Goal: Communication & Community: Share content

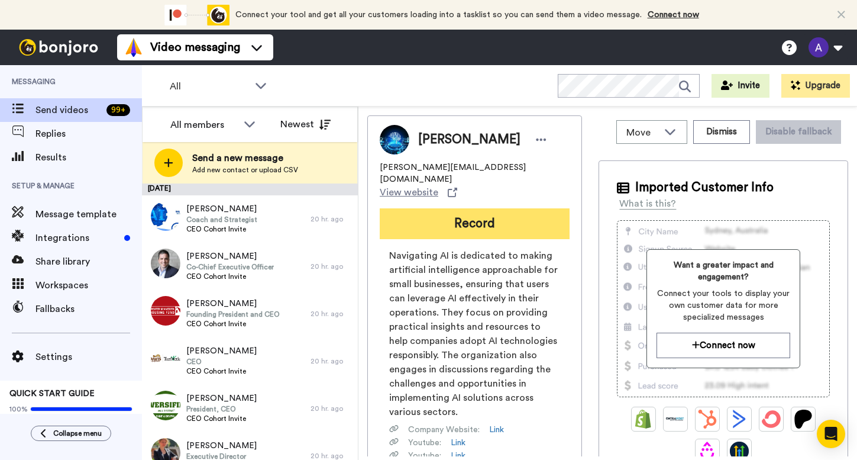
click at [474, 208] on button "Record" at bounding box center [475, 223] width 190 height 31
click at [474, 197] on div at bounding box center [548, 230] width 617 height 460
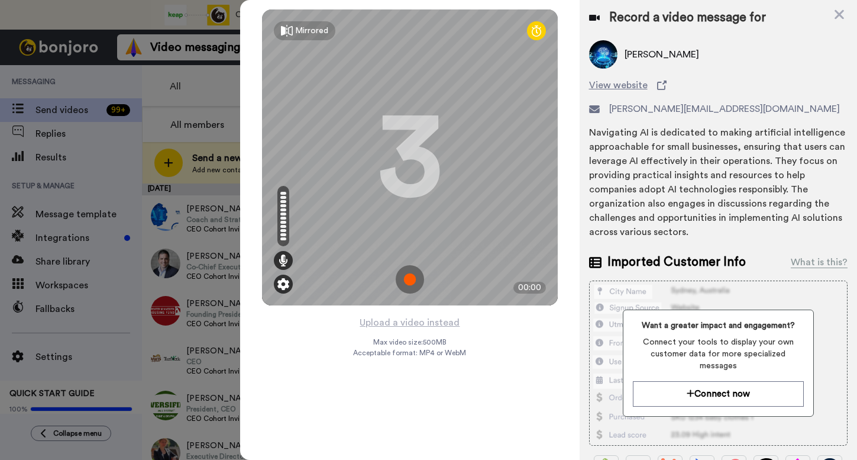
click at [278, 292] on div at bounding box center [283, 283] width 19 height 19
click at [288, 284] on img at bounding box center [283, 284] width 12 height 12
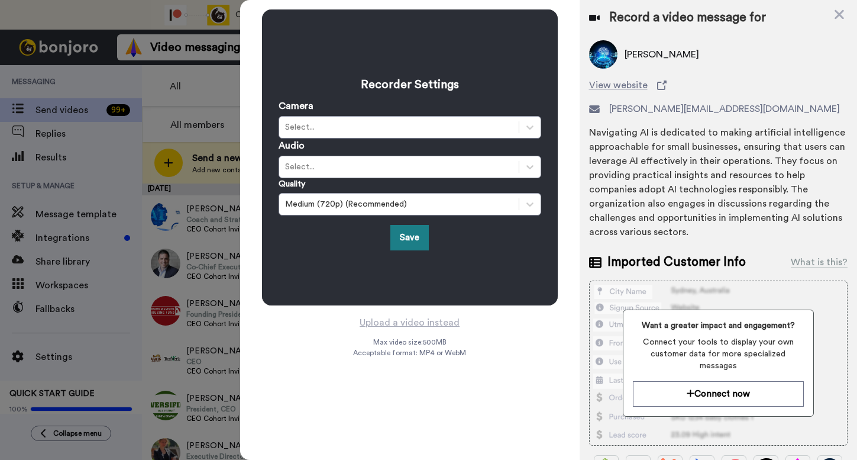
click at [417, 233] on button "Save" at bounding box center [409, 237] width 38 height 25
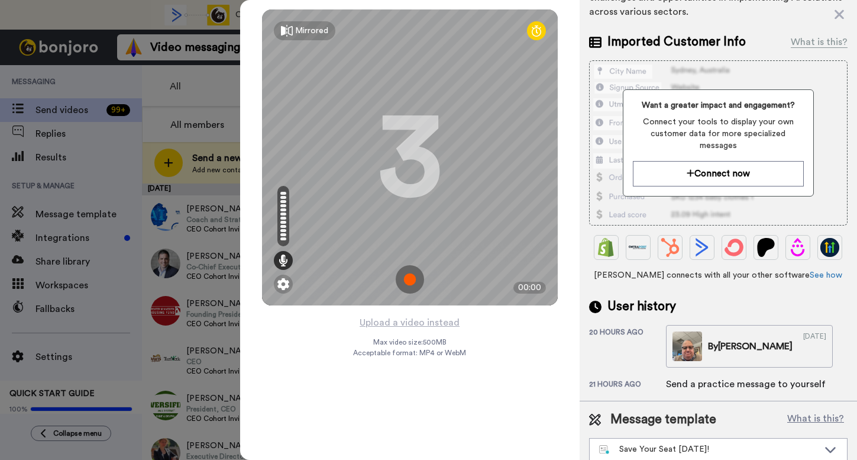
scroll to position [230, 0]
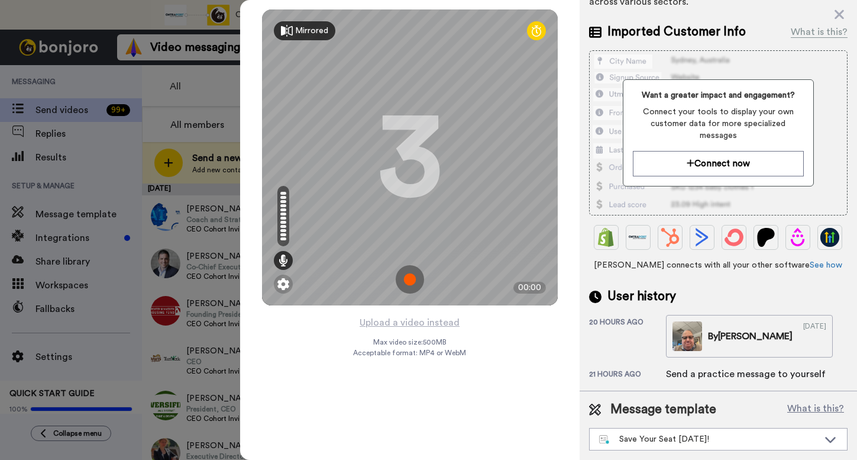
click at [308, 31] on div "Mirrored" at bounding box center [311, 31] width 33 height 12
click at [308, 31] on div "Mirror" at bounding box center [307, 31] width 24 height 12
click at [308, 31] on div "Mirrored" at bounding box center [311, 31] width 33 height 12
click at [308, 31] on div "Mirror" at bounding box center [307, 31] width 24 height 12
click at [839, 16] on icon at bounding box center [839, 14] width 12 height 15
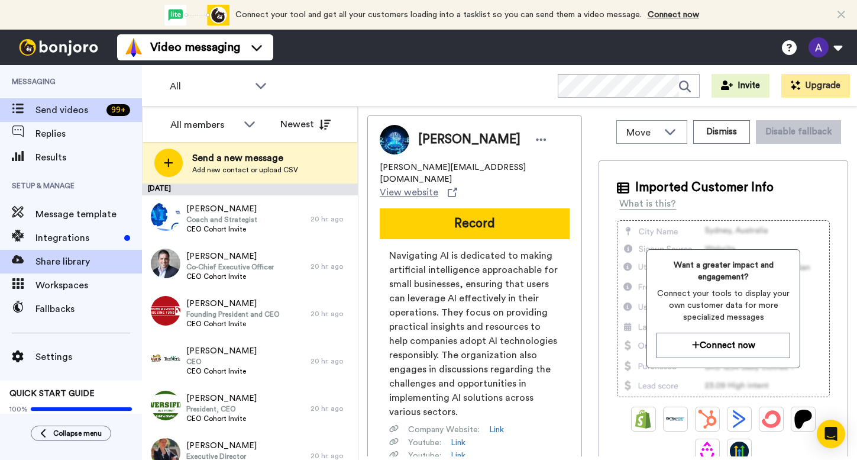
scroll to position [7, 0]
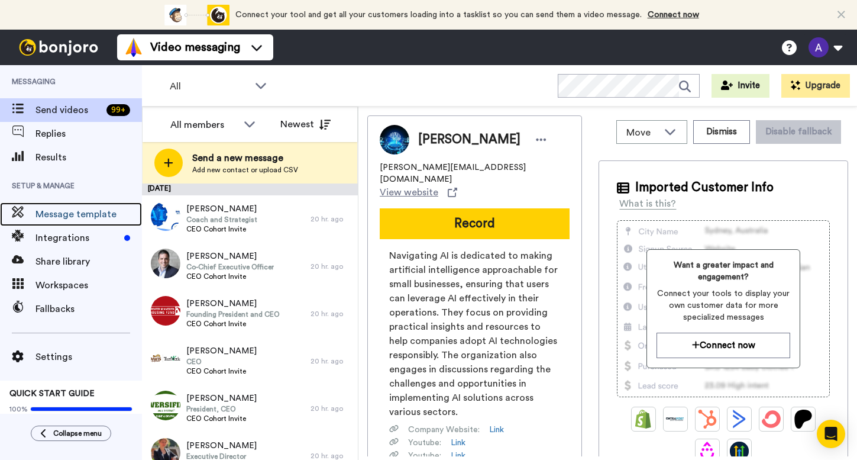
click at [53, 211] on span "Message template" at bounding box center [88, 214] width 106 height 14
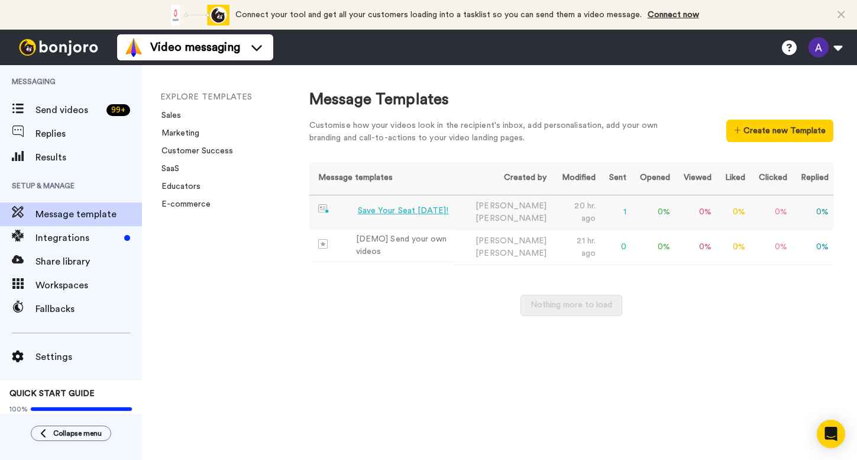
click at [400, 209] on div "Save Your Seat [DATE]!" at bounding box center [403, 211] width 91 height 12
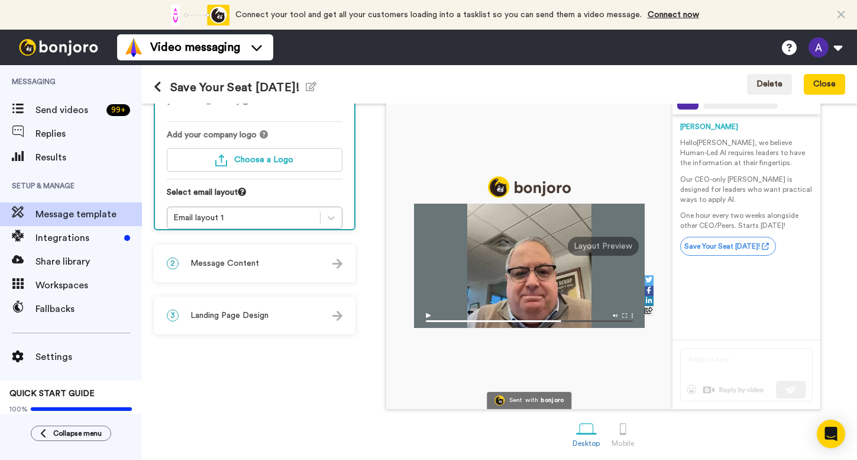
scroll to position [101, 0]
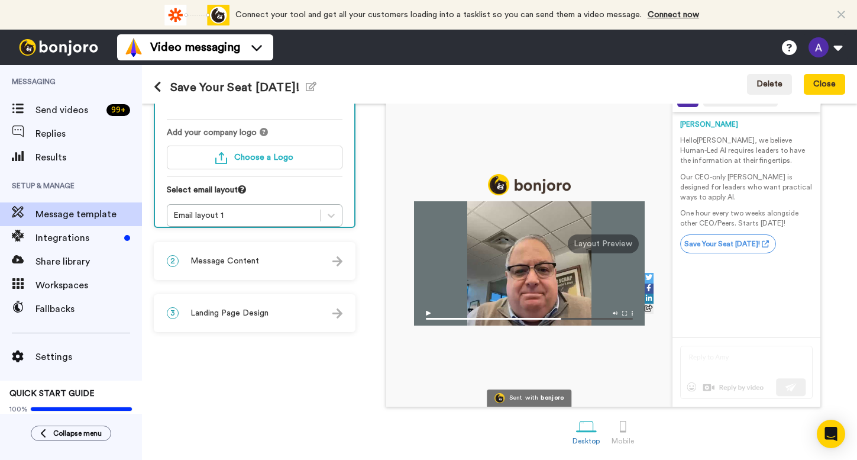
click at [337, 311] on img at bounding box center [337, 313] width 10 height 10
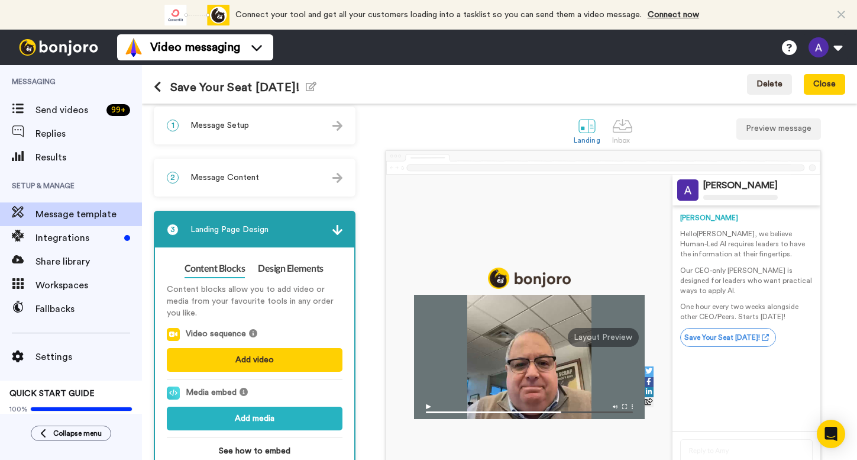
scroll to position [0, 0]
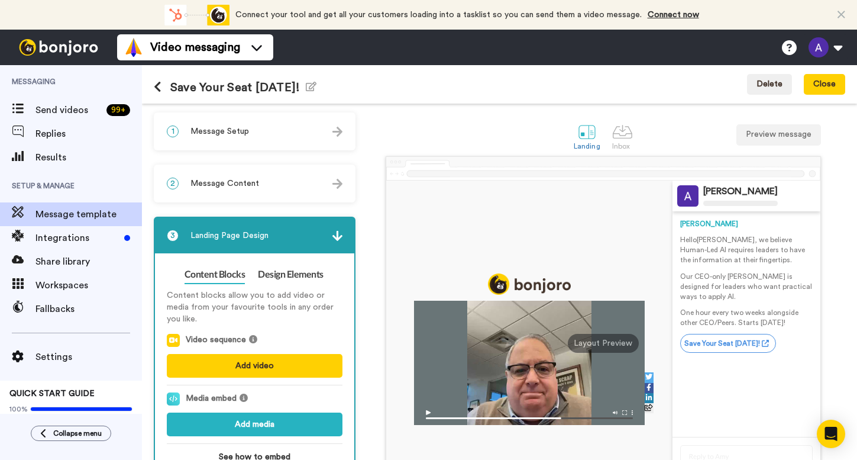
click at [333, 234] on img at bounding box center [337, 236] width 10 height 10
click at [300, 279] on link "Design Elements" at bounding box center [291, 274] width 66 height 19
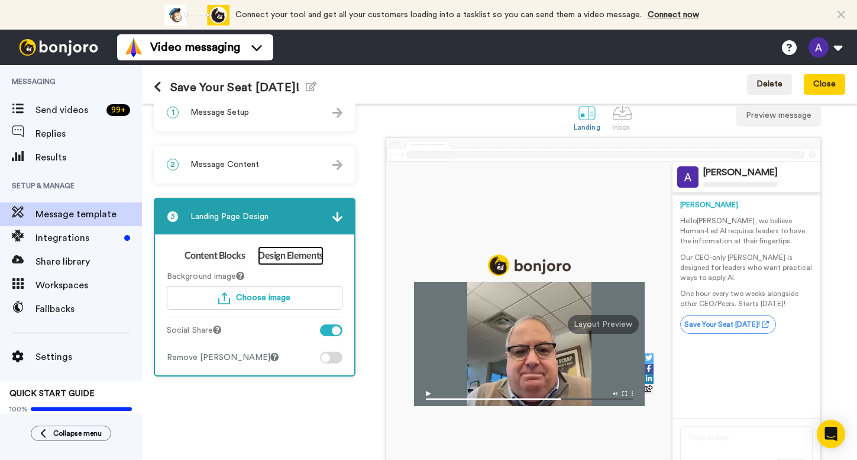
scroll to position [27, 0]
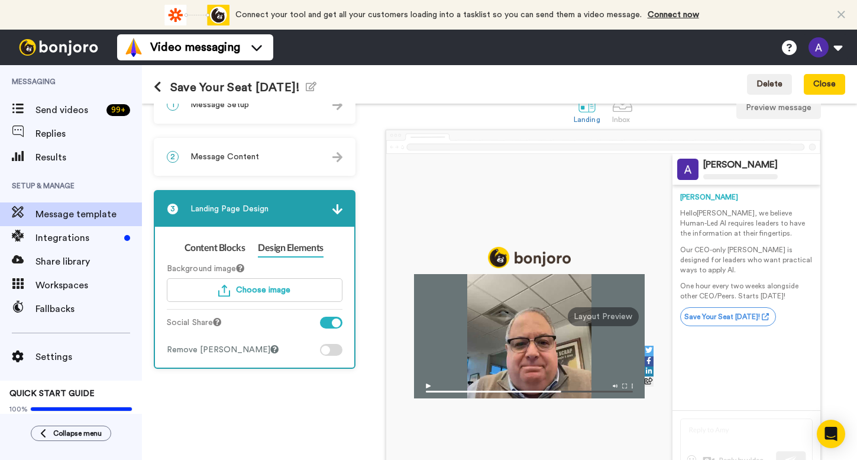
click at [329, 351] on div at bounding box center [331, 350] width 22 height 12
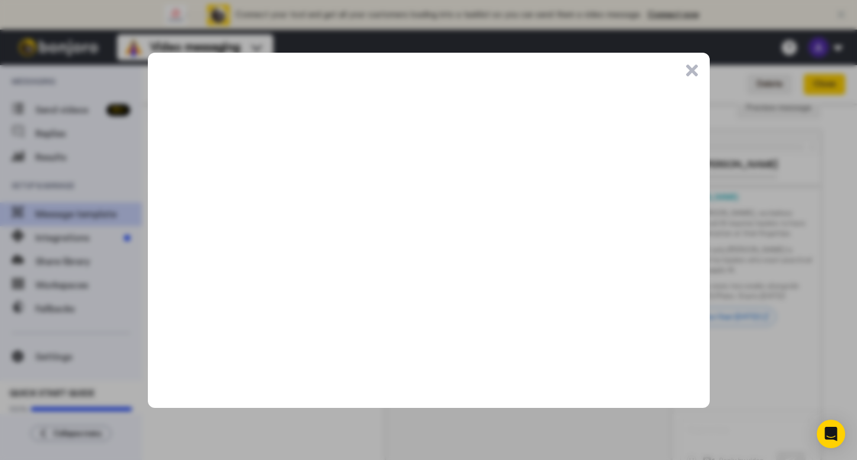
click at [694, 68] on button ".cls-1{stroke-width:0px;}" at bounding box center [692, 70] width 12 height 12
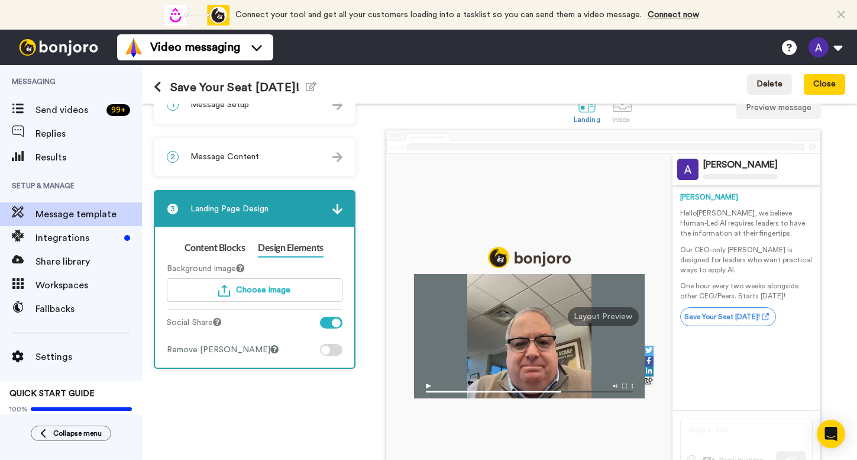
click at [322, 322] on div at bounding box center [331, 322] width 22 height 12
click at [335, 204] on img at bounding box center [337, 209] width 10 height 10
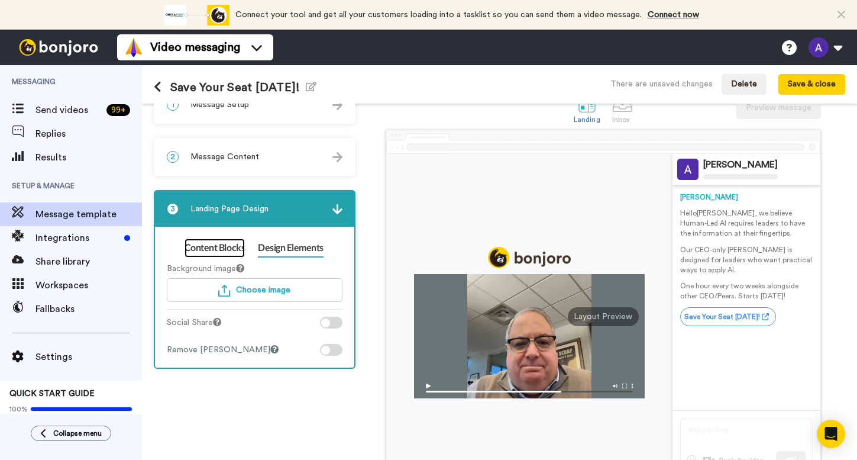
click at [206, 248] on link "Content Blocks" at bounding box center [215, 247] width 60 height 19
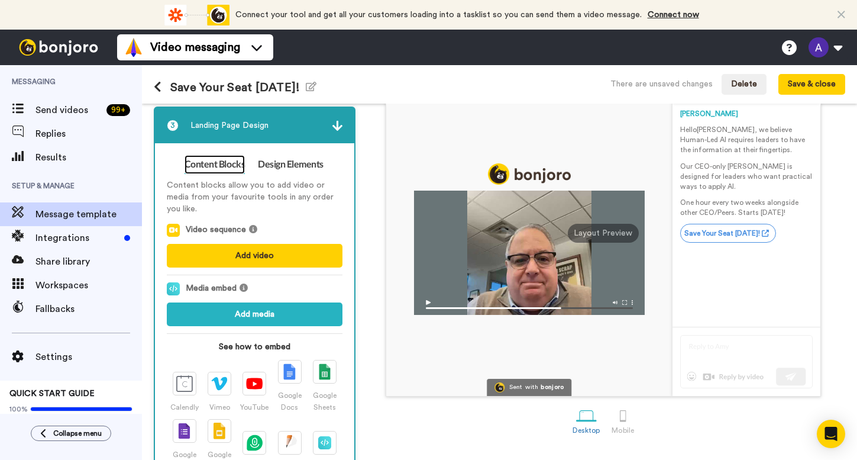
scroll to position [127, 0]
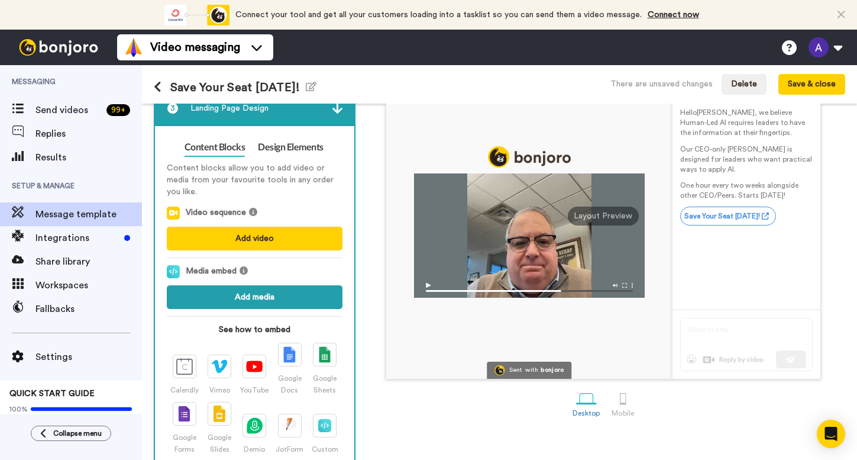
click at [250, 298] on button "Add media" at bounding box center [255, 297] width 176 height 24
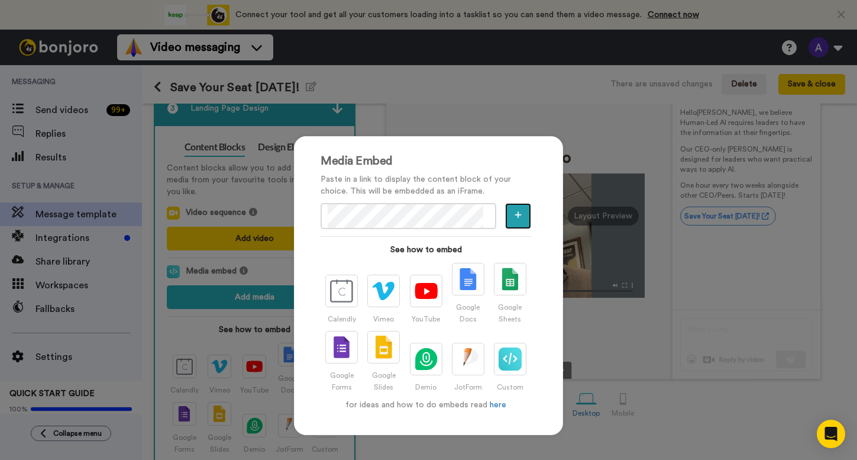
click at [518, 215] on button "button" at bounding box center [518, 216] width 26 height 26
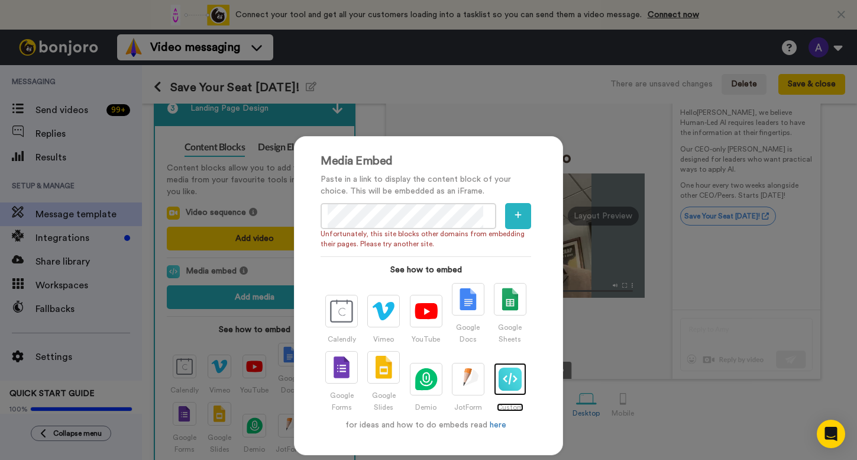
click at [512, 379] on img at bounding box center [510, 378] width 23 height 23
click at [693, 243] on div "Media Embed Paste in a link to display the content block of your choice. This w…" at bounding box center [428, 230] width 857 height 460
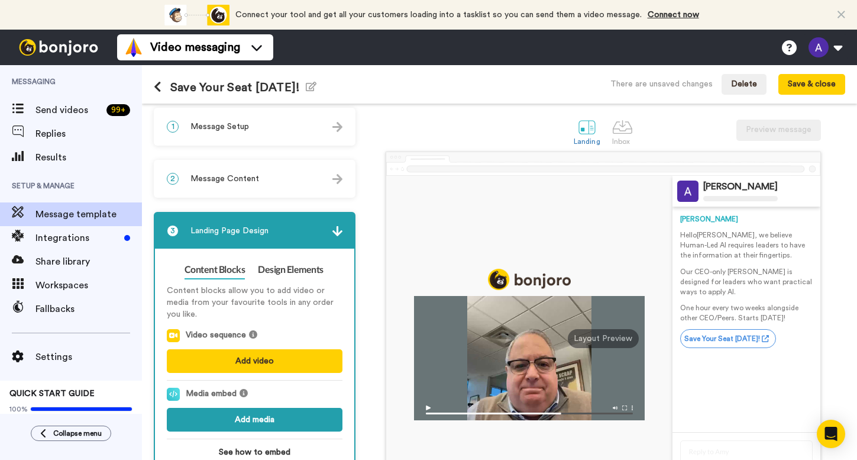
scroll to position [0, 0]
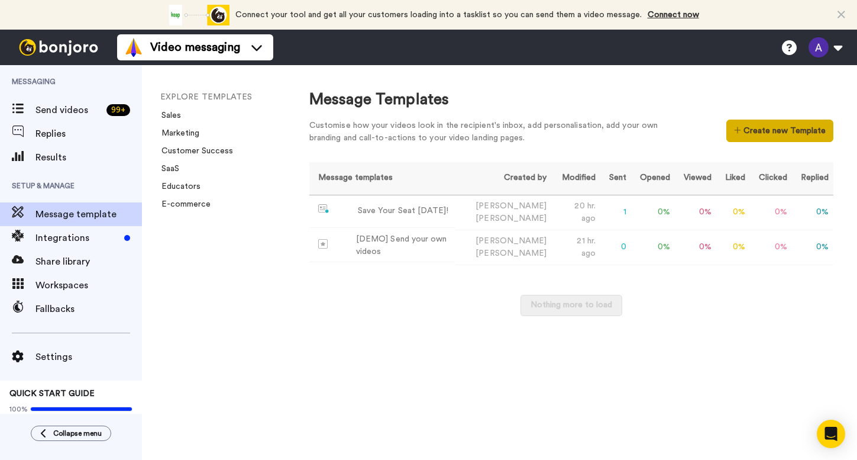
click at [754, 134] on button "Create new Template" at bounding box center [779, 130] width 107 height 22
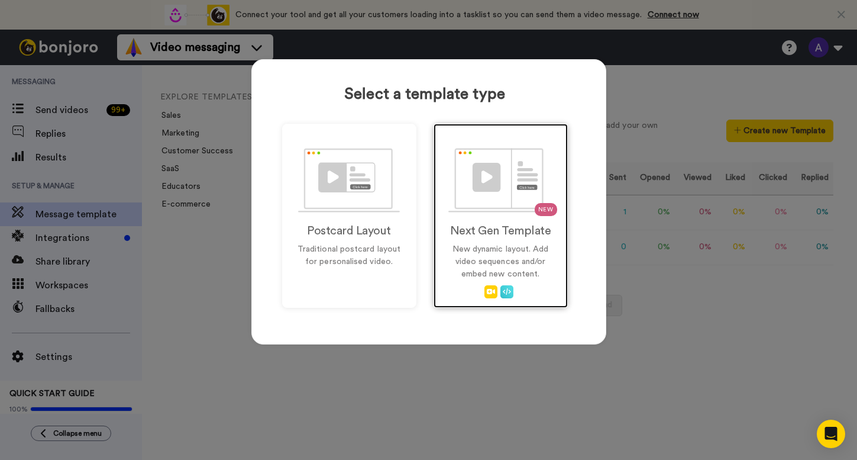
click at [503, 238] on div "NEW Next Gen Template New dynamic layout. Add video sequences and/or embed new …" at bounding box center [501, 216] width 134 height 184
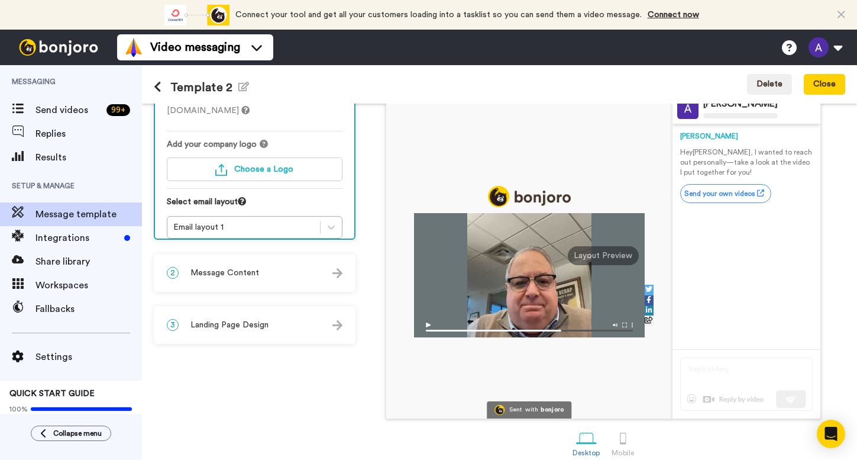
scroll to position [92, 0]
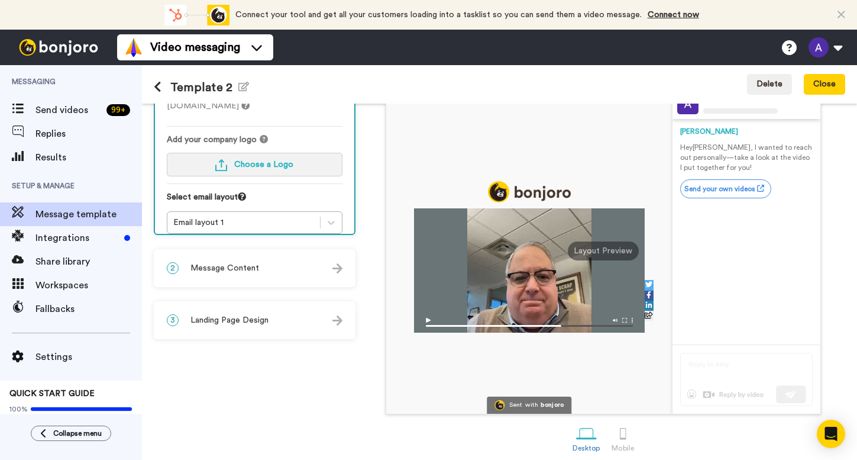
click at [280, 160] on span "Choose a Logo" at bounding box center [263, 164] width 59 height 8
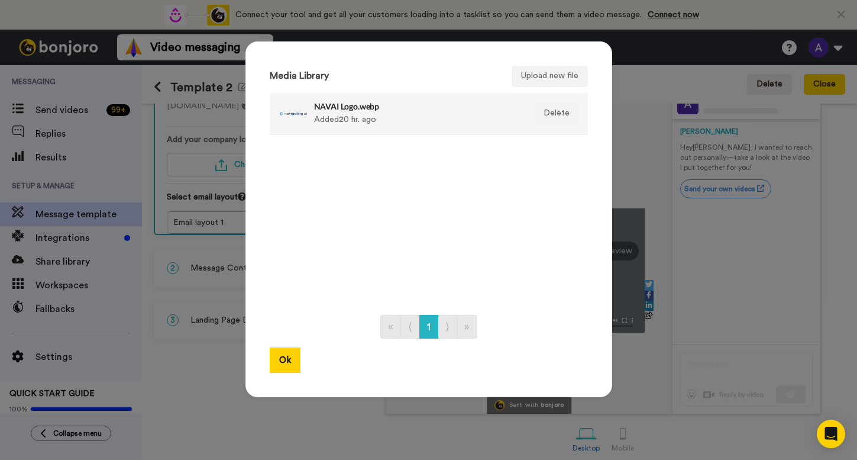
click at [340, 124] on div "NAVAI Logo.webp Added 20 hr. ago" at bounding box center [416, 114] width 204 height 30
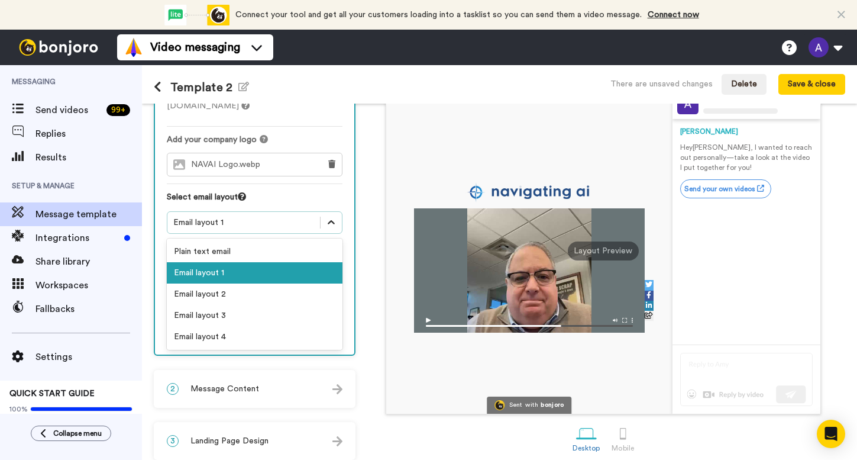
click at [329, 216] on icon at bounding box center [331, 222] width 12 height 12
click at [274, 283] on div "Email layout 2" at bounding box center [255, 293] width 176 height 21
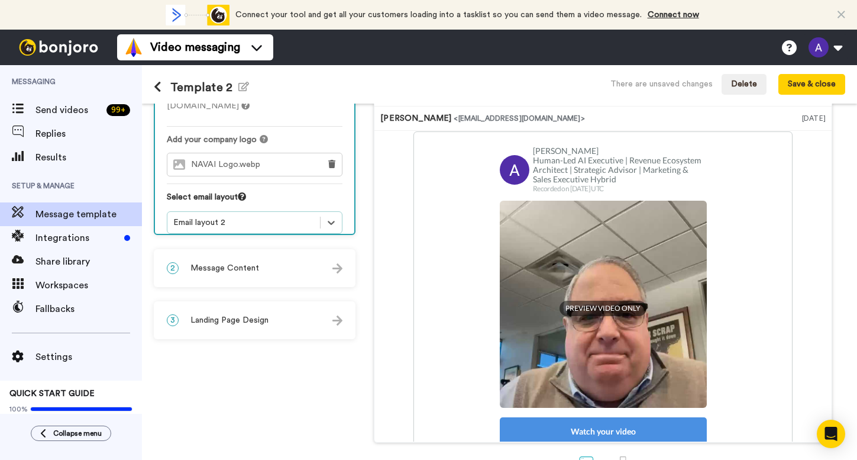
scroll to position [76, 0]
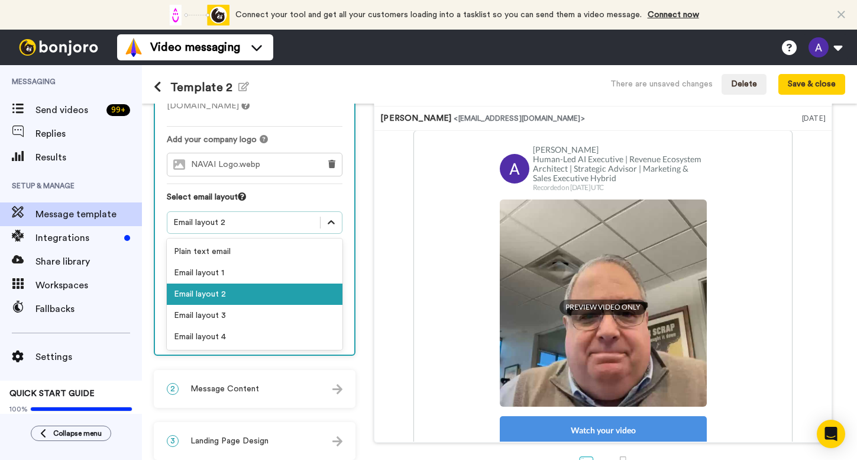
click at [331, 220] on icon at bounding box center [331, 222] width 7 height 4
click at [223, 307] on div "Email layout 3" at bounding box center [255, 315] width 176 height 21
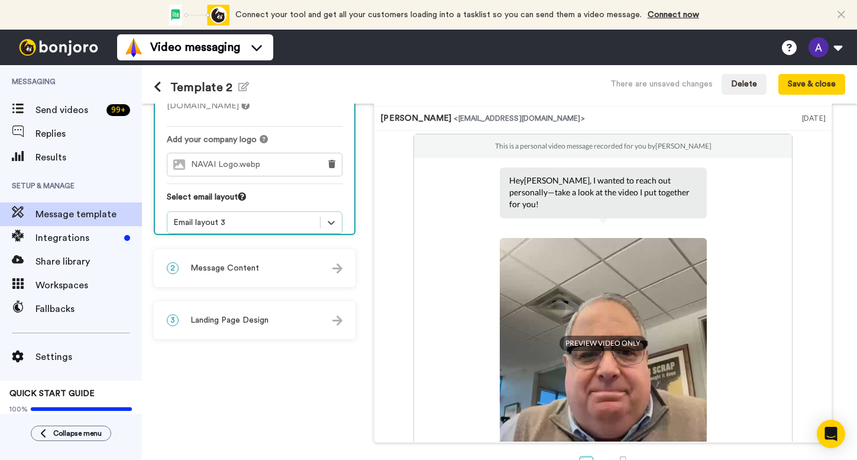
scroll to position [3, 0]
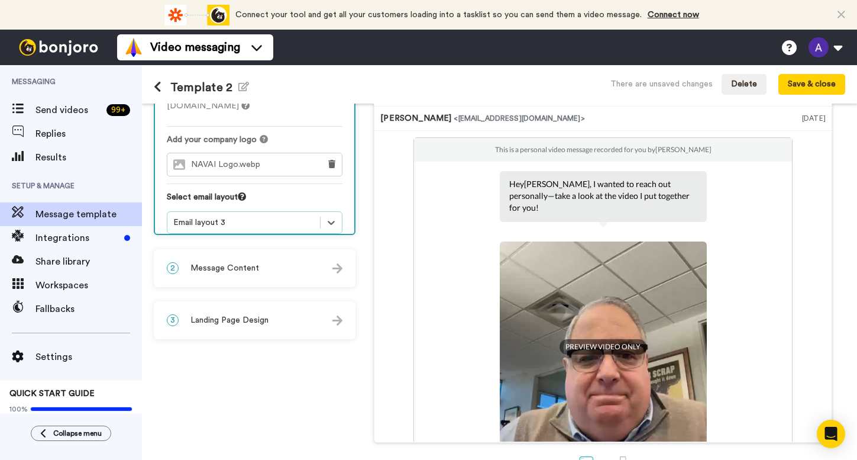
click at [335, 268] on img at bounding box center [337, 268] width 10 height 10
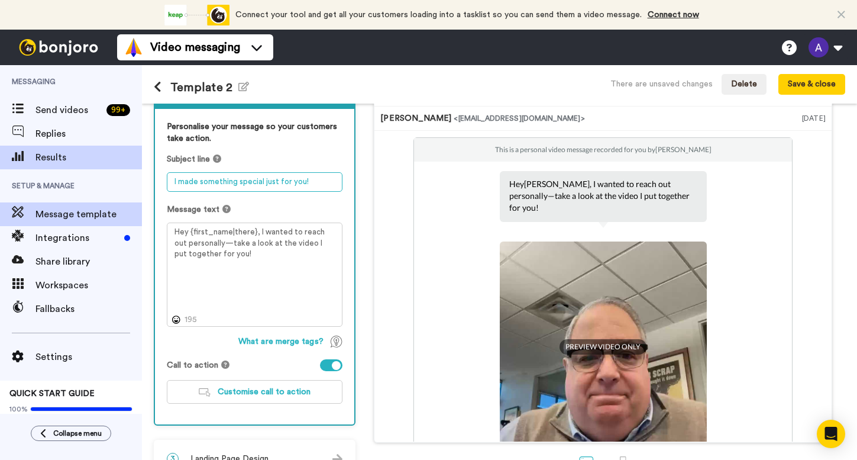
drag, startPoint x: 325, startPoint y: 182, endPoint x: 130, endPoint y: 162, distance: 196.8
click at [130, 162] on div "Messaging Send videos 99 + Replies Results Setup & Manage Message template Inte…" at bounding box center [428, 262] width 857 height 395
drag, startPoint x: 226, startPoint y: 182, endPoint x: 139, endPoint y: 179, distance: 87.0
click at [139, 180] on div "Messaging Send videos 99 + Replies Results Setup & Manage Message template Inte…" at bounding box center [428, 262] width 857 height 395
drag, startPoint x: 256, startPoint y: 181, endPoint x: 162, endPoint y: 182, distance: 93.5
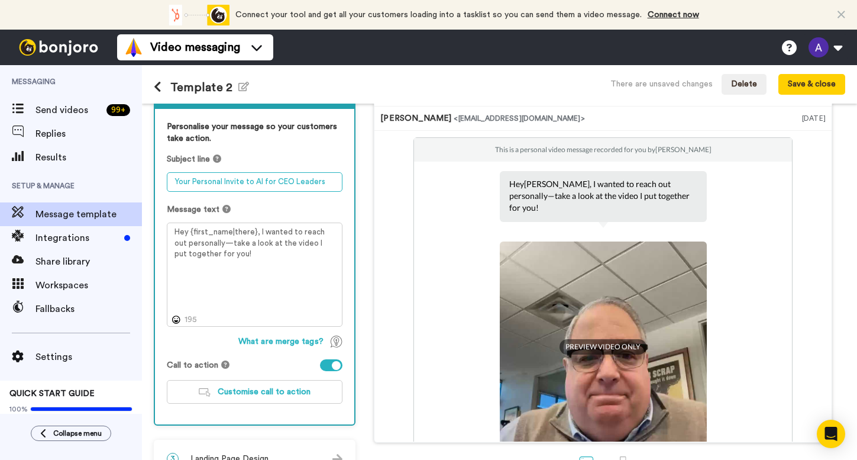
click at [162, 182] on div "Personalise your message so your customers take action. Subject line Your Perso…" at bounding box center [254, 266] width 199 height 315
type textarea "Practical AI for CEO Leaders"
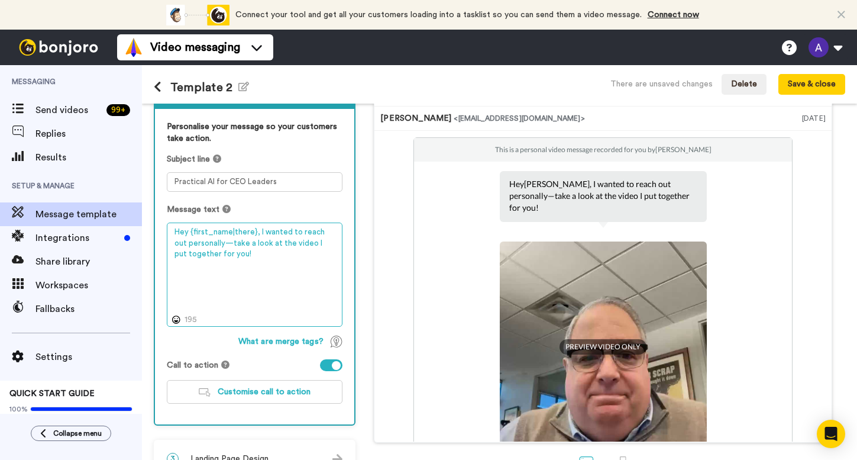
click at [250, 232] on textarea "Hey {first_name|there}, I wanted to reach out personally—take a look at the vid…" at bounding box center [255, 274] width 176 height 104
click at [239, 231] on textarea "Hey {first_name}, I wanted to reach out personally—take a look at the video I p…" at bounding box center [255, 274] width 176 height 104
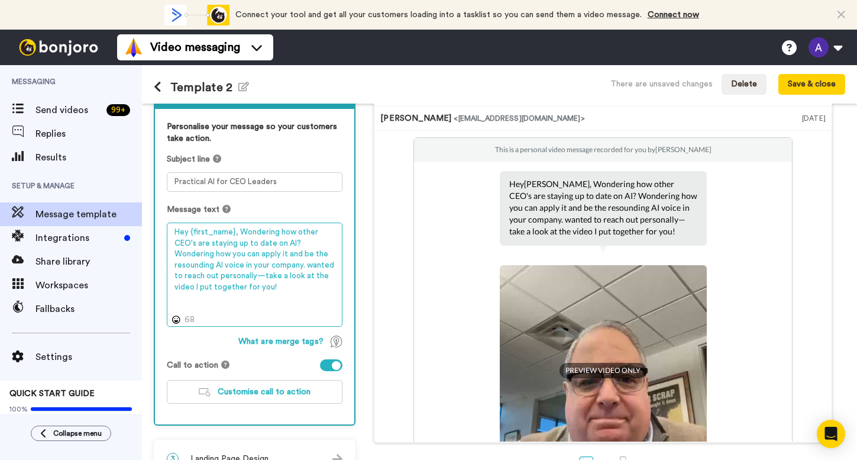
drag, startPoint x: 214, startPoint y: 267, endPoint x: 166, endPoint y: 270, distance: 48.6
click at [166, 270] on div "Personalise your message so your customers take action. Subject line Practical …" at bounding box center [254, 266] width 199 height 315
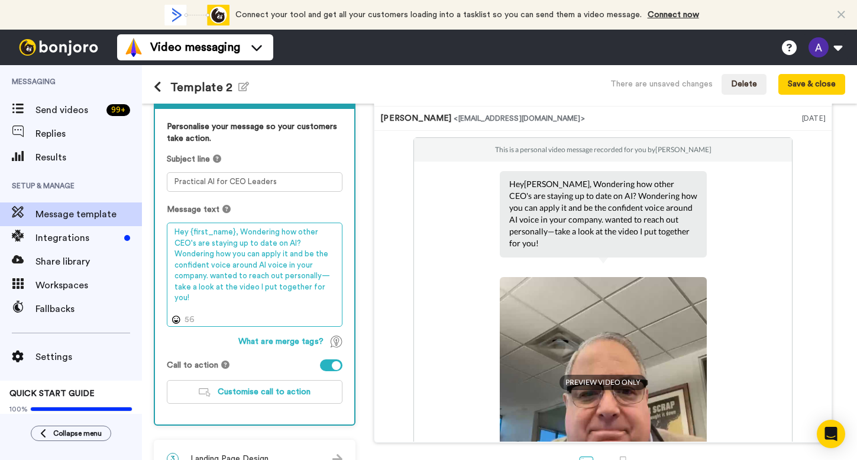
drag, startPoint x: 266, startPoint y: 264, endPoint x: 314, endPoint y: 267, distance: 48.0
click at [314, 267] on textarea "Hey {first_name}, Wondering how other CEO's are staying up to date on AI? Wonde…" at bounding box center [255, 274] width 176 height 104
click at [313, 264] on textarea "Hey {first_name}, Wondering how other CEO's are staying up to date on AI? Wonde…" at bounding box center [255, 274] width 176 height 104
click at [240, 277] on textarea "Hey {first_name}, Wondering how other CEO's are staying up to date on AI? Wonde…" at bounding box center [255, 274] width 176 height 104
drag, startPoint x: 243, startPoint y: 276, endPoint x: 256, endPoint y: 289, distance: 18.4
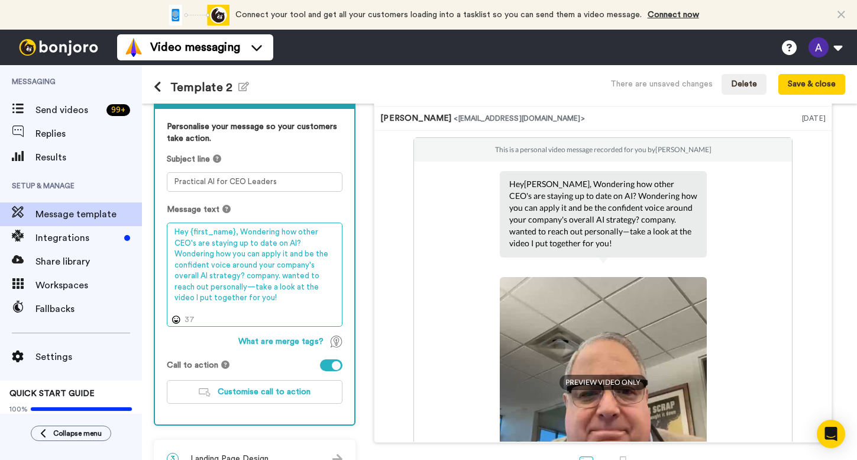
click at [256, 289] on textarea "Hey {first_name}, Wondering how other CEO's are staying up to date on AI? Wonde…" at bounding box center [255, 274] width 176 height 104
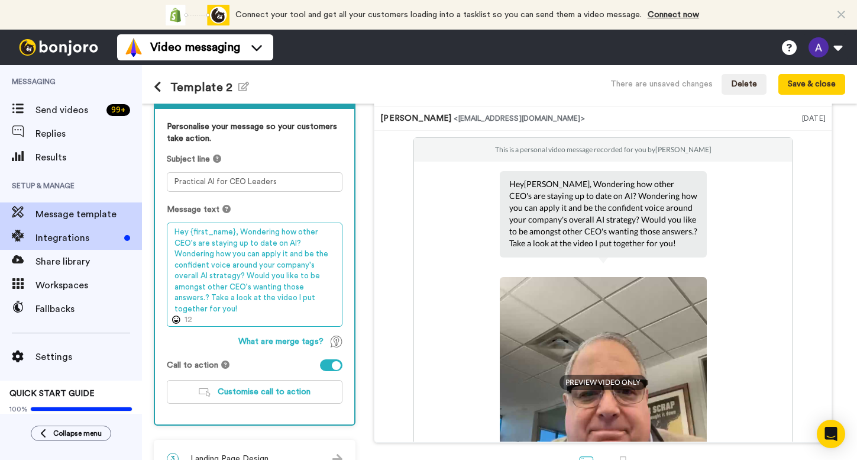
drag, startPoint x: 240, startPoint y: 307, endPoint x: 139, endPoint y: 232, distance: 125.5
click at [139, 232] on div "Messaging Send videos 99 + Replies Results Setup & Manage Message template Inte…" at bounding box center [428, 262] width 857 height 395
click at [241, 321] on textarea "Hey {first_name}, Wondering how other CEO's are staying up to date on AI? Wonde…" at bounding box center [255, 274] width 176 height 104
drag, startPoint x: 238, startPoint y: 231, endPoint x: 313, endPoint y: 326, distance: 121.3
click at [313, 326] on textarea "Hey {first_name}, Wondering how other CEO's are staying up to date on AI? Wonde…" at bounding box center [255, 274] width 176 height 104
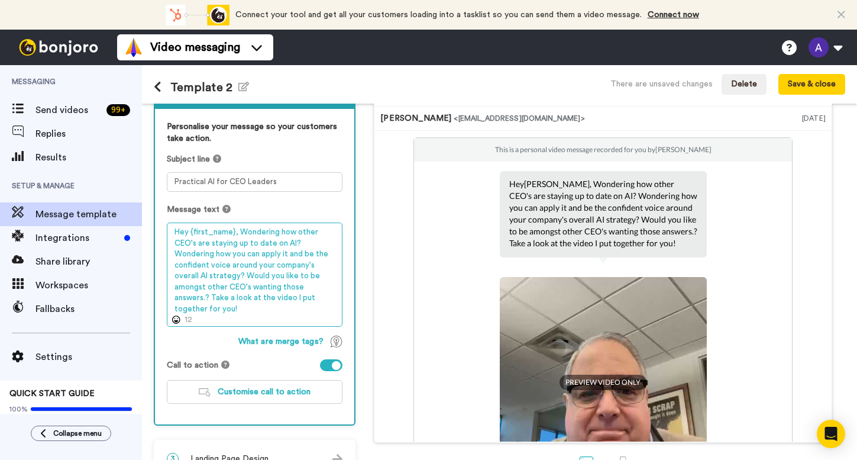
paste textarea "Most CEOs I meet are wrestling with the same question: Where should we take AI …"
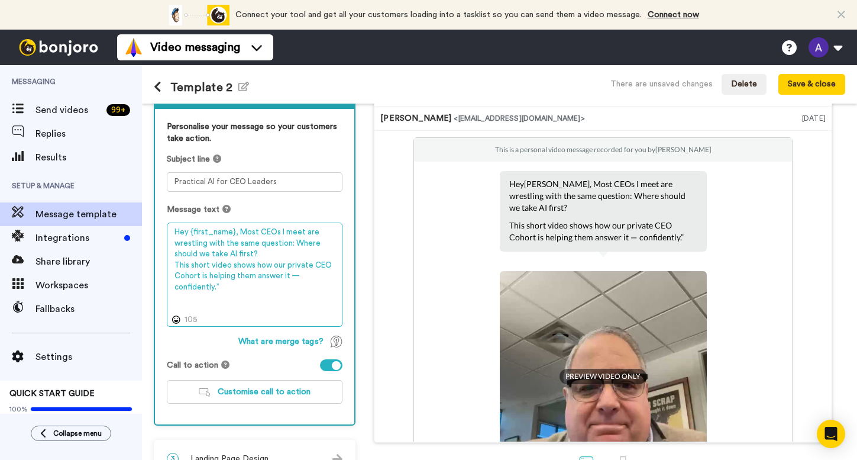
click at [241, 230] on textarea "Hey {first_name}, Most CEOs I meet are wrestling with the same question: Where …" at bounding box center [255, 274] width 176 height 104
drag, startPoint x: 238, startPoint y: 233, endPoint x: 313, endPoint y: 286, distance: 91.2
click at [313, 286] on textarea "Hey {first_name}, most CEOs I meet are wrestling with the same question: Where …" at bounding box center [255, 274] width 176 height 104
paste textarea "I recorded this quick video to personally invite you to a small group of CEOs l…"
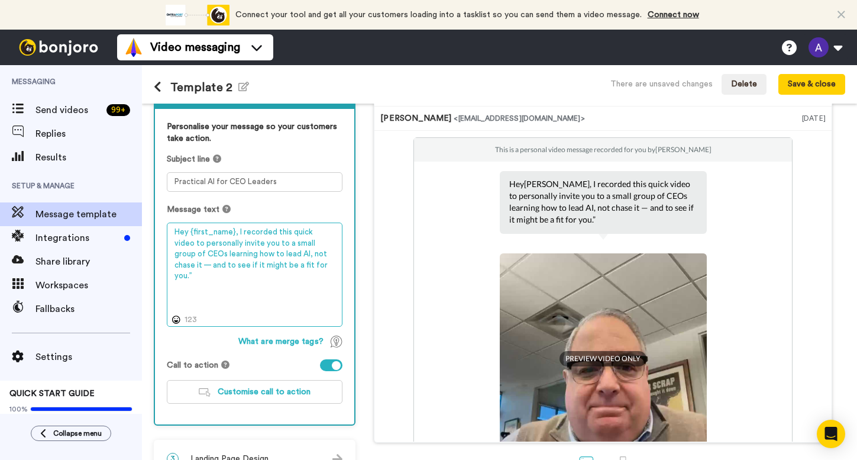
click at [331, 253] on textarea "Hey {first_name}, I recorded this quick video to personally invite you to a sma…" at bounding box center [255, 274] width 176 height 104
click at [333, 280] on textarea "Hey {first_name}, I recorded this quick video to personally invite you to a sma…" at bounding box center [255, 274] width 176 height 104
click at [269, 253] on textarea "Hey {first_name}, I recorded this quick video to personally invite you to a sma…" at bounding box center [255, 274] width 176 height 104
click at [276, 254] on textarea "Hey {first_name}, I recorded this quick video to personally invite you to a sma…" at bounding box center [255, 274] width 176 height 104
drag, startPoint x: 263, startPoint y: 264, endPoint x: 215, endPoint y: 266, distance: 47.4
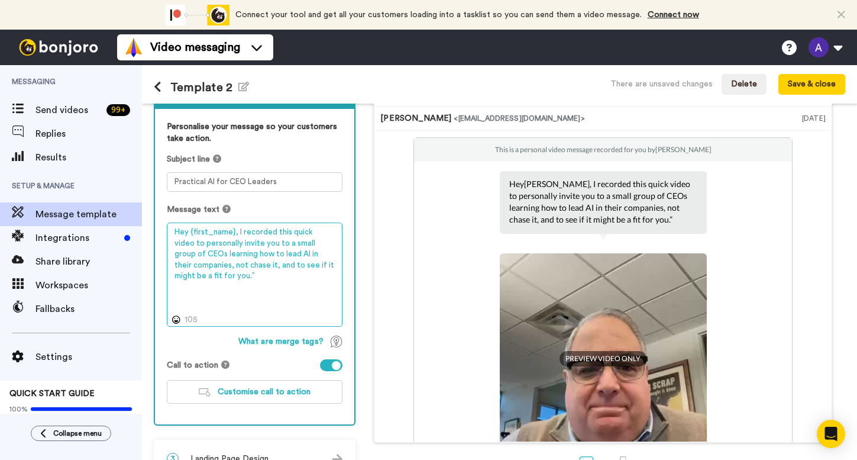
click at [215, 266] on textarea "Hey {first_name}, I recorded this quick video to personally invite you to a sma…" at bounding box center [255, 274] width 176 height 104
click at [230, 294] on textarea "Hey {first_name}, I recorded this quick video to personally invite you to a sma…" at bounding box center [255, 274] width 176 height 104
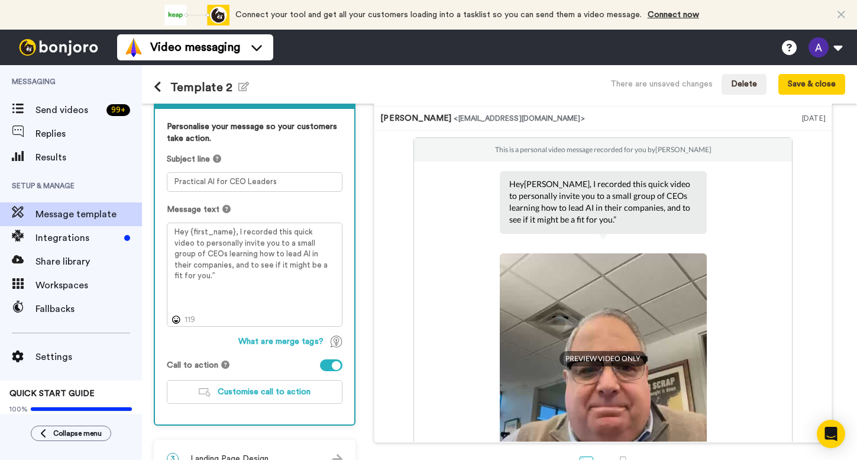
click at [246, 355] on div "Personalise your message so your customers take action. Subject line Practical …" at bounding box center [254, 266] width 199 height 315
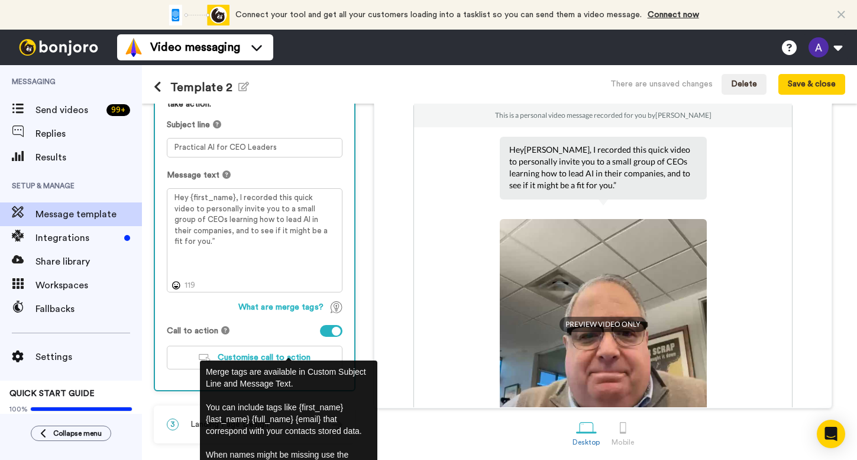
scroll to position [129, 0]
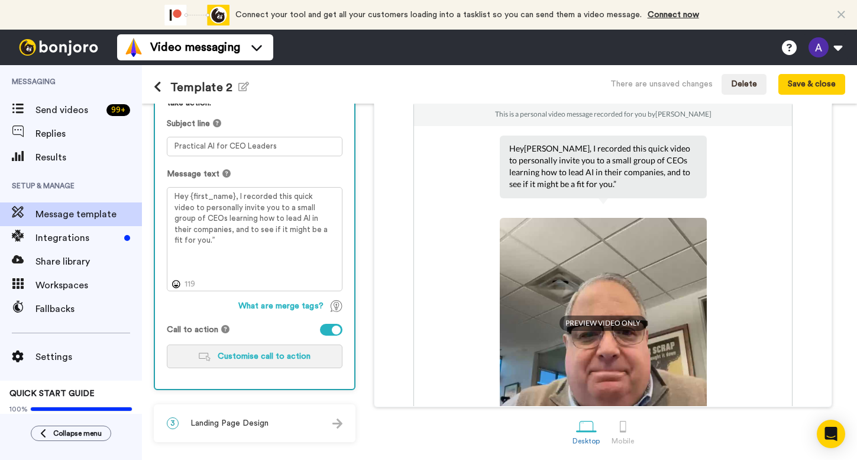
click at [302, 359] on span "Customise call to action" at bounding box center [264, 356] width 93 height 8
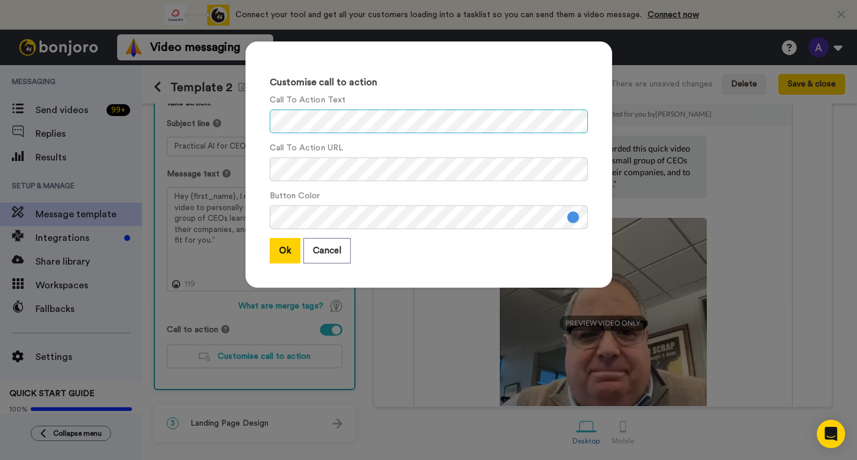
click at [253, 118] on div "Customise call to action Call To Action Text Call To Action URL Button Color Ok…" at bounding box center [428, 164] width 367 height 246
click at [187, 160] on div "Customise call to action Call To Action Text Call To Action URL Button Color Ok…" at bounding box center [428, 230] width 857 height 460
click at [283, 245] on button "Ok" at bounding box center [285, 250] width 31 height 25
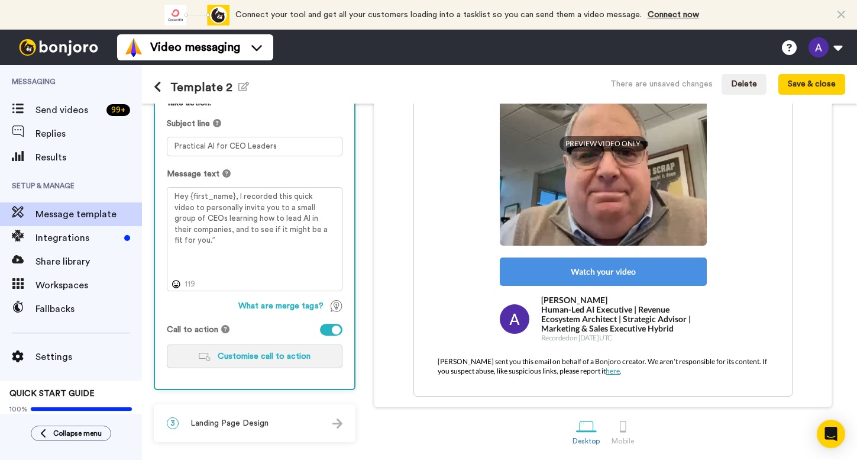
click at [283, 352] on span "Customise call to action" at bounding box center [264, 356] width 93 height 8
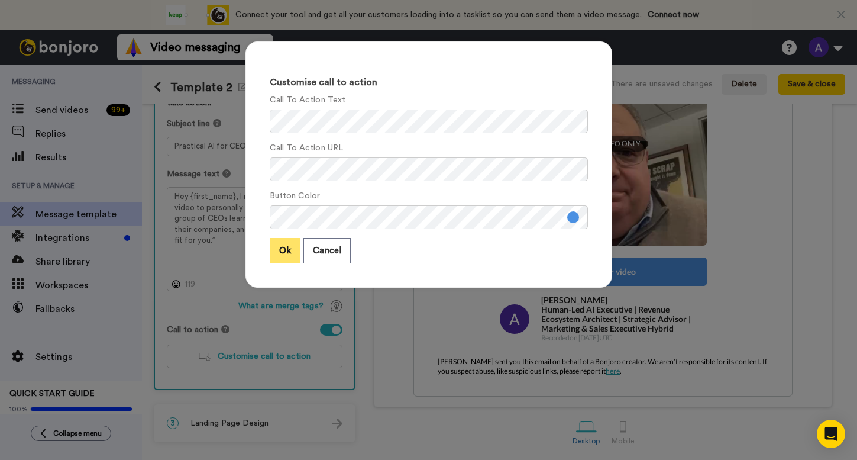
click at [276, 256] on button "Ok" at bounding box center [285, 250] width 31 height 25
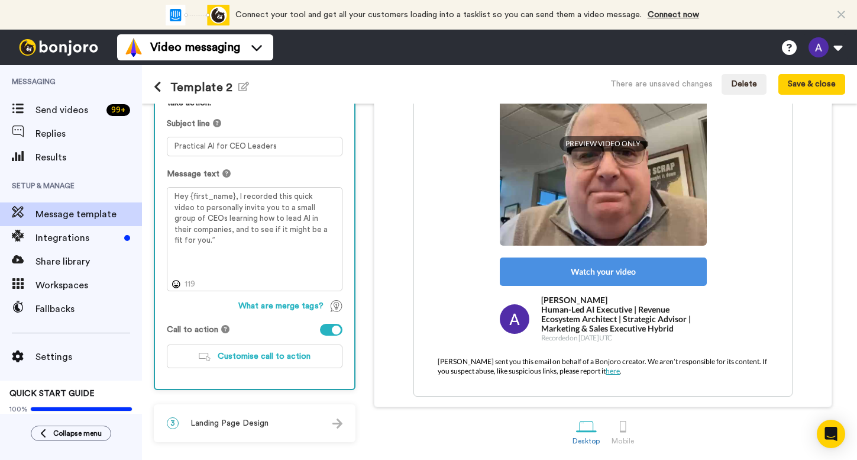
click at [334, 420] on img at bounding box center [337, 423] width 10 height 10
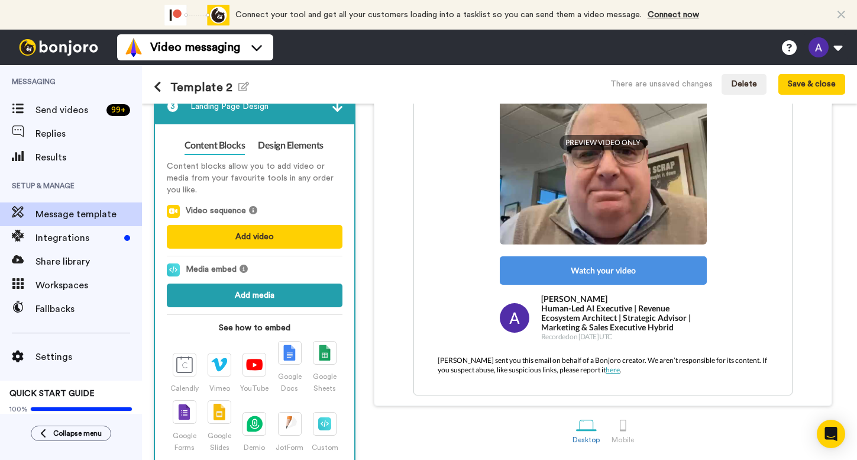
click at [285, 302] on button "Add media" at bounding box center [255, 295] width 176 height 24
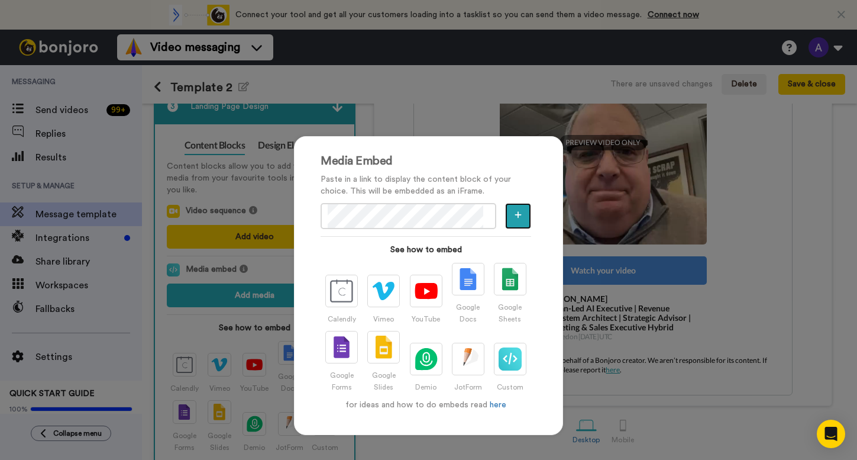
click at [515, 212] on icon "button" at bounding box center [518, 215] width 7 height 8
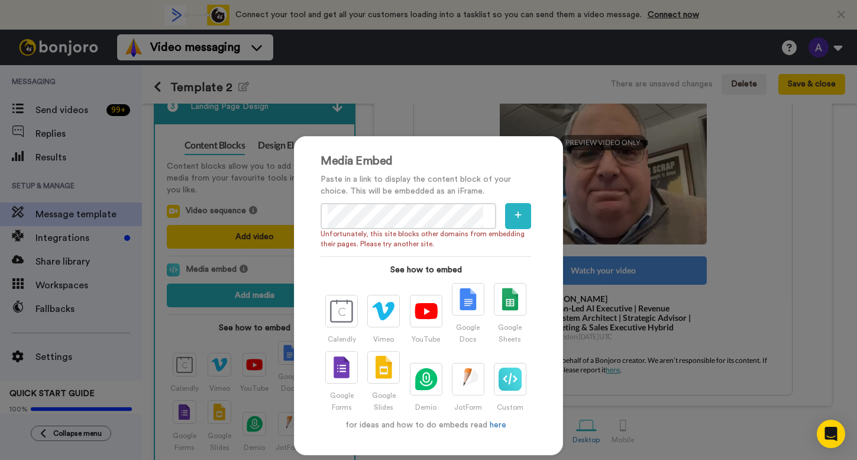
click at [584, 78] on div "Media Embed Paste in a link to display the content block of your choice. This w…" at bounding box center [428, 230] width 857 height 460
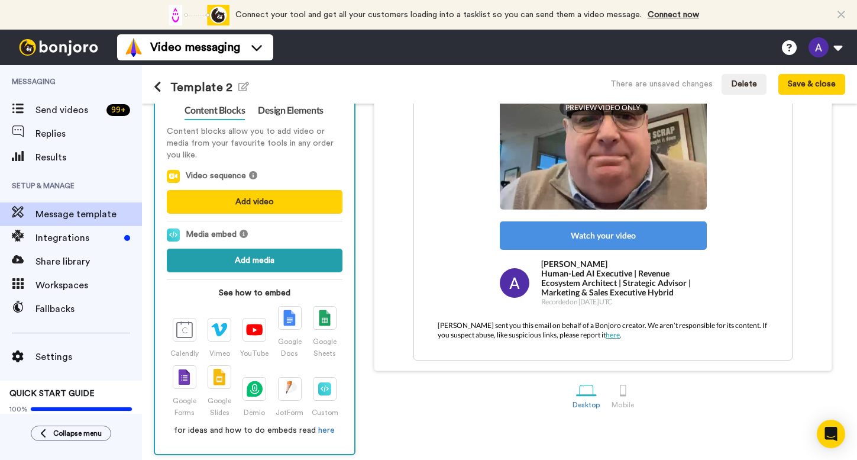
scroll to position [168, 0]
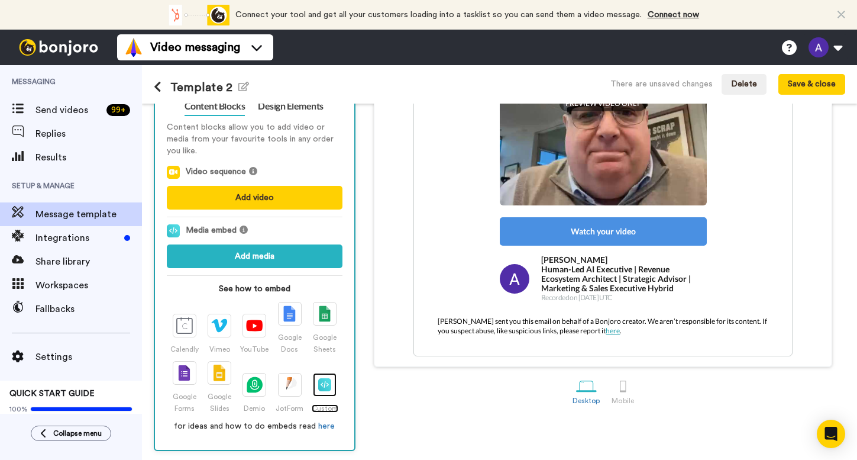
click at [327, 383] on img at bounding box center [324, 384] width 13 height 13
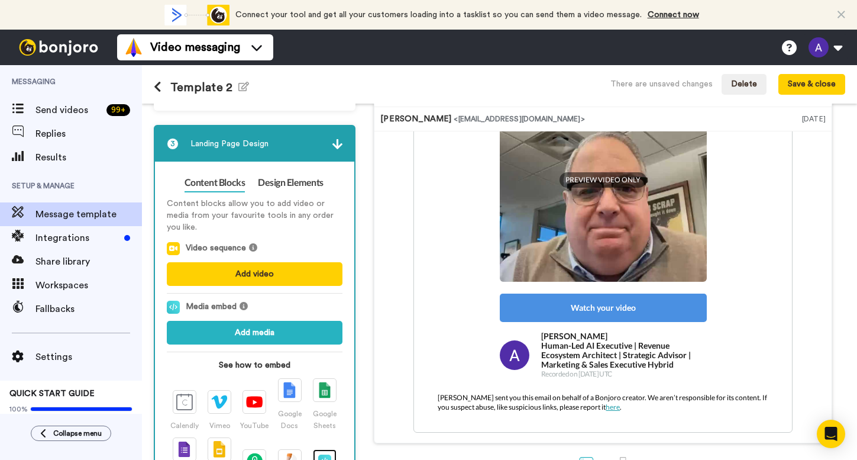
scroll to position [0, 0]
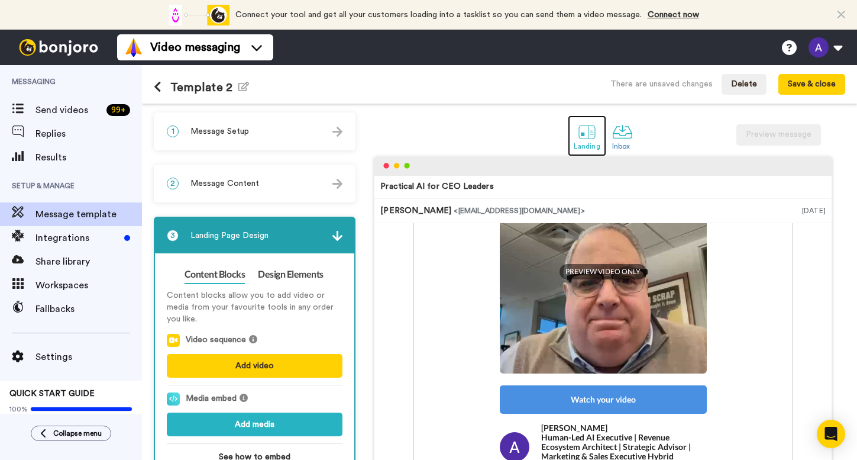
click at [581, 135] on div at bounding box center [587, 131] width 21 height 21
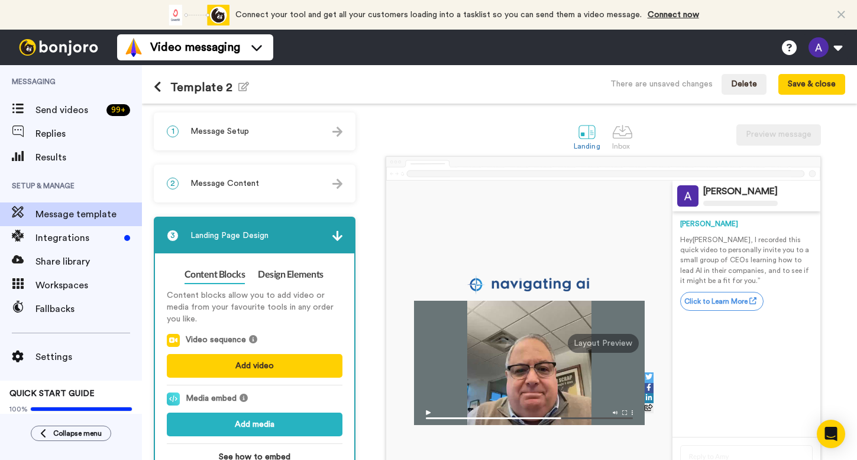
click at [334, 130] on img at bounding box center [337, 132] width 10 height 10
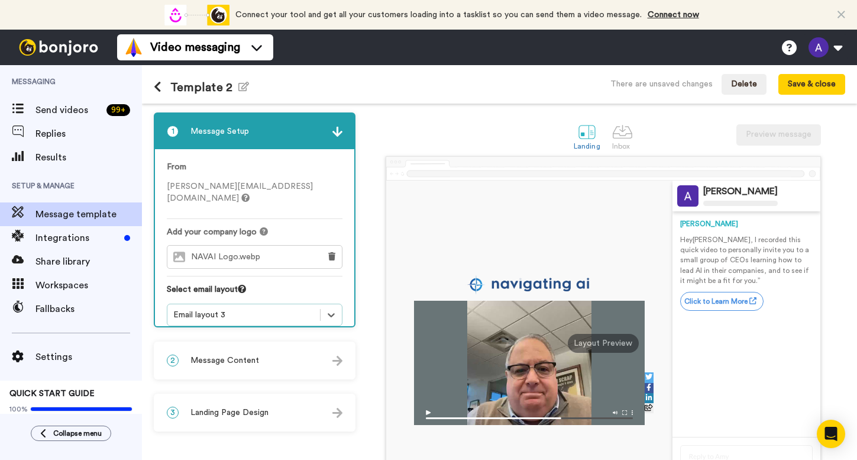
click at [334, 133] on img at bounding box center [337, 132] width 10 height 10
click at [404, 125] on div "Landing Inbox Preview message" at bounding box center [603, 135] width 484 height 41
click at [616, 129] on div at bounding box center [622, 131] width 21 height 21
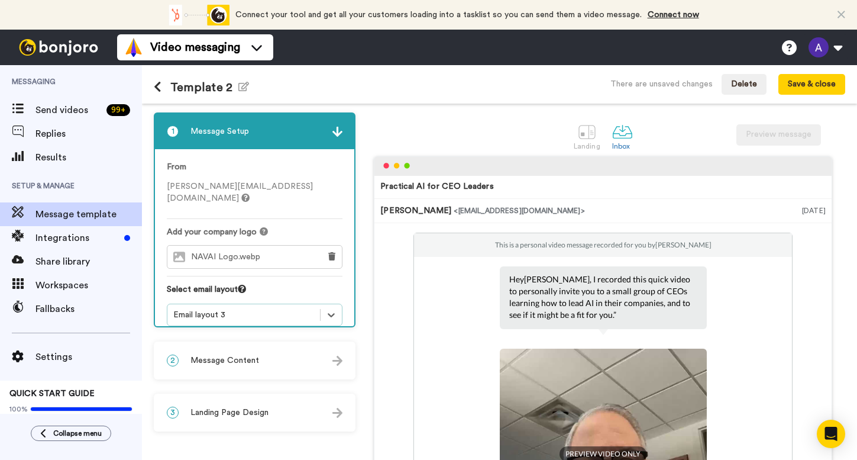
click at [332, 133] on img at bounding box center [337, 132] width 10 height 10
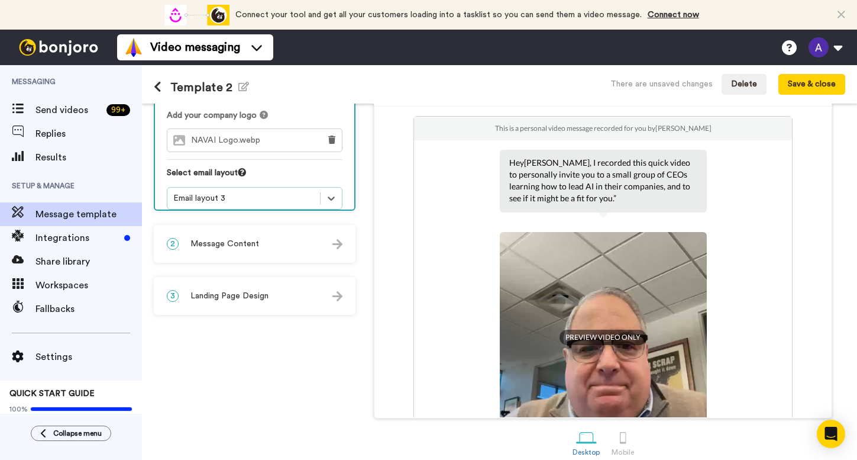
scroll to position [129, 0]
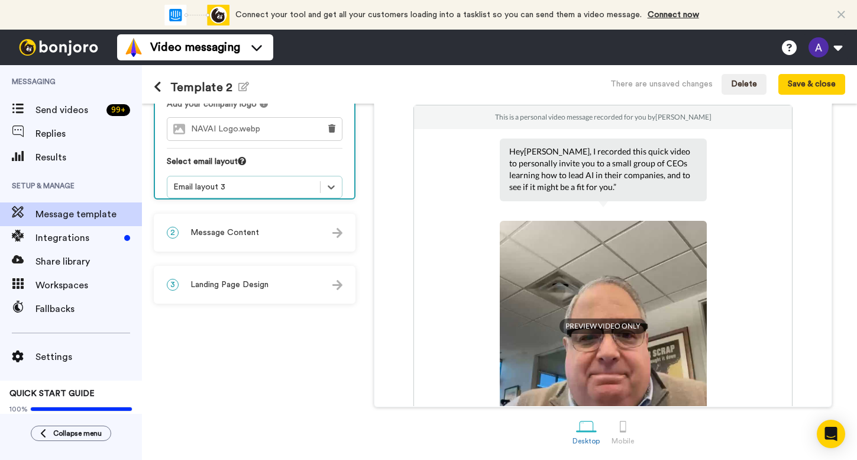
click at [338, 232] on img at bounding box center [337, 233] width 10 height 10
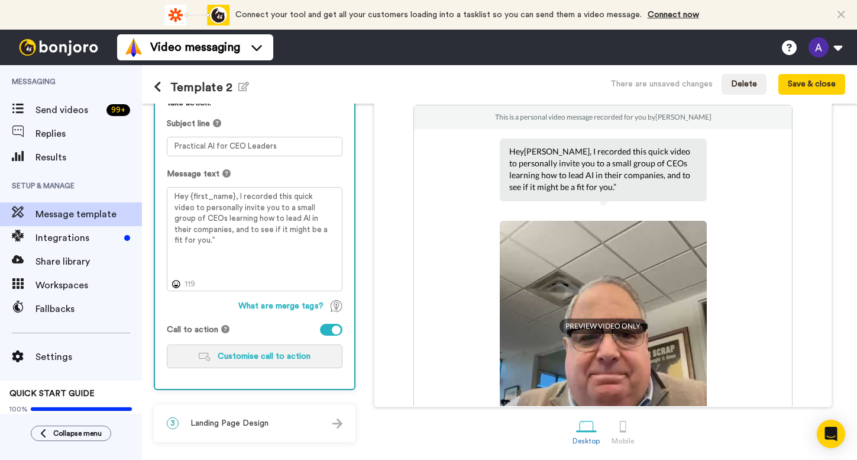
click at [310, 353] on button "Customise call to action" at bounding box center [255, 356] width 176 height 24
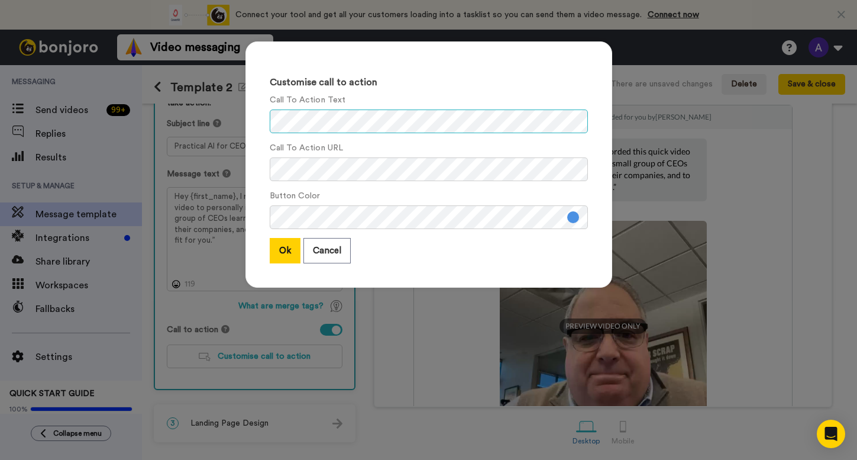
click at [211, 117] on div "Customise call to action Call To Action Text Call To Action URL Button Color Ok…" at bounding box center [428, 230] width 857 height 460
click at [276, 254] on button "Ok" at bounding box center [285, 250] width 31 height 25
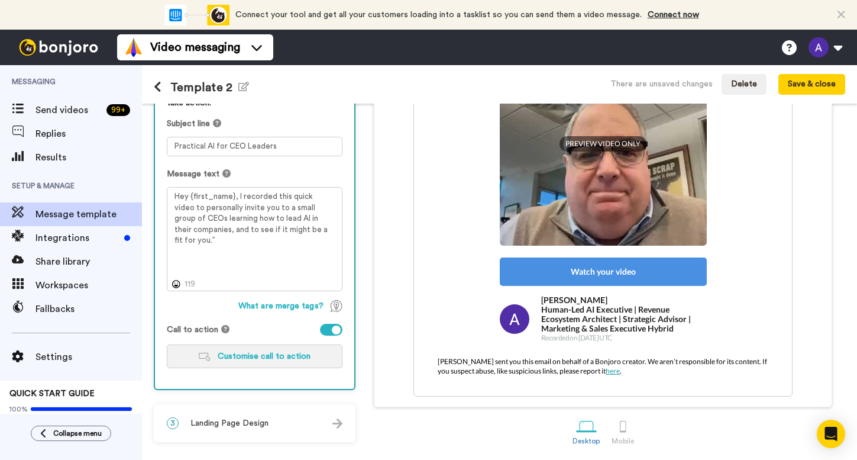
scroll to position [0, 0]
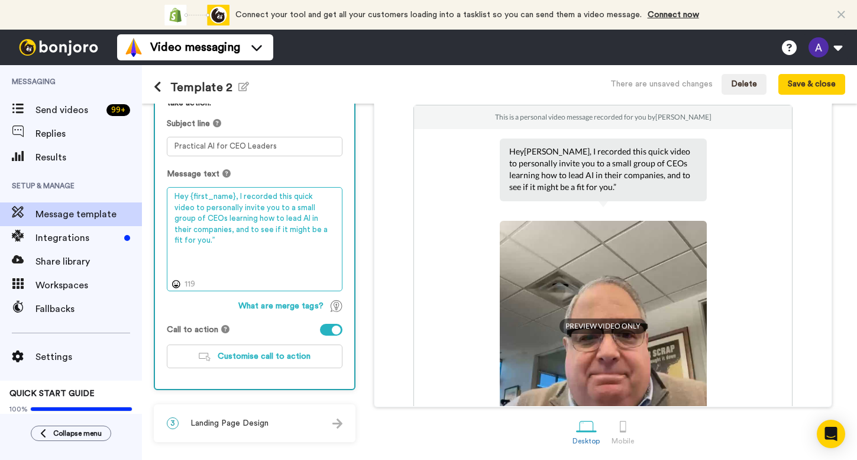
click at [191, 236] on textarea "Hey {first_name}, I recorded this quick video to personally invite you to a sma…" at bounding box center [255, 239] width 176 height 104
click at [269, 256] on textarea "Hey {first_name}, I recorded this quick video to personally invite you to a sma…" at bounding box center [255, 239] width 176 height 104
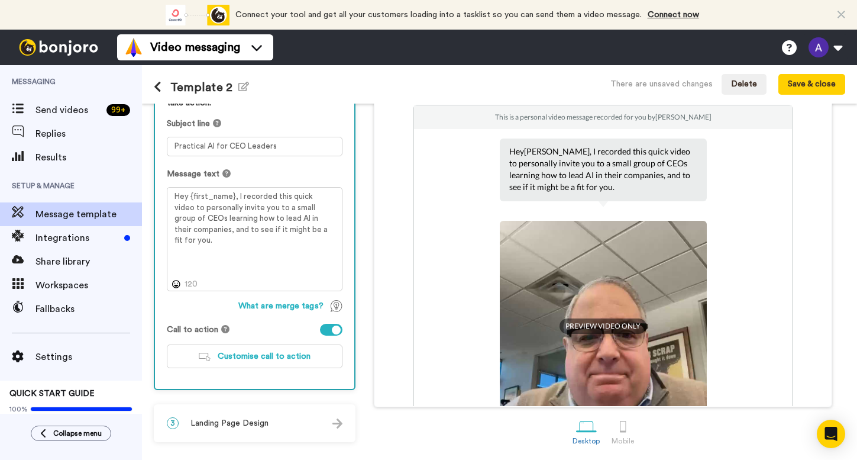
click at [437, 202] on div "This is a personal video message recorded for you by Alan Littman Hey Tom , I r…" at bounding box center [602, 342] width 379 height 474
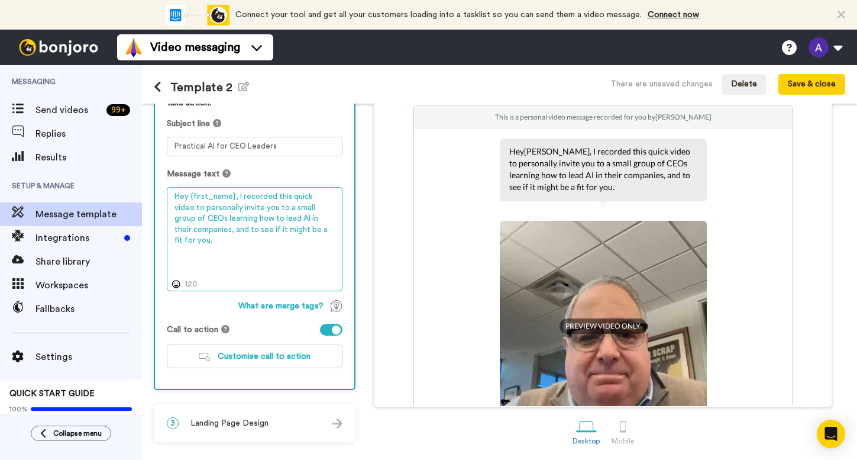
click at [288, 210] on textarea "Hey {first_name}, I recorded this quick video to personally invite you to a sma…" at bounding box center [255, 239] width 176 height 104
drag, startPoint x: 198, startPoint y: 216, endPoint x: 226, endPoint y: 218, distance: 27.9
click at [226, 218] on textarea "Hey {first_name}, I recorded this quick video to personally invite you to a sma…" at bounding box center [255, 239] width 176 height 104
click at [271, 208] on textarea "Hey {first_name}, I recorded this quick video to personally invite you to a sma…" at bounding box center [255, 239] width 176 height 104
drag, startPoint x: 327, startPoint y: 221, endPoint x: 267, endPoint y: 210, distance: 60.8
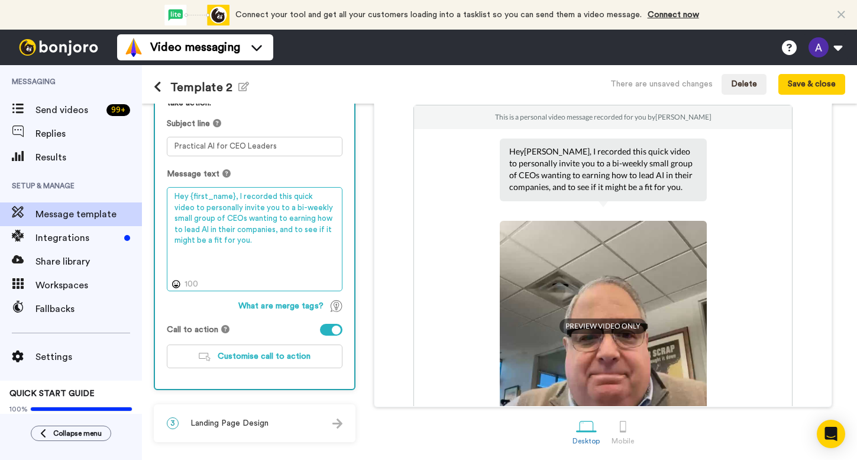
click at [267, 219] on textarea "Hey {first_name}, I recorded this quick video to personally invite you to a bi-…" at bounding box center [255, 239] width 176 height 104
click at [213, 228] on textarea "Hey {first_name}, I recorded this quick video to personally invite you to a bi-…" at bounding box center [255, 239] width 176 height 104
click at [216, 230] on textarea "Hey {first_name}, I recorded this quick video to personally invite you to a bi-…" at bounding box center [255, 239] width 176 height 104
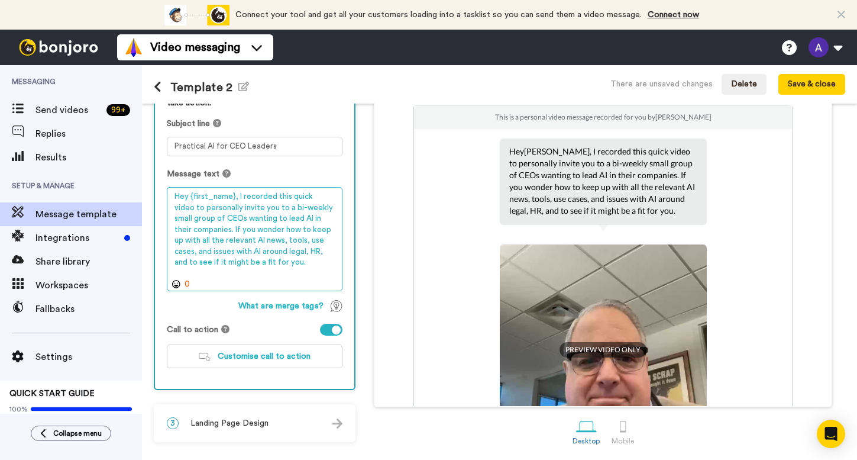
drag, startPoint x: 306, startPoint y: 260, endPoint x: 135, endPoint y: 194, distance: 183.3
click at [135, 194] on div "Messaging Send videos 99 + Replies Results Setup & Manage Message template Inte…" at bounding box center [428, 262] width 857 height 395
click at [322, 271] on textarea "Hey {first_name}, I recorded this quick video to personally invite you to a bi-…" at bounding box center [255, 239] width 176 height 104
drag, startPoint x: 321, startPoint y: 271, endPoint x: 140, endPoint y: 169, distance: 207.4
click at [140, 169] on div "Messaging Send videos 99 + Replies Results Setup & Manage Message template Inte…" at bounding box center [428, 262] width 857 height 395
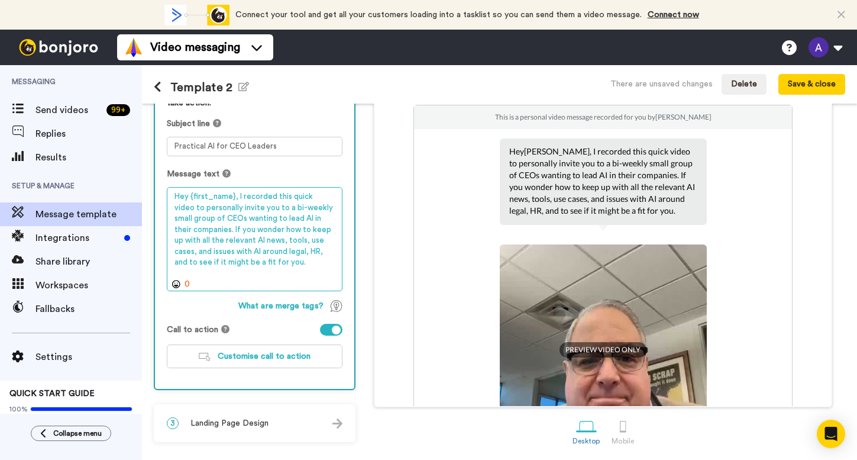
click at [305, 267] on textarea "Hey {first_name}, I recorded this quick video to personally invite you to a bi-…" at bounding box center [255, 239] width 176 height 104
drag, startPoint x: 305, startPoint y: 267, endPoint x: 150, endPoint y: 188, distance: 174.3
click at [150, 188] on div "1 Message Setup From alan@navigatingai.co Add your company logo NAVAI Logo.webp…" at bounding box center [499, 282] width 715 height 356
paste textarea "small, bi-weekly group of CEOs learning how to lead AI inside their companies —…"
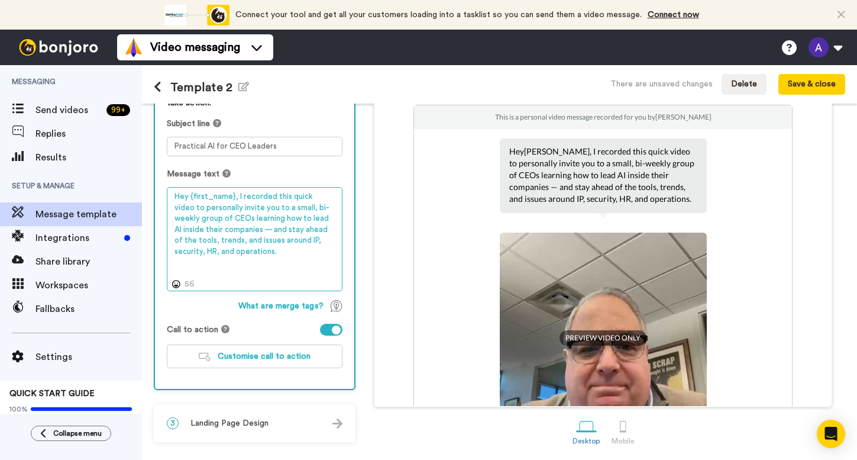
click at [241, 229] on textarea "Hey {first_name}, I recorded this quick video to personally invite you to a sma…" at bounding box center [255, 239] width 176 height 104
click at [193, 250] on textarea "Hey {first_name}, I recorded this quick video to personally invite you to a sma…" at bounding box center [255, 239] width 176 height 104
click at [242, 250] on textarea "Hey {first_name}, I recorded this quick video to personally invite you to a sma…" at bounding box center [255, 239] width 176 height 104
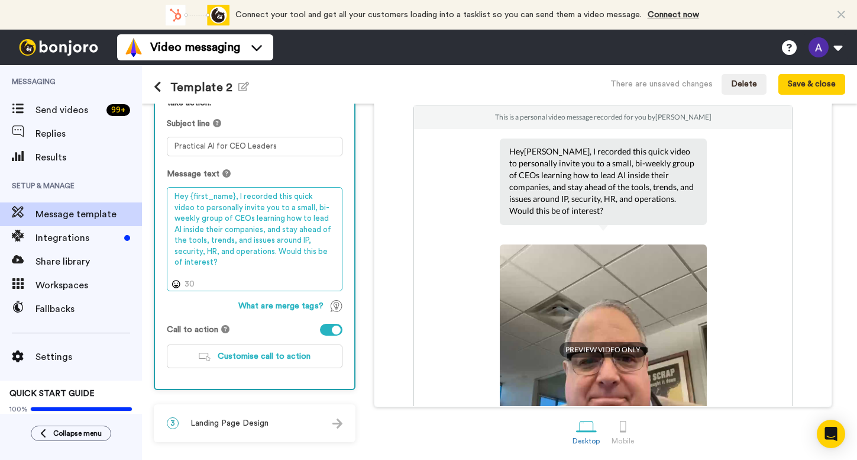
drag, startPoint x: 321, startPoint y: 250, endPoint x: 235, endPoint y: 250, distance: 85.8
click at [235, 250] on textarea "Hey {first_name}, I recorded this quick video to personally invite you to a sma…" at bounding box center [255, 239] width 176 height 104
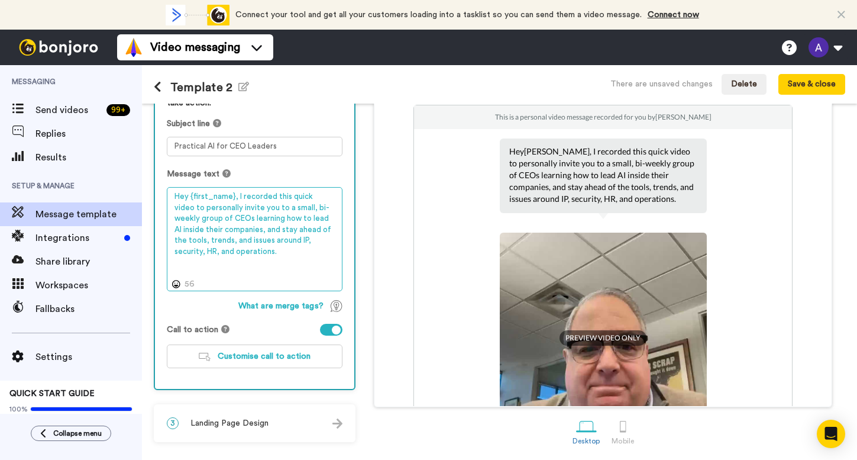
click at [206, 216] on textarea "Hey {first_name}, I recorded this quick video to personally invite you to a sma…" at bounding box center [255, 239] width 176 height 104
drag, startPoint x: 195, startPoint y: 216, endPoint x: 171, endPoint y: 217, distance: 24.3
click at [171, 217] on textarea "Hey {first_name}, I recorded this quick video to personally invite you to a sma…" at bounding box center [255, 239] width 176 height 104
click at [256, 253] on textarea "Hey {first_name}, I recorded this quick video to personally invite you to a sma…" at bounding box center [255, 239] width 176 height 104
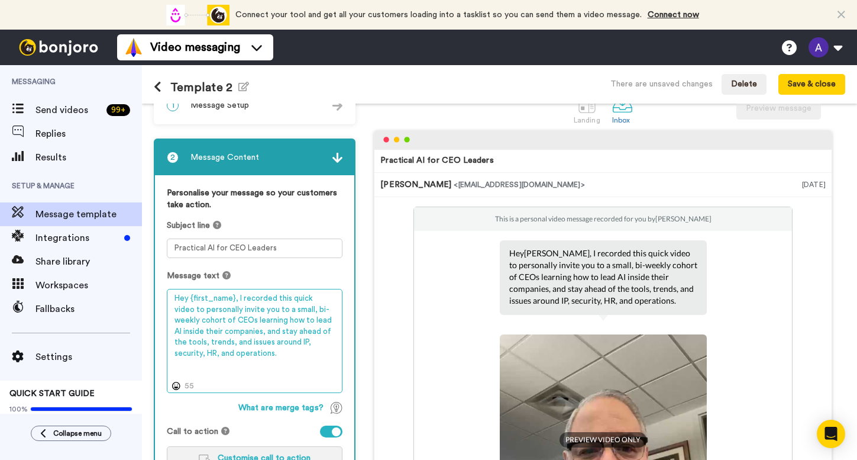
scroll to position [14, 0]
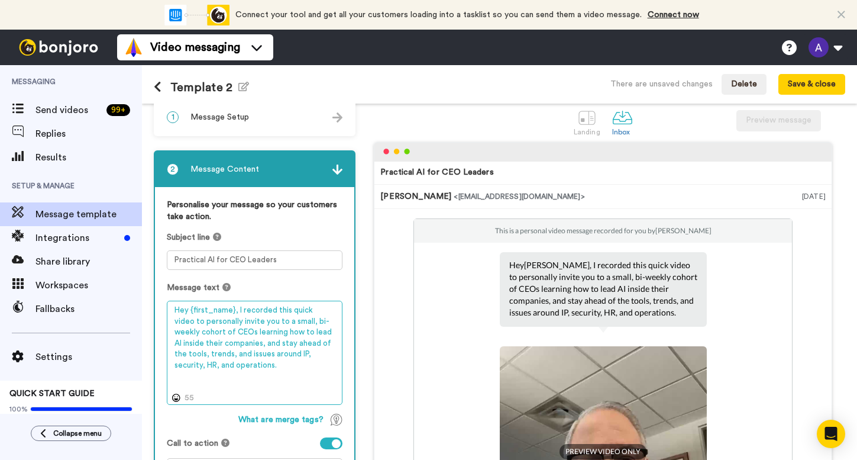
type textarea "Hey {first_name}, I recorded this quick video to personally invite you to a sma…"
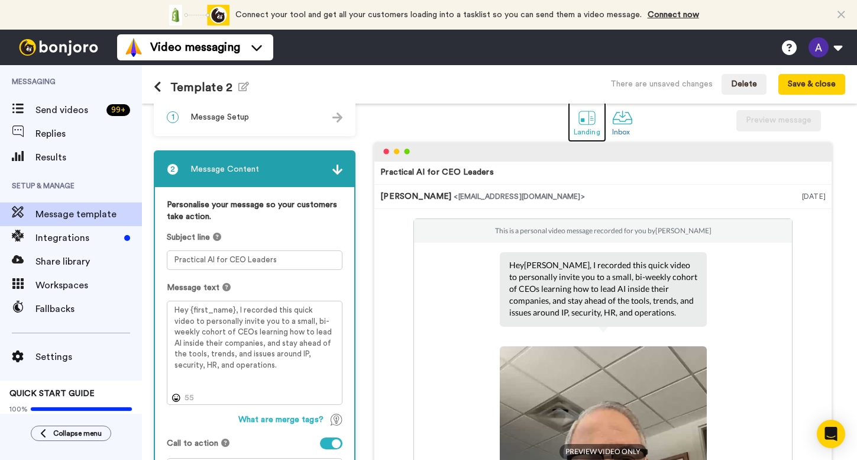
click at [580, 121] on div at bounding box center [587, 117] width 21 height 21
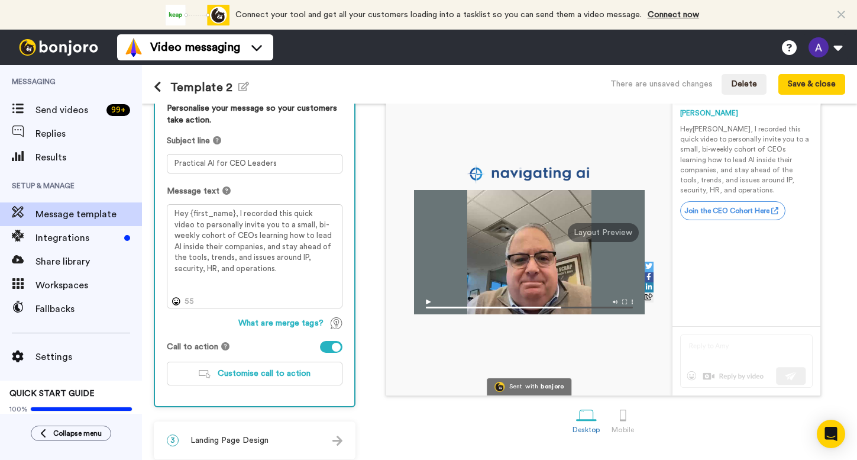
scroll to position [119, 0]
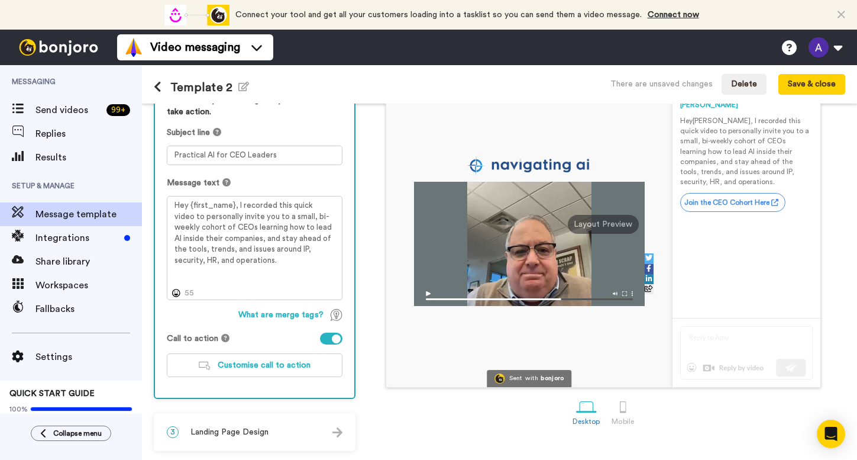
click at [335, 435] on img at bounding box center [337, 432] width 10 height 10
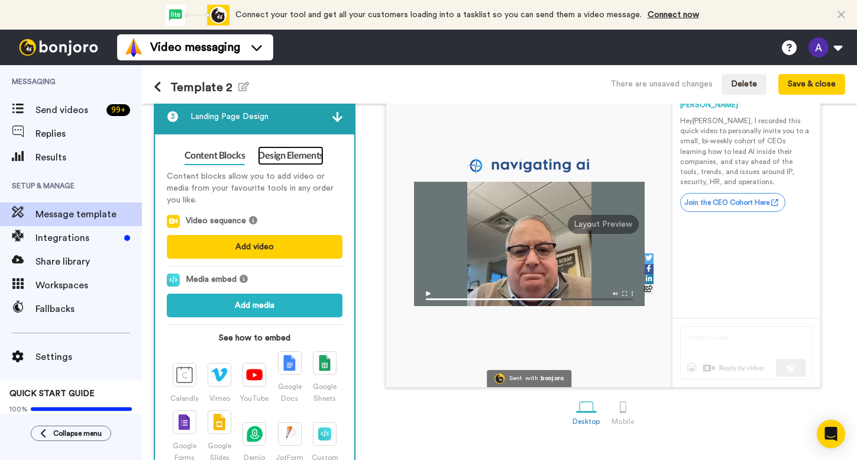
click at [303, 154] on link "Design Elements" at bounding box center [291, 155] width 66 height 19
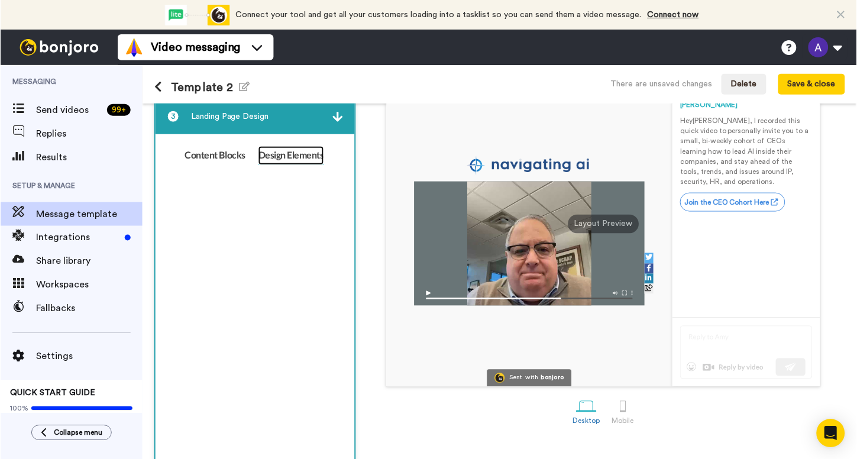
scroll to position [101, 0]
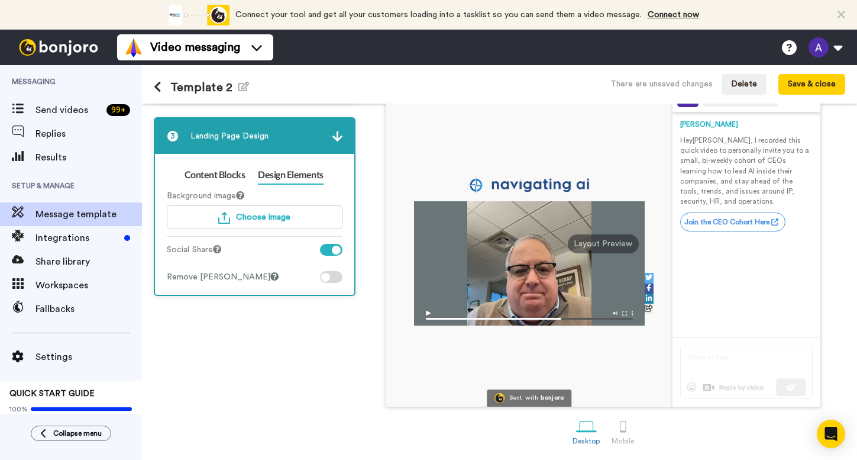
click at [324, 250] on div at bounding box center [331, 250] width 22 height 12
click at [264, 220] on span "Choose image" at bounding box center [263, 217] width 54 height 8
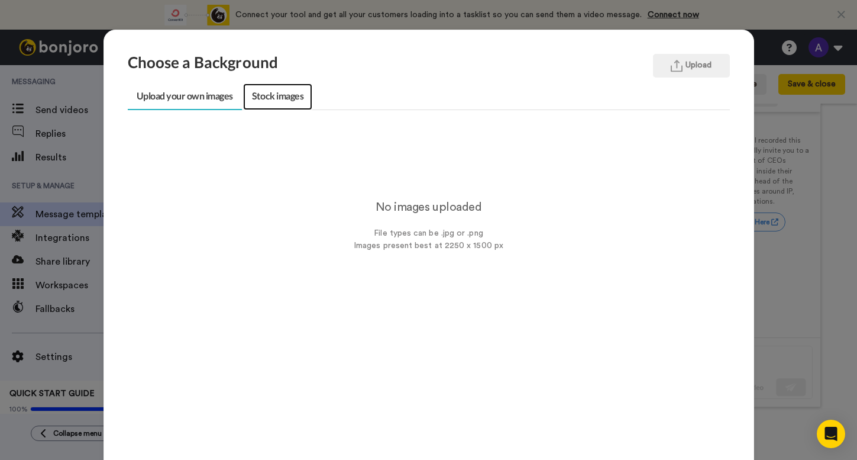
click at [280, 98] on link "Stock images" at bounding box center [277, 96] width 69 height 27
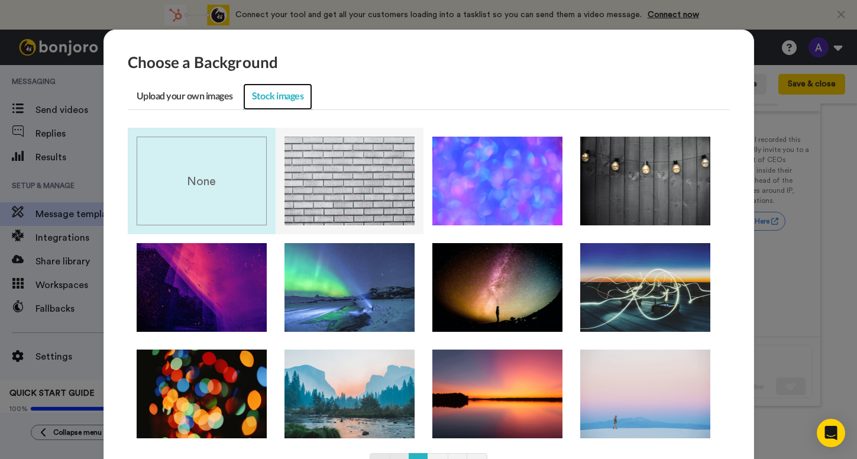
scroll to position [101, 0]
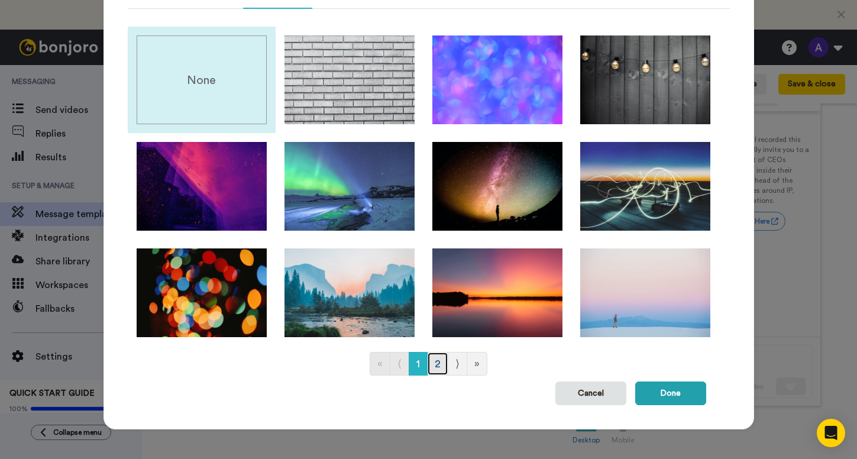
click at [434, 363] on link "2" at bounding box center [437, 364] width 21 height 24
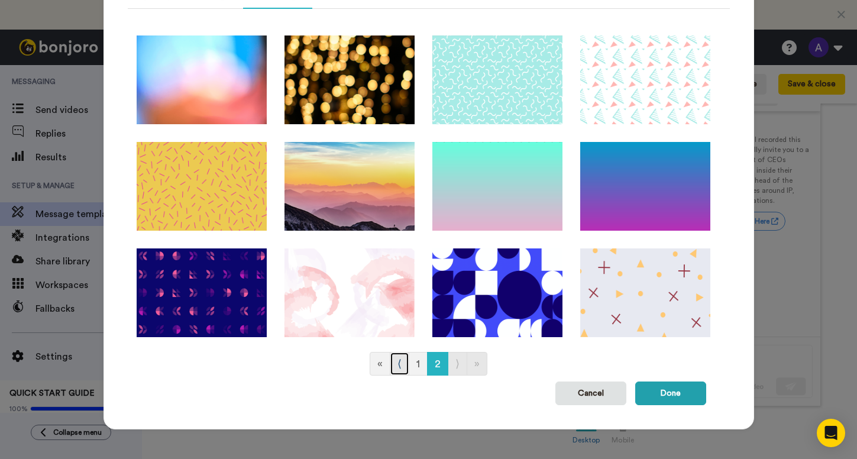
click at [395, 368] on link "⟨" at bounding box center [400, 364] width 20 height 24
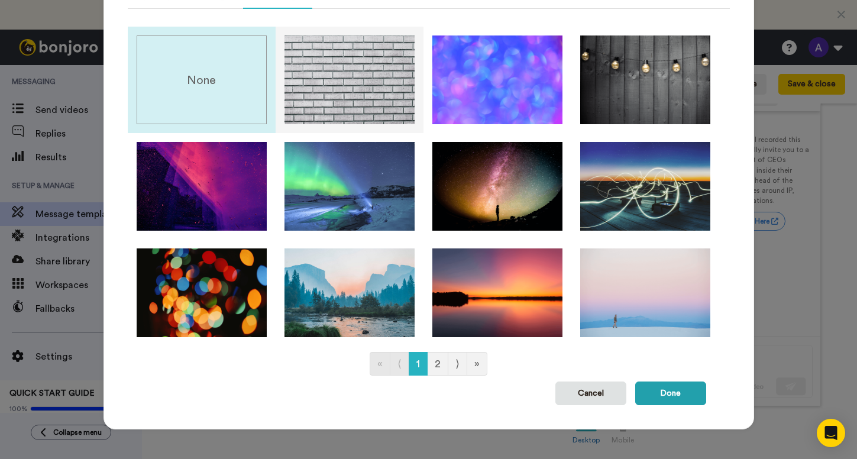
click at [353, 95] on img at bounding box center [350, 79] width 130 height 89
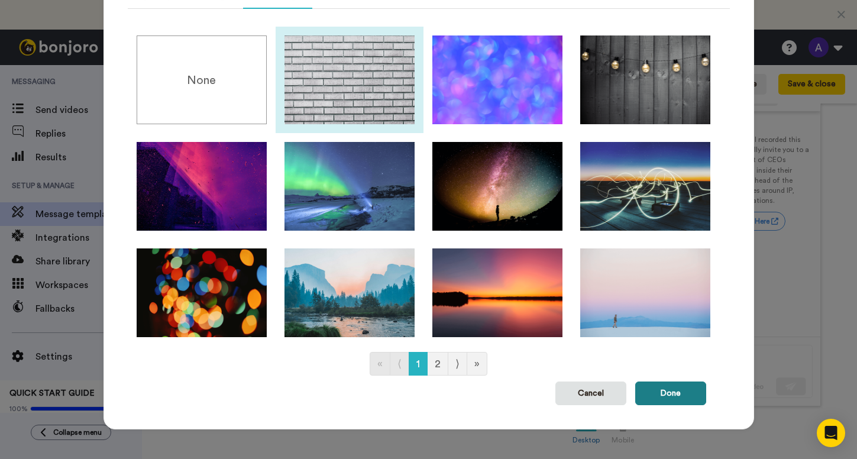
click at [678, 389] on button "Done" at bounding box center [670, 394] width 71 height 24
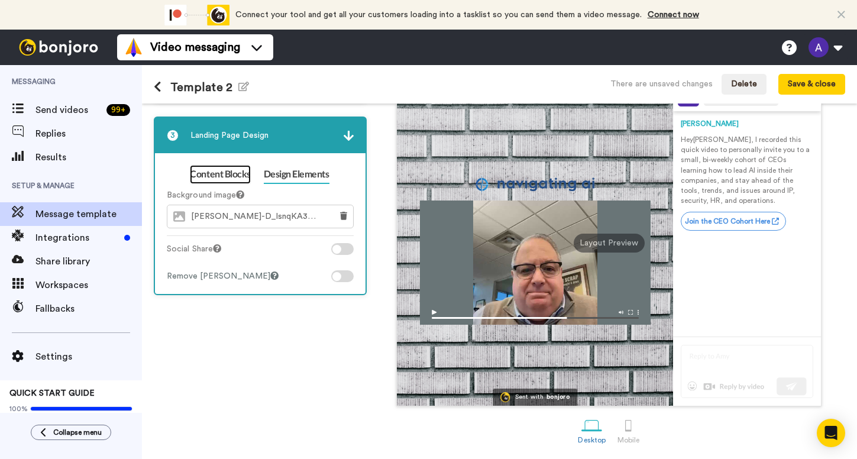
click at [240, 175] on link "Content Blocks" at bounding box center [220, 174] width 60 height 19
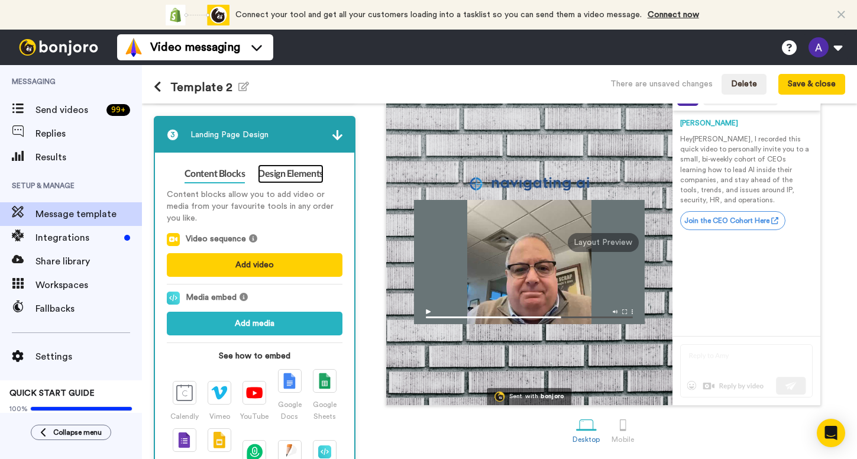
click at [290, 175] on link "Design Elements" at bounding box center [291, 173] width 66 height 19
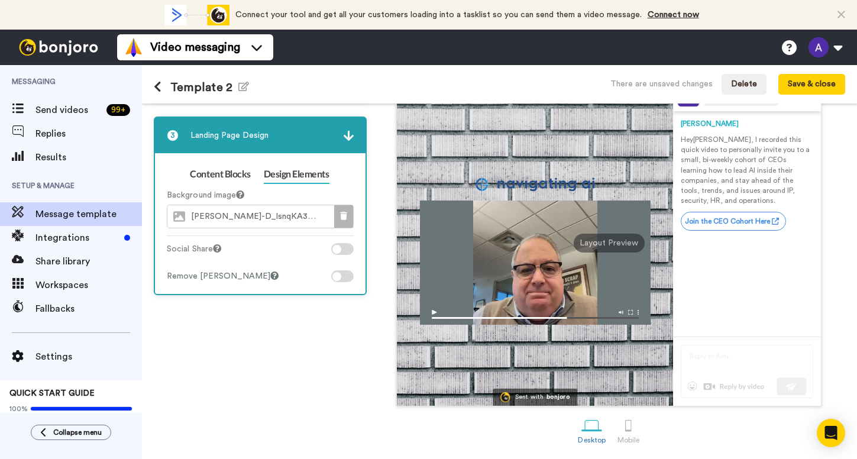
click at [344, 214] on icon at bounding box center [343, 216] width 7 height 8
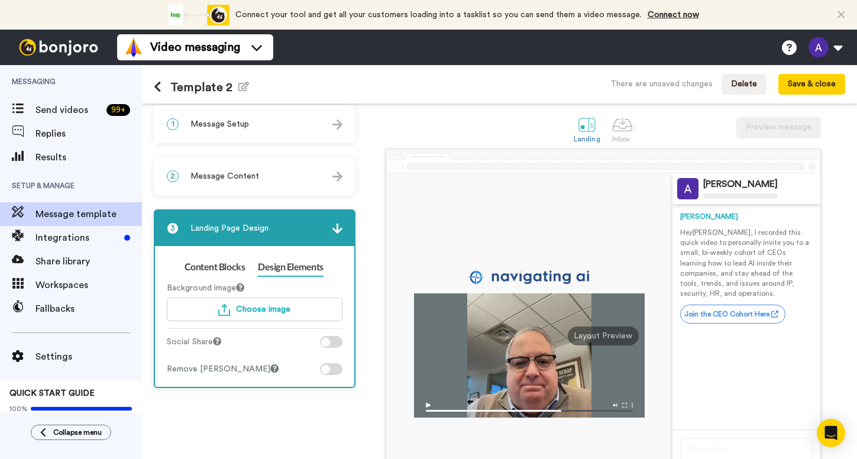
scroll to position [0, 0]
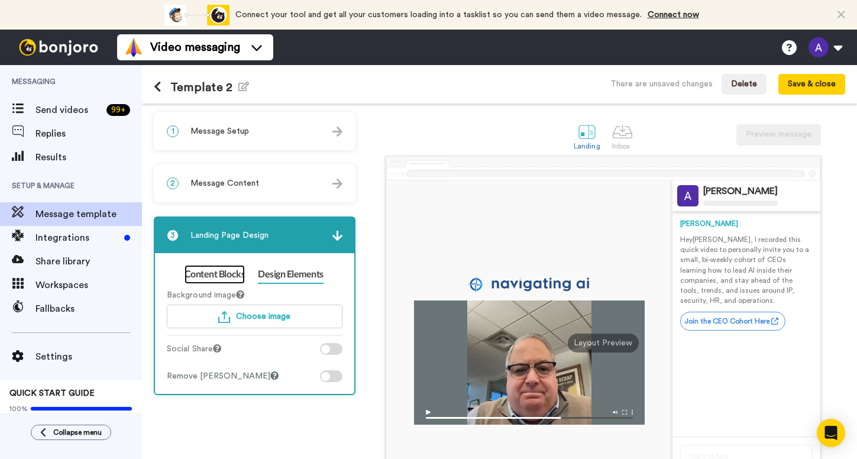
click at [228, 271] on link "Content Blocks" at bounding box center [215, 274] width 60 height 19
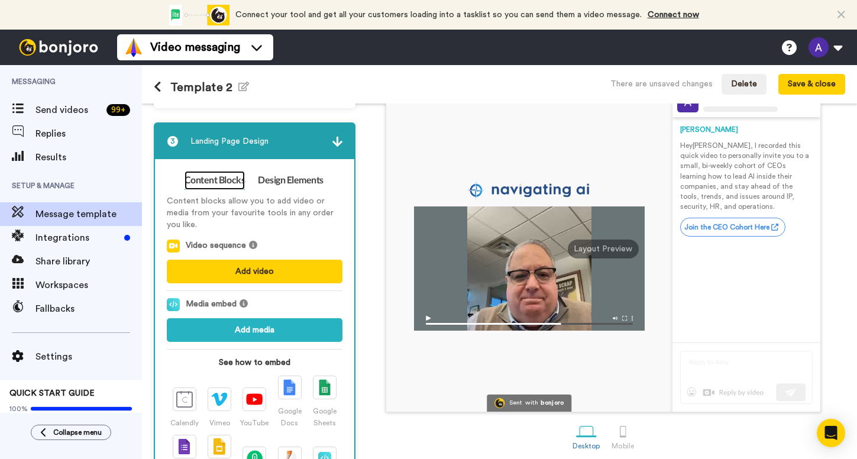
scroll to position [109, 0]
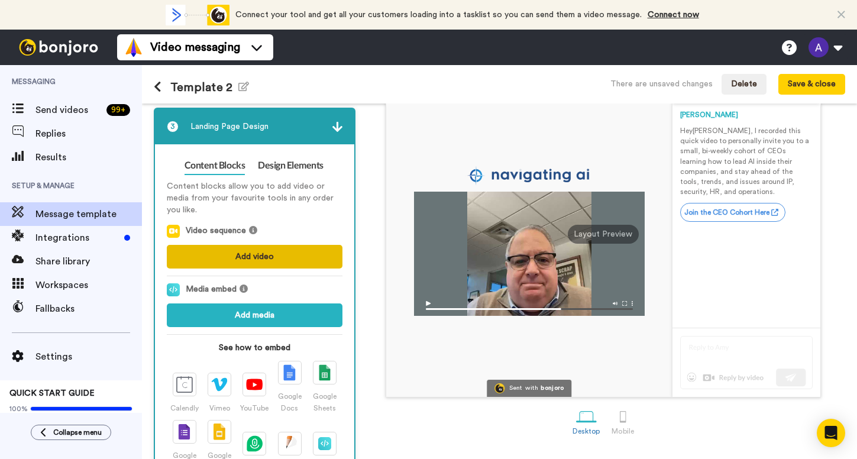
click at [245, 255] on button "Add video" at bounding box center [255, 257] width 176 height 24
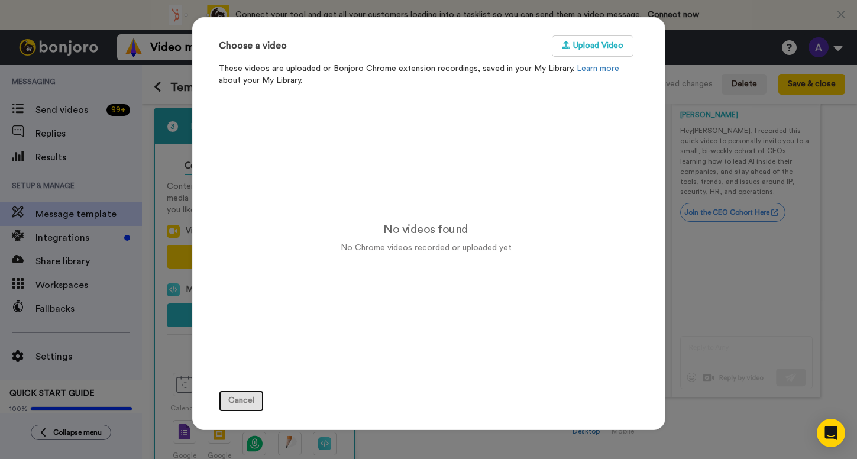
click at [241, 400] on button "Cancel" at bounding box center [241, 400] width 45 height 21
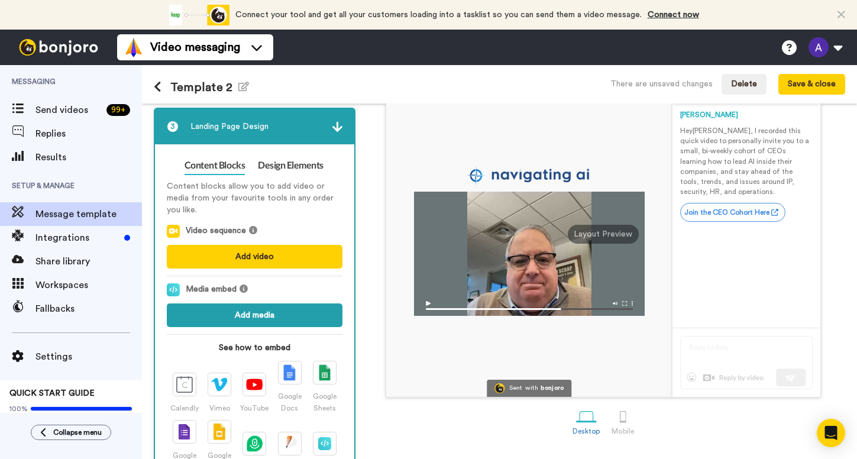
click at [234, 311] on button "Add media" at bounding box center [255, 315] width 176 height 24
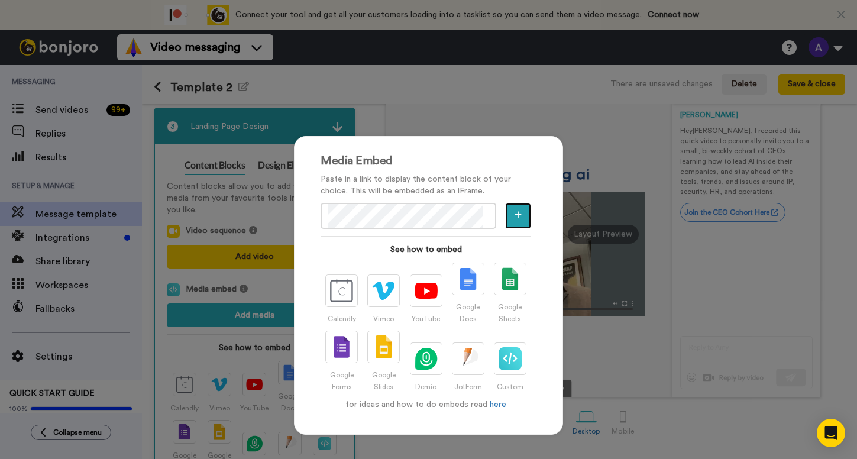
click at [517, 215] on icon "button" at bounding box center [518, 215] width 7 height 8
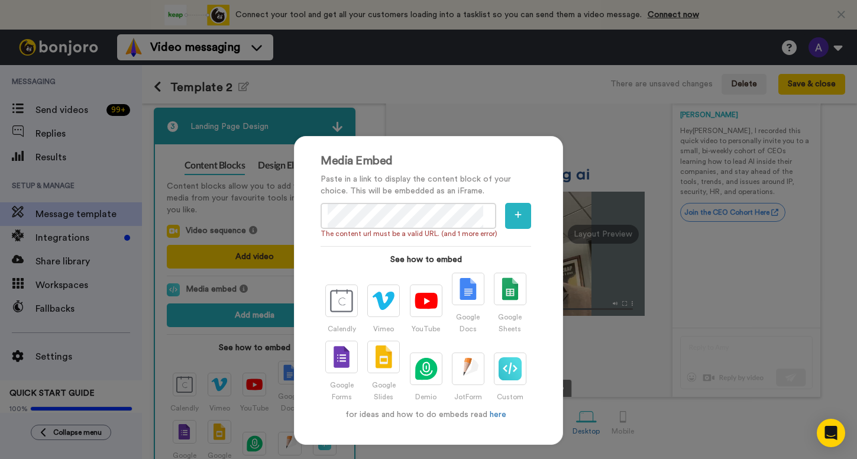
click at [296, 204] on div "Media Embed Paste in a link to display the content block of your choice. This w…" at bounding box center [428, 290] width 269 height 309
click at [256, 196] on div "Media Embed Paste in a link to display the content block of your choice. This w…" at bounding box center [428, 229] width 857 height 459
click at [515, 211] on icon "button" at bounding box center [518, 215] width 7 height 8
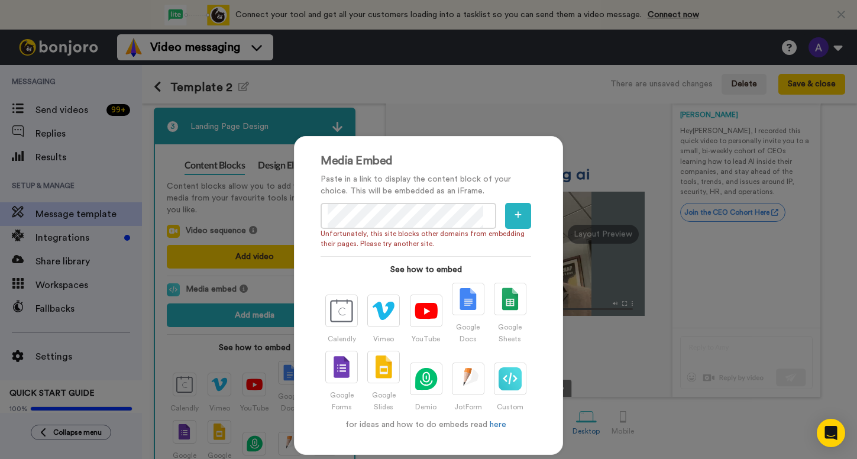
click at [216, 199] on div "Media Embed Paste in a link to display the content block of your choice. This w…" at bounding box center [428, 229] width 857 height 459
click at [558, 126] on div "Media Embed Paste in a link to display the content block of your choice. This w…" at bounding box center [428, 301] width 293 height 354
click at [629, 347] on div "Media Embed Paste in a link to display the content block of your choice. This w…" at bounding box center [428, 229] width 857 height 459
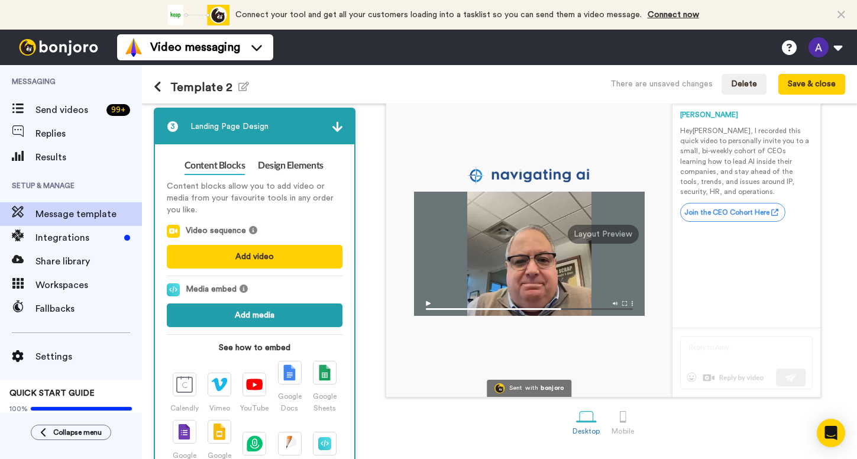
scroll to position [0, 0]
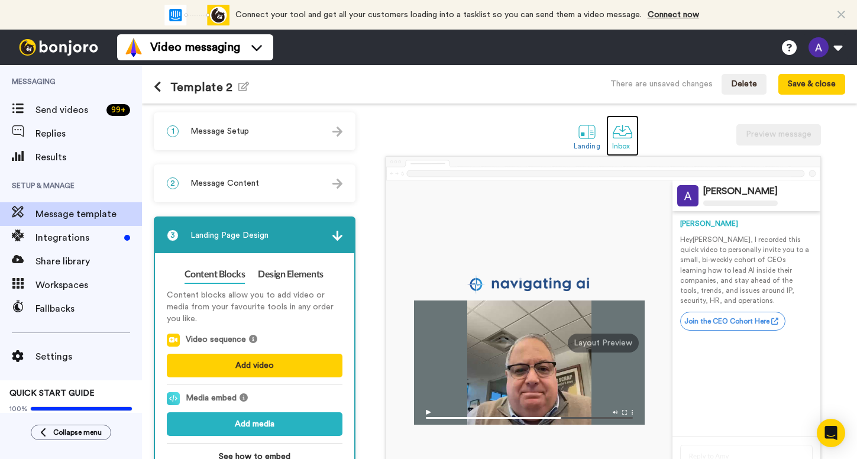
click at [615, 128] on div at bounding box center [622, 131] width 21 height 21
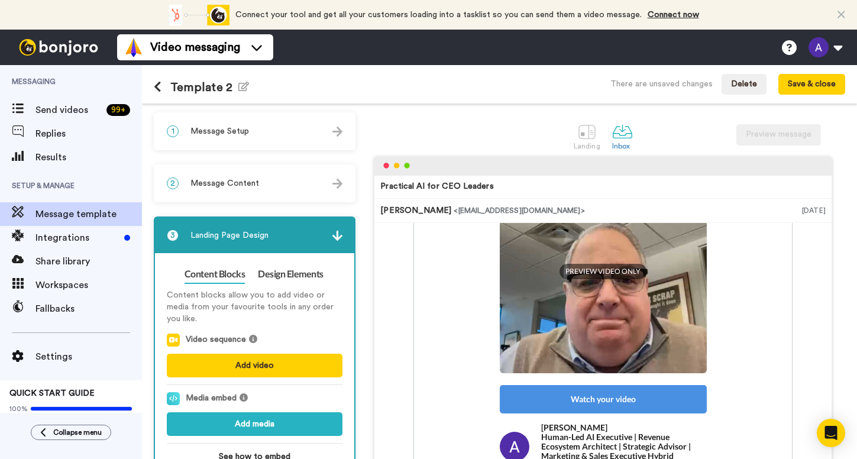
click at [335, 137] on img at bounding box center [337, 132] width 10 height 10
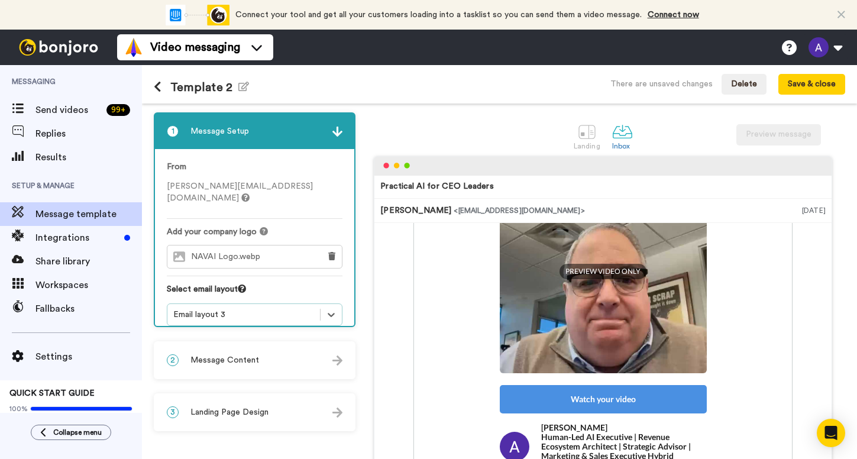
click at [334, 365] on img at bounding box center [337, 360] width 10 height 10
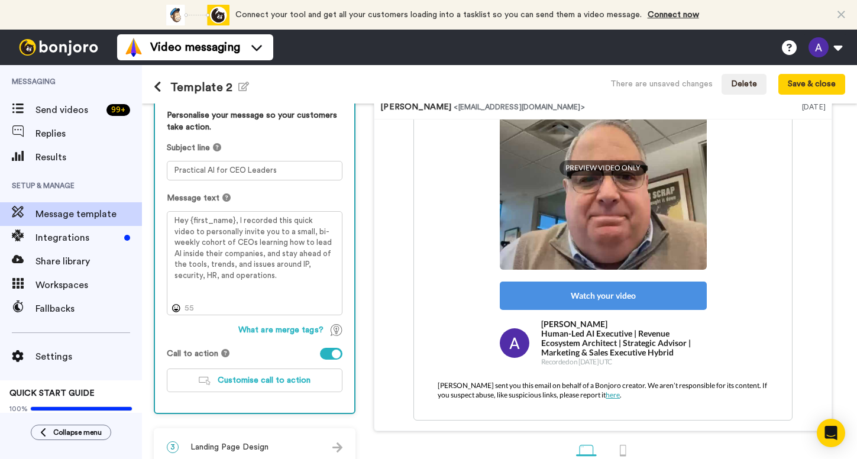
scroll to position [115, 0]
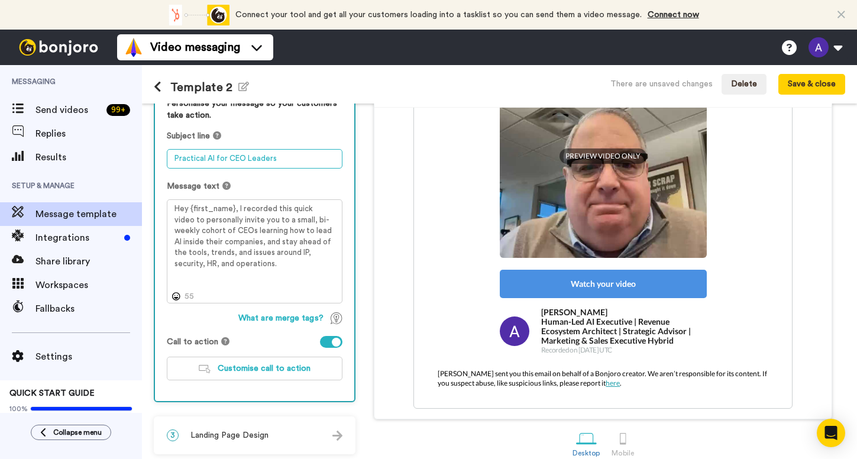
drag, startPoint x: 279, startPoint y: 156, endPoint x: 244, endPoint y: 157, distance: 34.9
click at [244, 157] on textarea "Practical AI for CEO Leaders" at bounding box center [255, 159] width 176 height 20
click at [174, 159] on textarea "Practical AI for CEO's" at bounding box center [255, 159] width 176 height 20
click at [215, 156] on textarea "A Practical AI for CEO's" at bounding box center [255, 159] width 176 height 20
drag, startPoint x: 279, startPoint y: 156, endPoint x: 142, endPoint y: 158, distance: 136.7
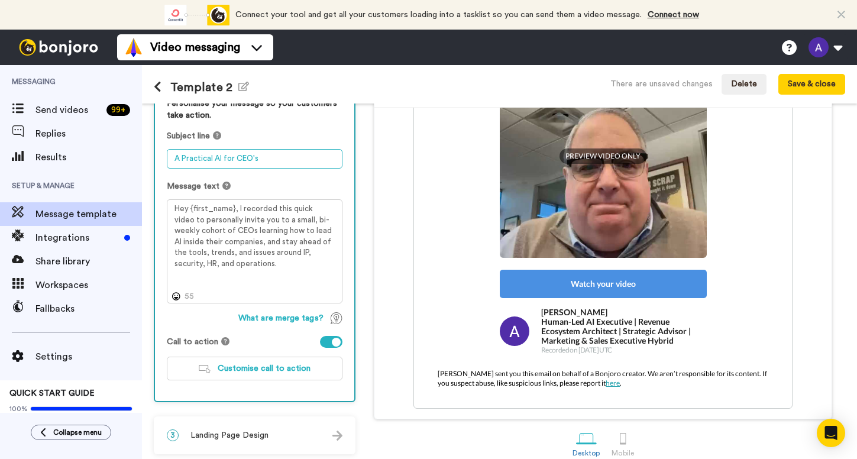
click at [142, 158] on div "1 Message Setup From alan@navigatingai.co Add your company logo NAVAI Logo.webp…" at bounding box center [499, 281] width 715 height 355
click at [281, 193] on div "Message text Hey {first_name}, I recorded this quick video to personally invite…" at bounding box center [255, 241] width 176 height 123
drag, startPoint x: 279, startPoint y: 157, endPoint x: 261, endPoint y: 159, distance: 17.8
click at [261, 159] on textarea "Private Invitation to CEO Only Cohort on AI" at bounding box center [255, 159] width 176 height 20
drag, startPoint x: 312, startPoint y: 159, endPoint x: 147, endPoint y: 154, distance: 165.7
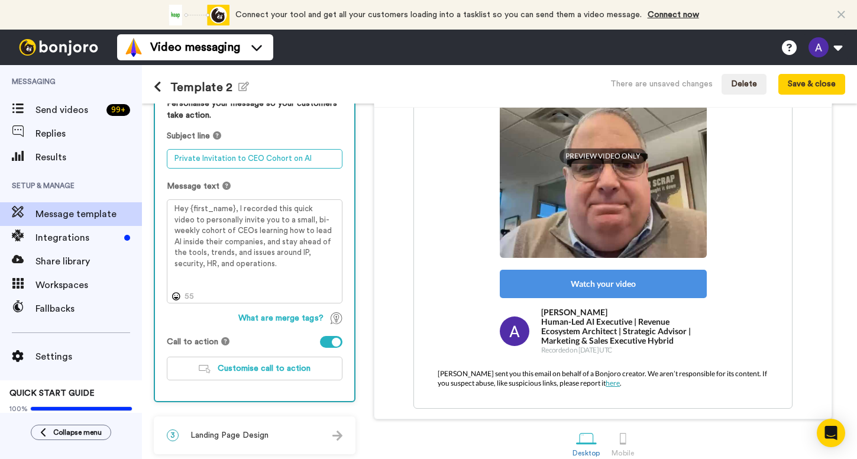
click at [147, 154] on div "1 Message Setup From alan@navigatingai.co Add your company logo NAVAI Logo.webp…" at bounding box center [499, 281] width 715 height 355
type textarea "L"
type textarea "Y"
type textarea "A"
type textarea "C"
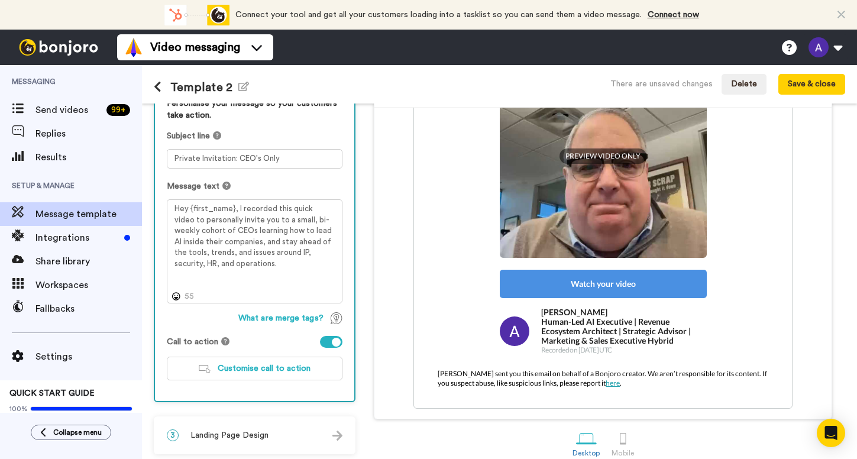
click at [317, 185] on div "Message text" at bounding box center [255, 186] width 176 height 12
click at [282, 159] on textarea "Private Invitation: CEO's Only" at bounding box center [255, 159] width 176 height 20
drag, startPoint x: 285, startPoint y: 158, endPoint x: 269, endPoint y: 155, distance: 15.7
click at [269, 155] on textarea "Private Invitation for CEO's Only-AI Cohort" at bounding box center [255, 159] width 176 height 20
click at [328, 159] on textarea "Private Invitation for CEO's Only-AI Cohort" at bounding box center [255, 159] width 176 height 20
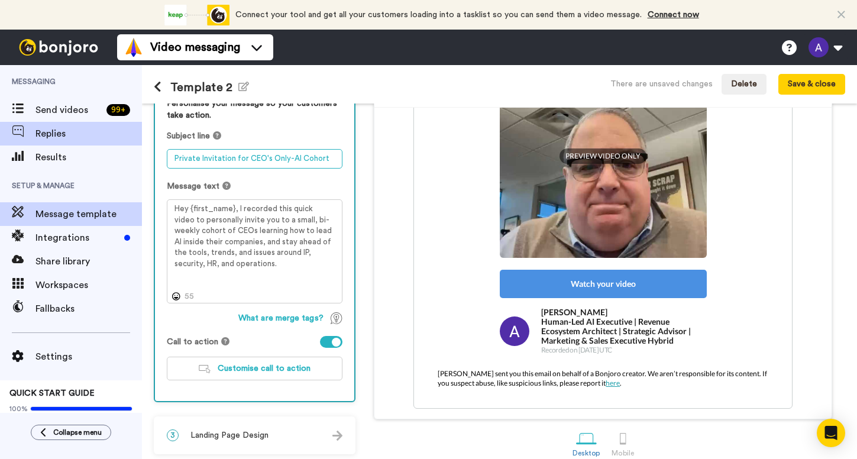
drag, startPoint x: 328, startPoint y: 159, endPoint x: 111, endPoint y: 140, distance: 218.0
click at [111, 140] on div "Messaging Send videos 99 + Replies Results Setup & Manage Message template Inte…" at bounding box center [428, 262] width 857 height 394
paste textarea "An exclusive CEO group on AI strategy and leadership"
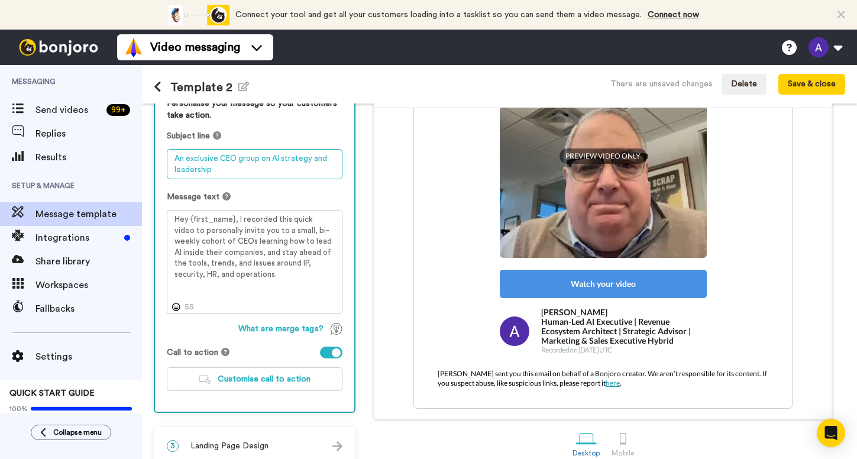
drag, startPoint x: 173, startPoint y: 158, endPoint x: 173, endPoint y: 146, distance: 12.4
click at [173, 158] on textarea "An exclusive CEO group on AI strategy and leadership" at bounding box center [255, 164] width 176 height 30
type textarea "Invite Only, an exclusive CEO group on AI strategy and leadership"
click at [276, 200] on div "Message text" at bounding box center [255, 197] width 176 height 12
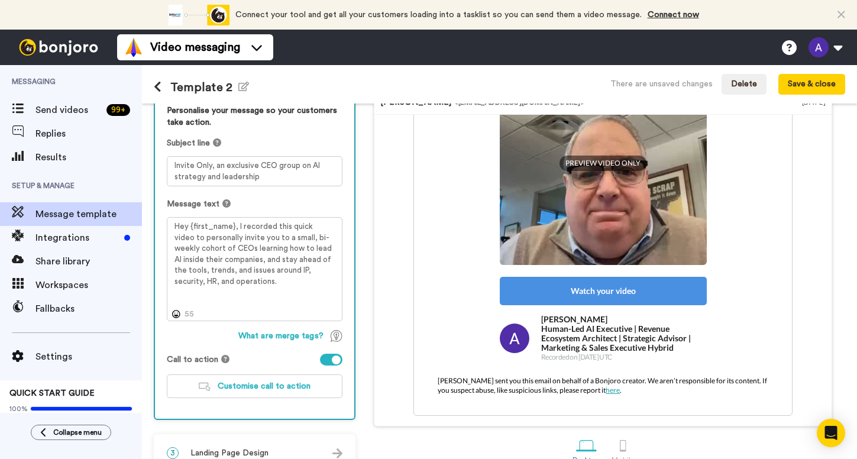
scroll to position [128, 0]
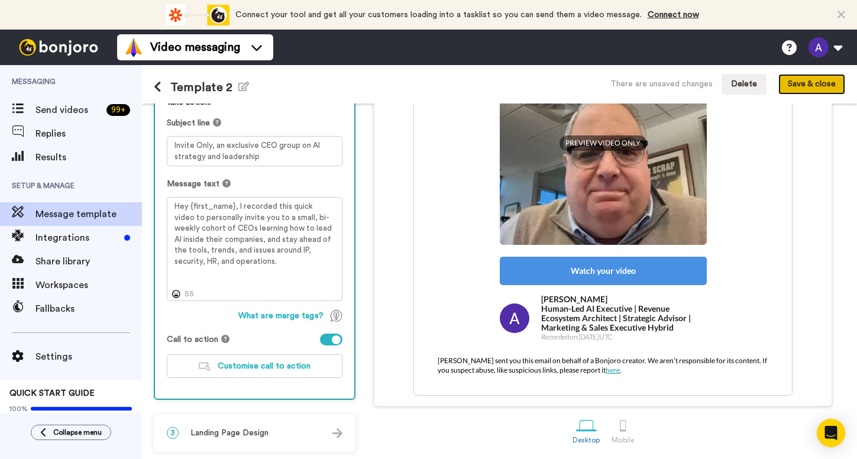
click at [810, 86] on button "Save & close" at bounding box center [811, 84] width 67 height 21
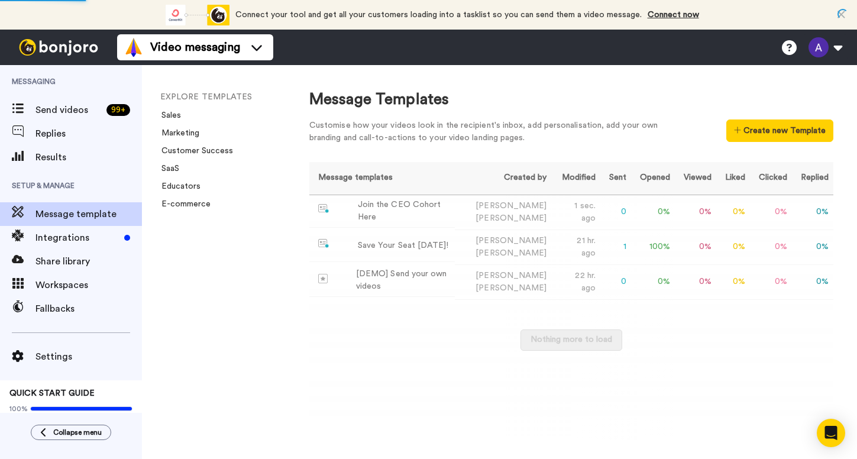
click at [51, 357] on span "Settings" at bounding box center [88, 357] width 106 height 14
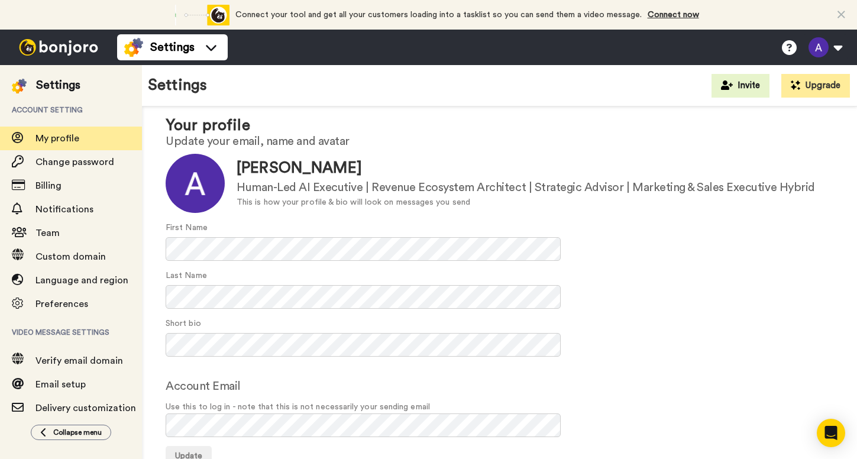
scroll to position [29, 0]
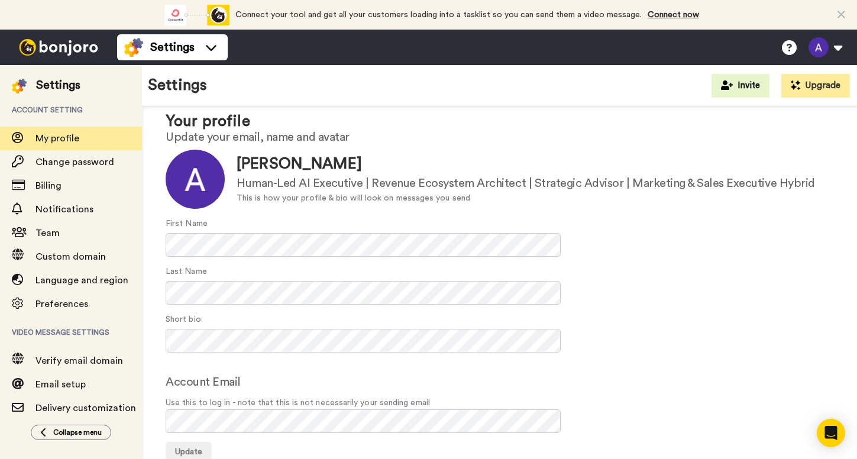
click at [644, 344] on div "Short bio" at bounding box center [500, 332] width 668 height 39
click at [188, 450] on span "Update" at bounding box center [188, 452] width 27 height 8
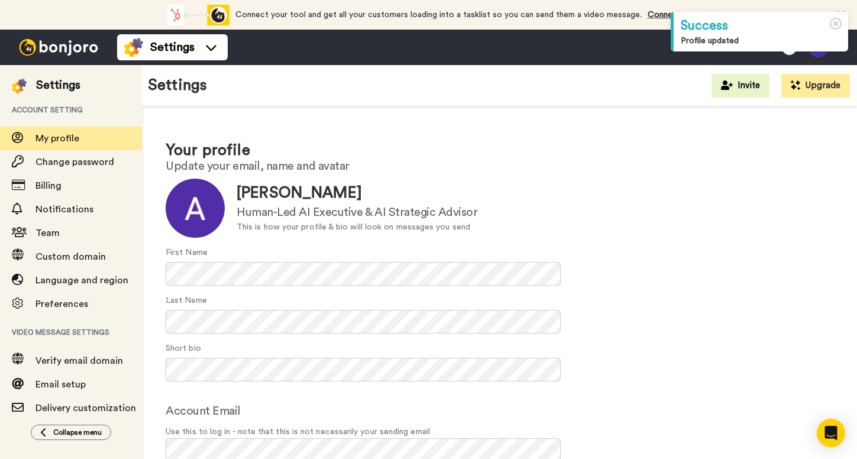
click at [49, 85] on div "Settings" at bounding box center [58, 85] width 44 height 17
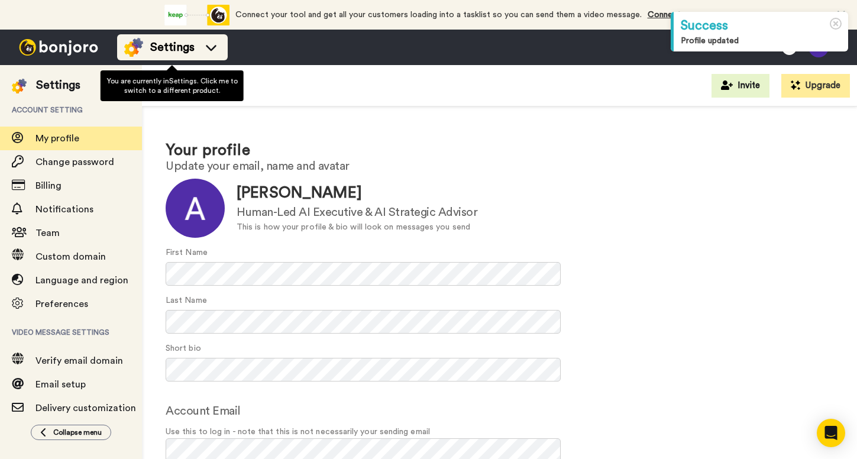
click at [214, 44] on icon at bounding box center [211, 47] width 19 height 12
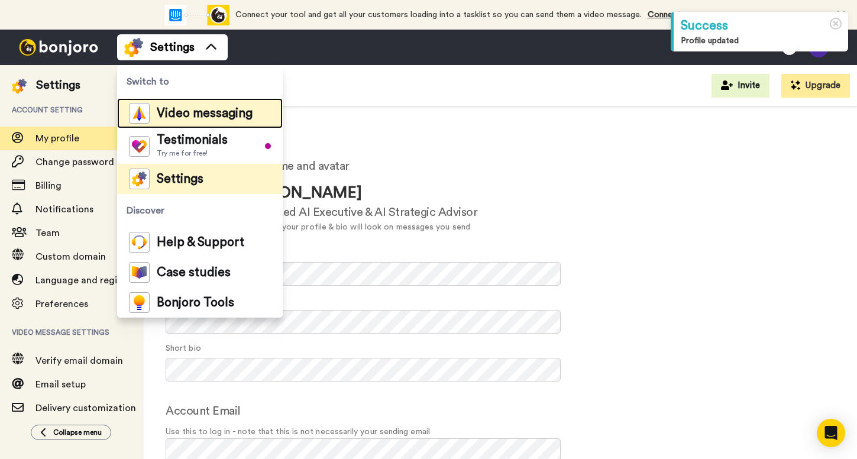
click at [182, 116] on span "Video messaging" at bounding box center [205, 114] width 96 height 12
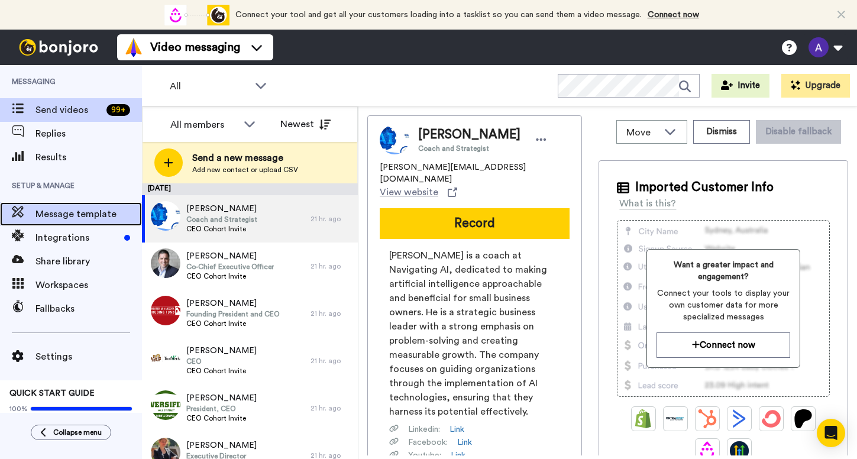
click at [94, 209] on span "Message template" at bounding box center [88, 214] width 106 height 14
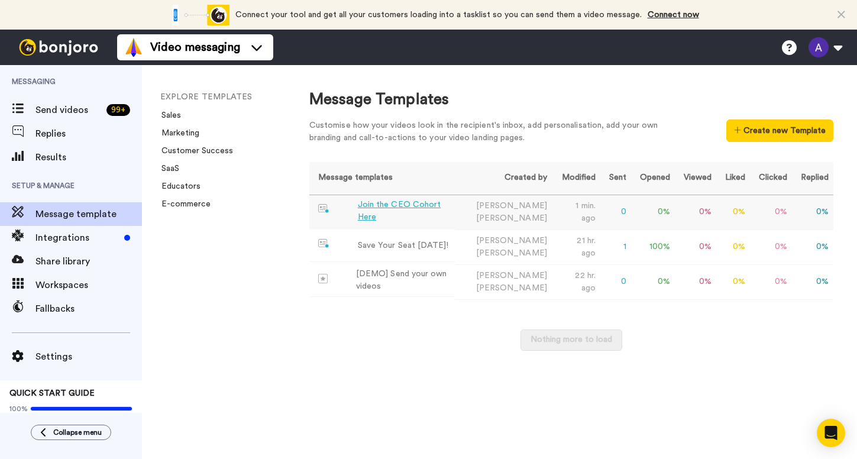
click at [415, 211] on div "Join the CEO Cohort Here" at bounding box center [404, 211] width 92 height 25
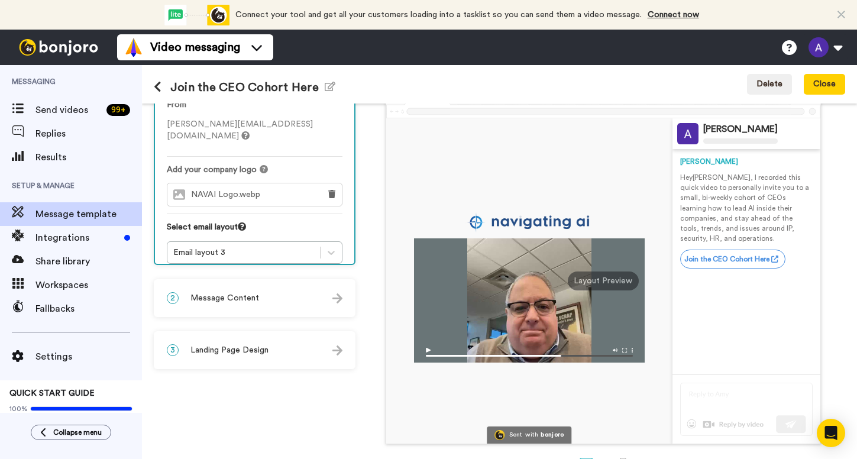
scroll to position [63, 0]
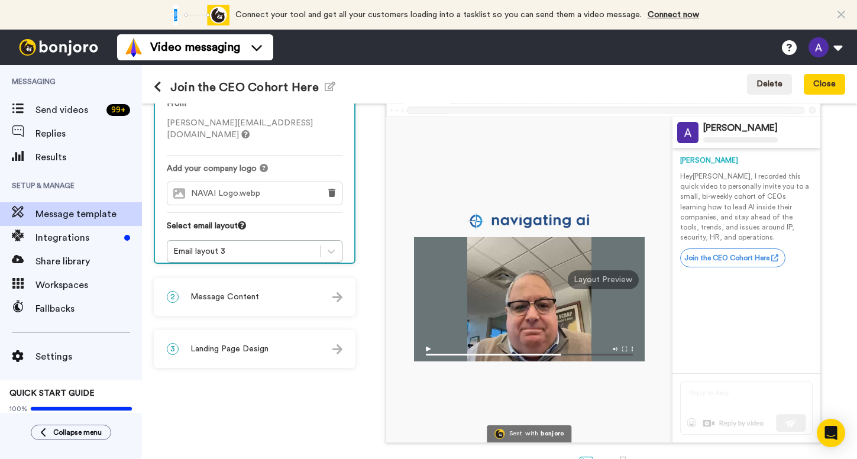
click at [329, 289] on div "2 Message Content" at bounding box center [254, 296] width 199 height 35
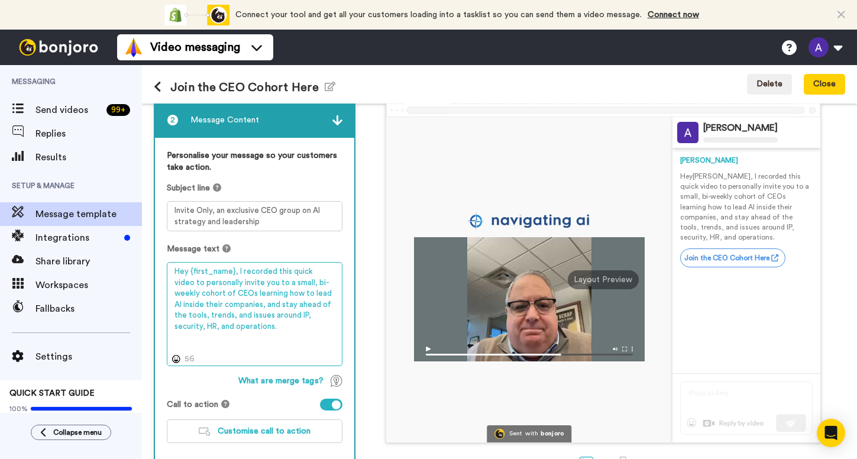
click at [273, 306] on textarea "Hey {first_name}, I recorded this quick video to personally invite you to a sma…" at bounding box center [255, 314] width 176 height 104
click at [182, 317] on textarea "Hey {first_name}, I recorded this quick video to personally invite you to a sma…" at bounding box center [255, 314] width 176 height 104
click at [179, 331] on textarea "Hey {first_name}, I recorded this quick video to personally invite you to a sma…" at bounding box center [255, 314] width 176 height 104
click at [289, 329] on textarea "Hey {first_name}, I recorded this quick video to personally invite you to a sma…" at bounding box center [255, 314] width 176 height 104
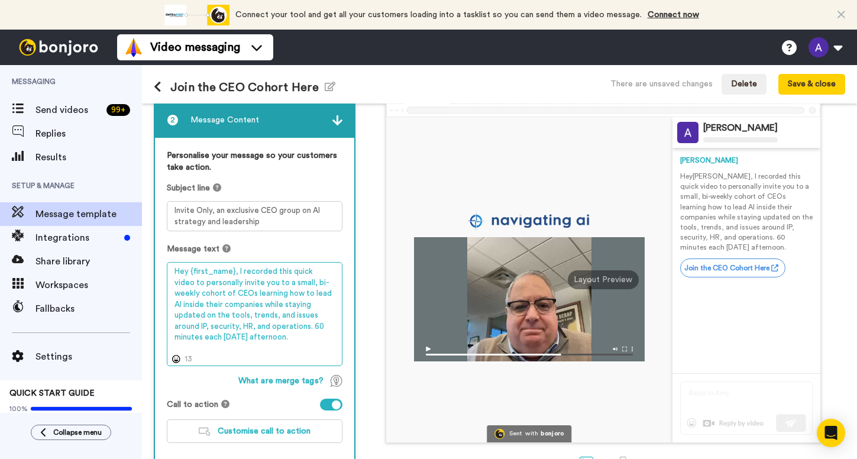
click at [276, 327] on textarea "Hey {first_name}, I recorded this quick video to personally invite you to a sma…" at bounding box center [255, 314] width 176 height 104
drag, startPoint x: 277, startPoint y: 327, endPoint x: 311, endPoint y: 337, distance: 35.2
click at [311, 337] on textarea "Hey {first_name}, I recorded this quick video to personally invite you to a sma…" at bounding box center [255, 314] width 176 height 104
type textarea "Hey {first_name}, I recorded this quick video to personally invite you to a sma…"
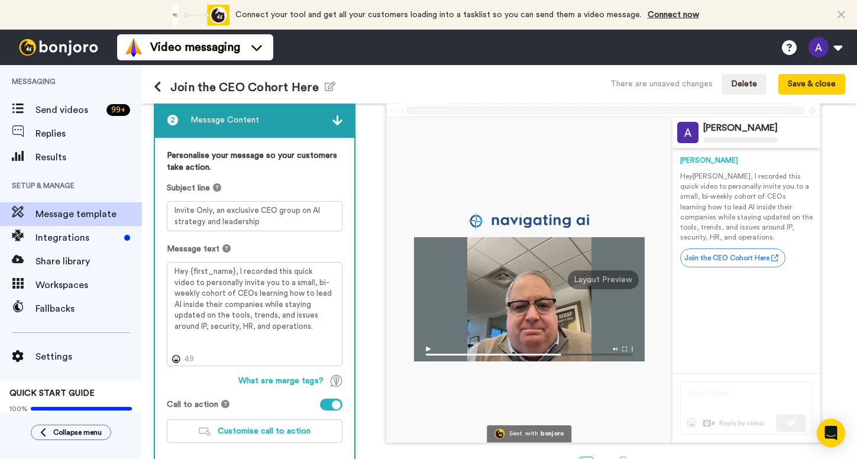
click at [284, 400] on div "Call to action" at bounding box center [255, 405] width 176 height 12
click at [747, 257] on link "Join the CEO Cohort Here" at bounding box center [732, 257] width 105 height 19
click at [807, 70] on div "Join the CEO Cohort Here Edit name There are unsaved changes Delete Save & close" at bounding box center [499, 84] width 715 height 38
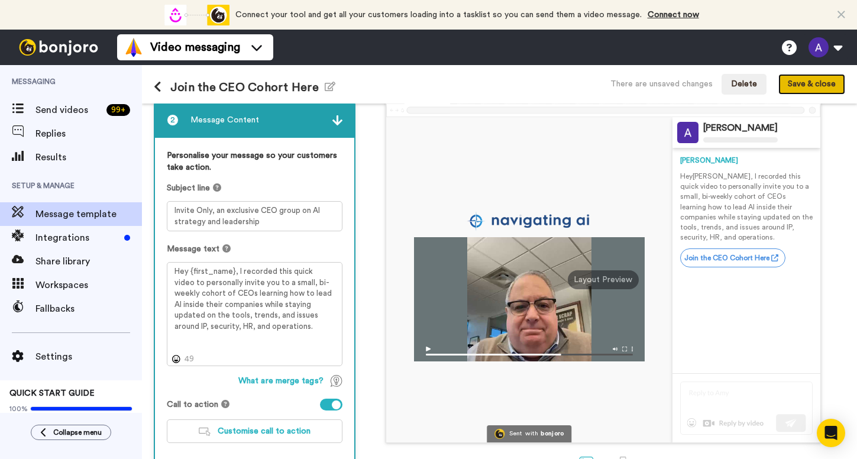
click at [806, 87] on button "Save & close" at bounding box center [811, 84] width 67 height 21
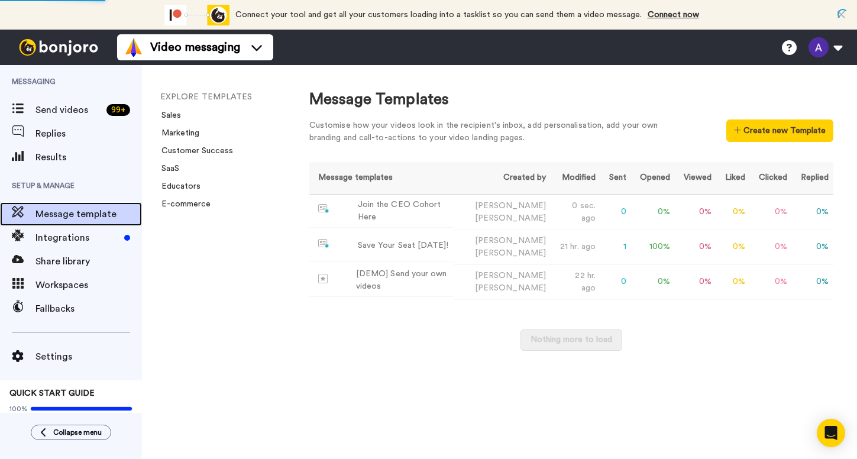
click at [70, 211] on span "Message template" at bounding box center [88, 214] width 106 height 14
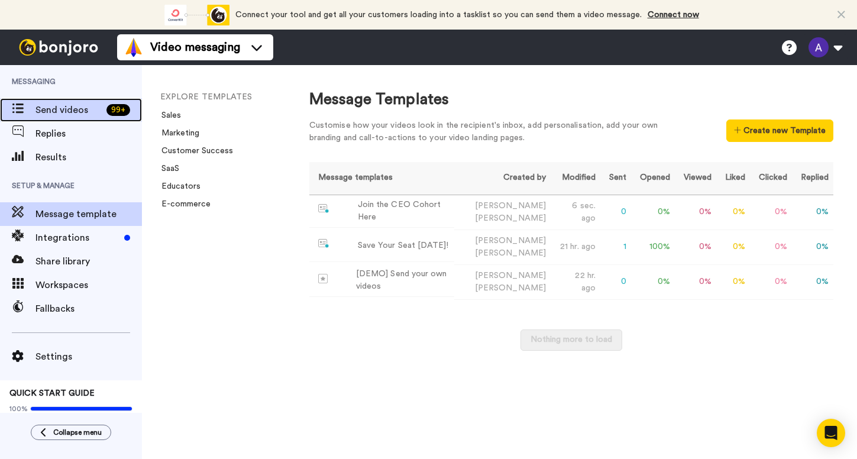
click at [64, 108] on span "Send videos" at bounding box center [68, 110] width 66 height 14
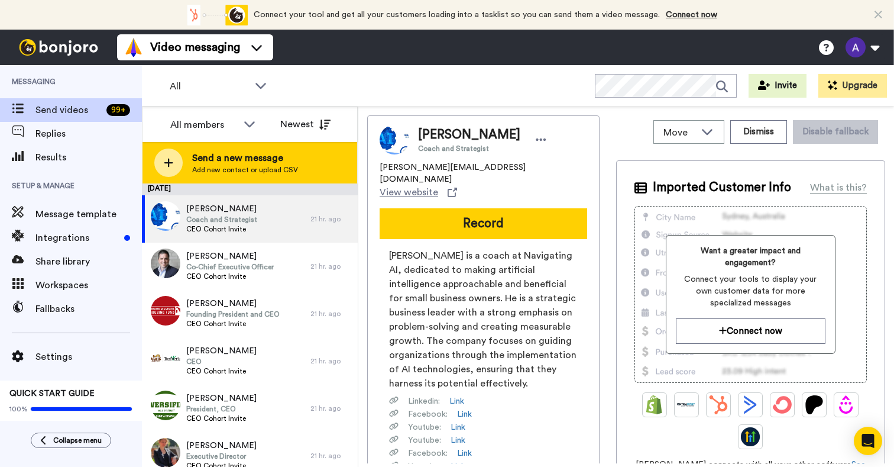
click at [269, 164] on span "Send a new message" at bounding box center [245, 158] width 106 height 14
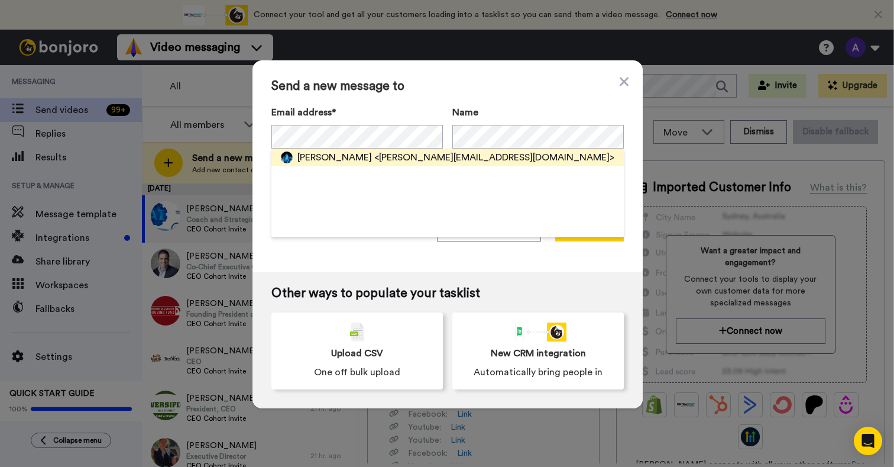
click at [374, 159] on span "<alan@navigatingai.co>" at bounding box center [494, 157] width 240 height 14
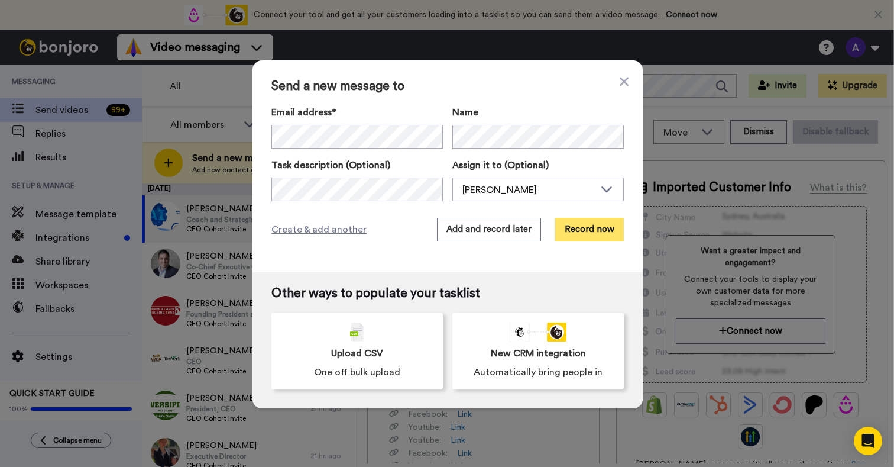
click at [594, 232] on button "Record now" at bounding box center [589, 230] width 69 height 24
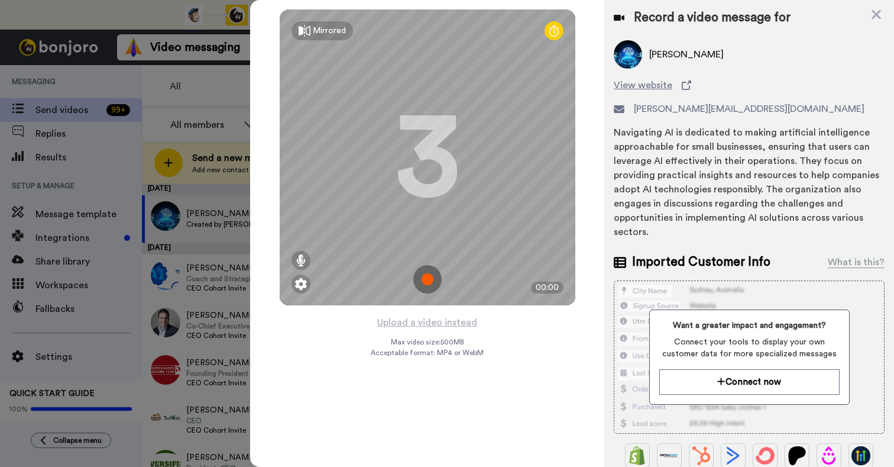
click at [429, 277] on img at bounding box center [427, 279] width 28 height 28
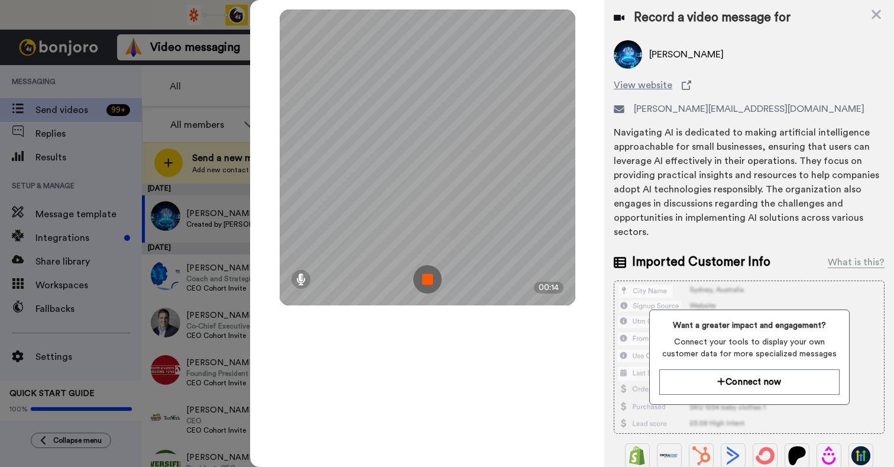
click at [426, 277] on img at bounding box center [427, 279] width 28 height 28
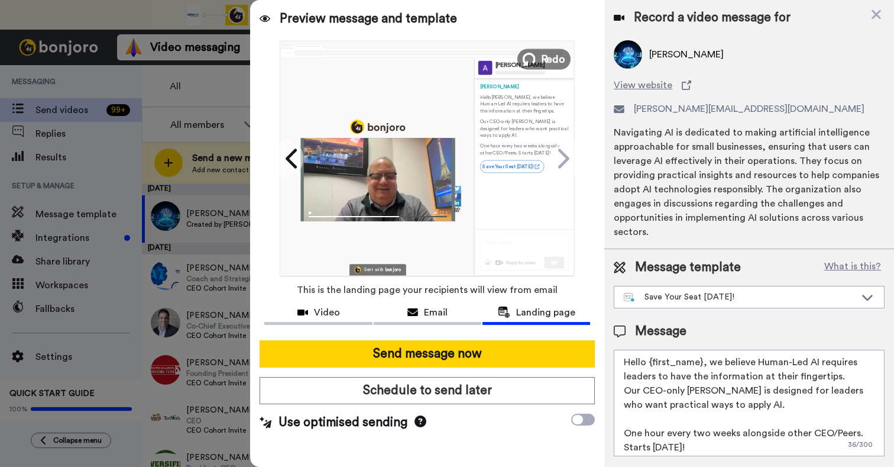
click at [535, 62] on icon at bounding box center [528, 59] width 13 height 13
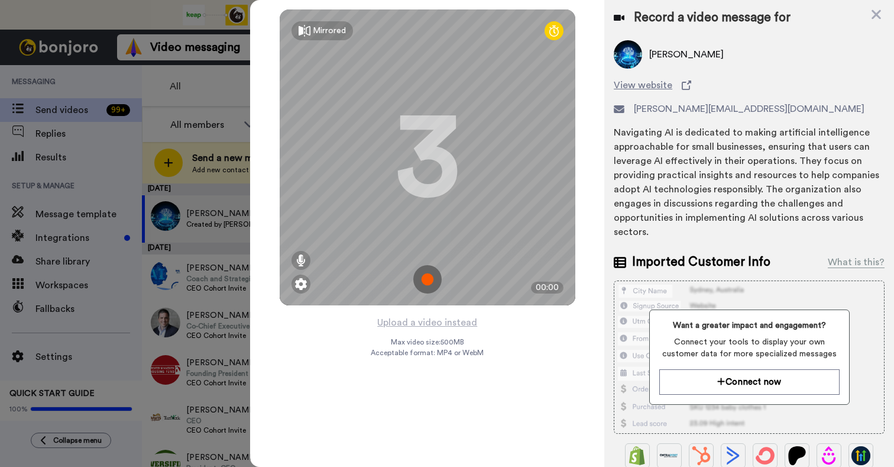
click at [428, 277] on img at bounding box center [427, 279] width 28 height 28
click at [428, 277] on div "Mirrored Redo 3 00:00" at bounding box center [428, 157] width 296 height 296
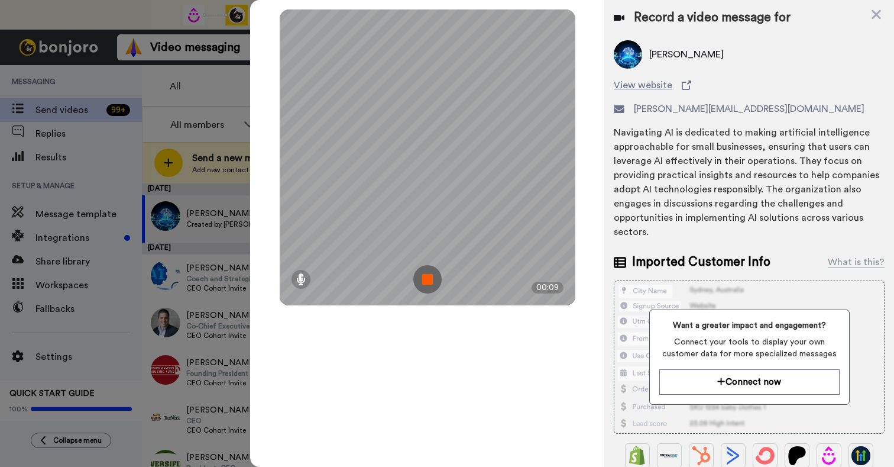
click at [432, 280] on img at bounding box center [427, 279] width 28 height 28
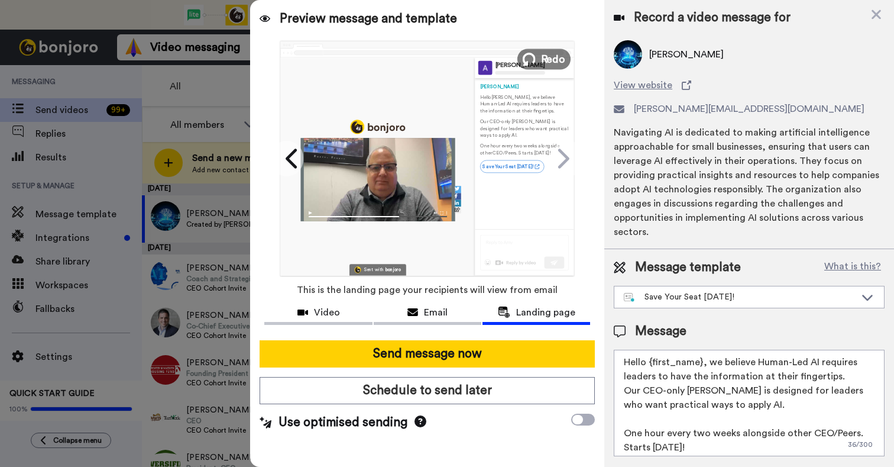
click at [545, 59] on span "Redo" at bounding box center [553, 58] width 25 height 15
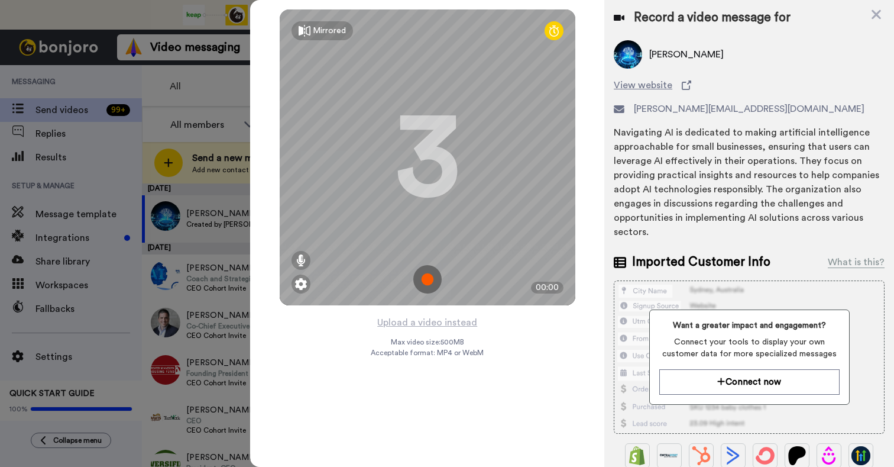
click at [431, 273] on img at bounding box center [427, 279] width 28 height 28
click at [431, 273] on div "Mirrored Redo 3 00:00" at bounding box center [428, 157] width 296 height 296
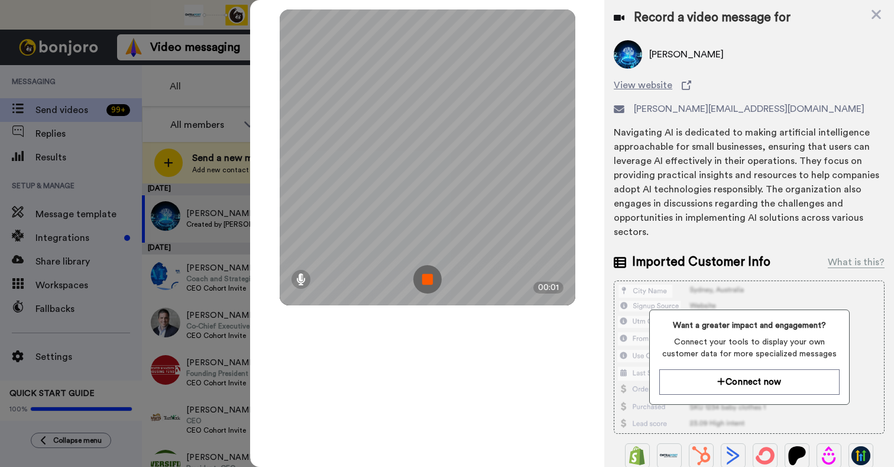
click at [418, 279] on img at bounding box center [427, 279] width 28 height 28
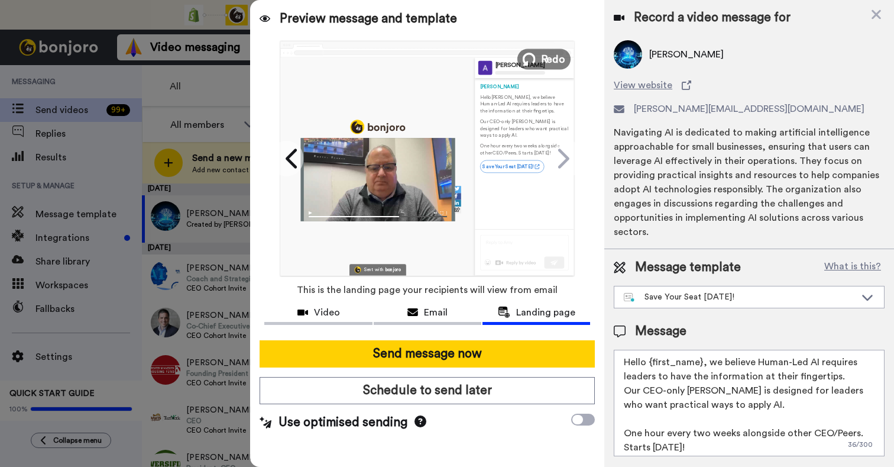
click at [547, 57] on span "Redo" at bounding box center [553, 58] width 25 height 15
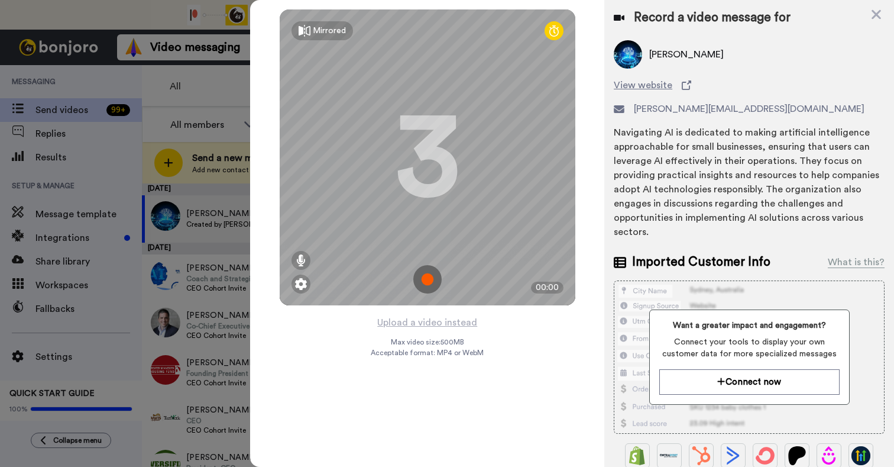
click at [432, 278] on img at bounding box center [427, 279] width 28 height 28
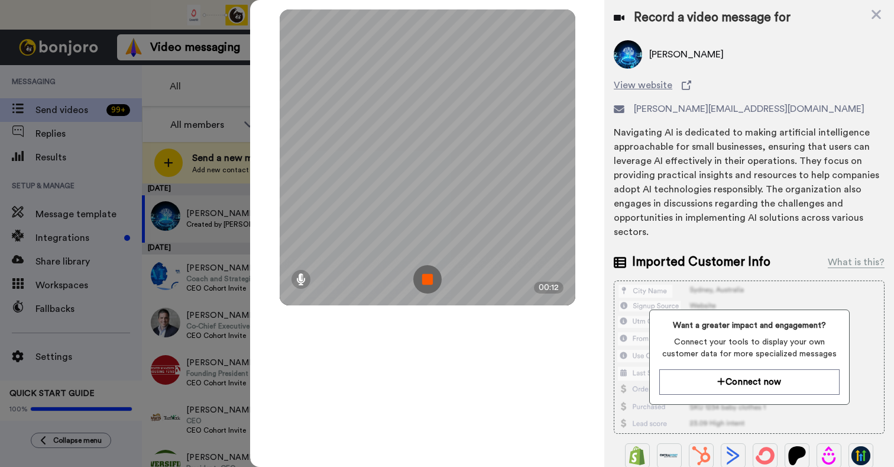
click at [431, 283] on img at bounding box center [427, 279] width 28 height 28
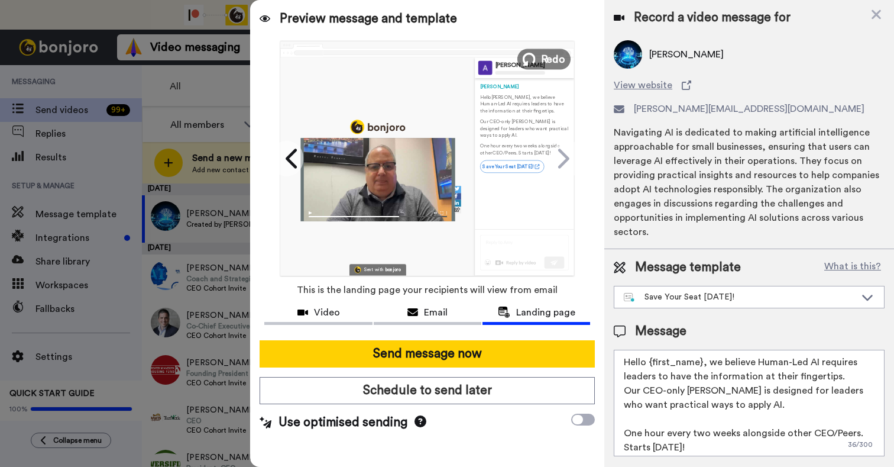
click at [551, 57] on span "Redo" at bounding box center [553, 58] width 25 height 15
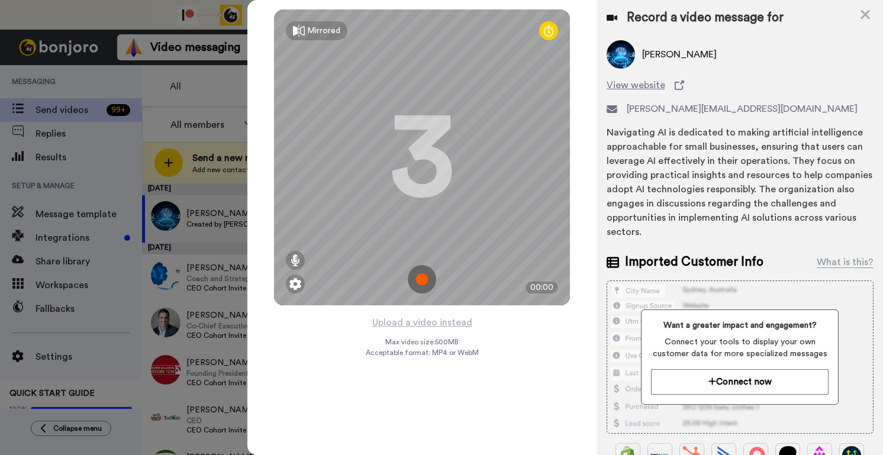
click at [422, 276] on img at bounding box center [422, 279] width 28 height 28
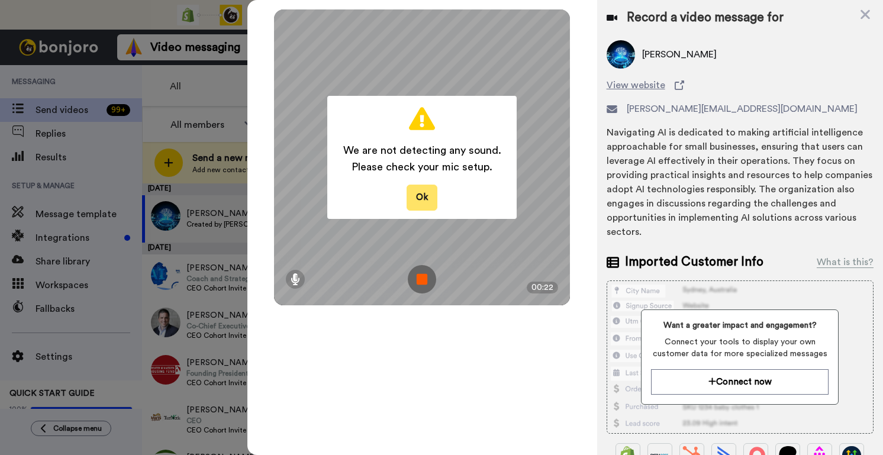
click at [424, 196] on button "Ok" at bounding box center [421, 197] width 31 height 25
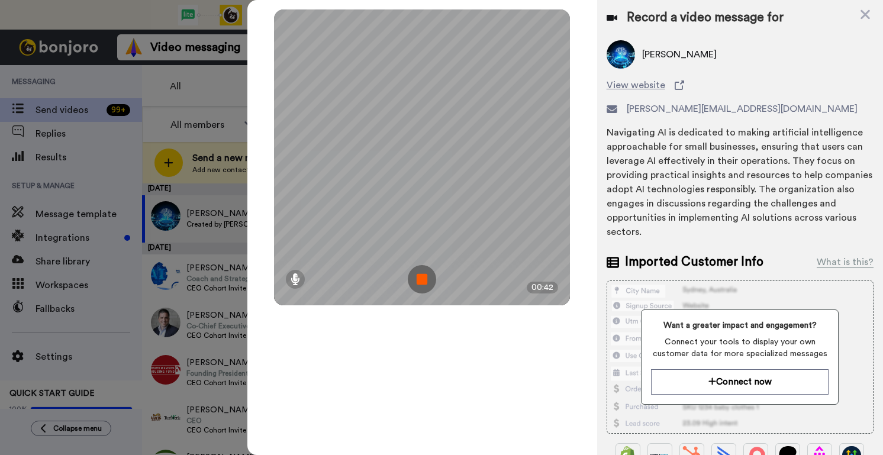
click at [420, 277] on img at bounding box center [422, 279] width 28 height 28
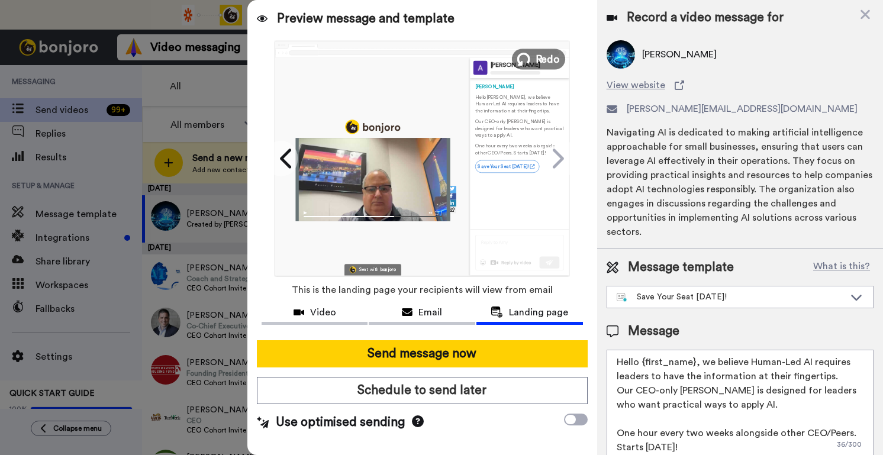
click at [541, 59] on span "Redo" at bounding box center [547, 58] width 25 height 15
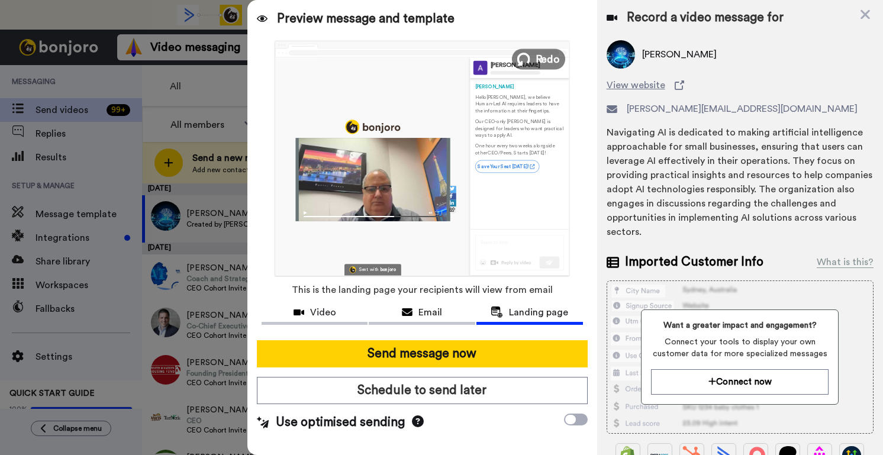
click at [541, 59] on span "Redo" at bounding box center [547, 58] width 25 height 15
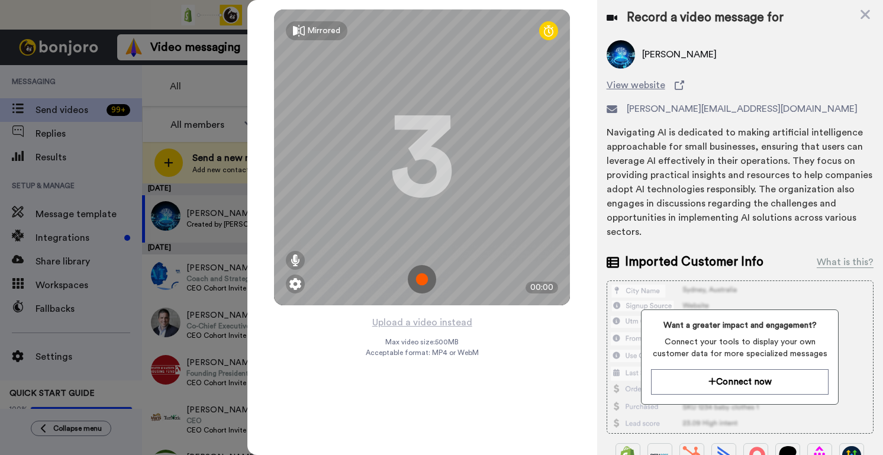
click at [424, 287] on img at bounding box center [422, 279] width 28 height 28
click at [424, 287] on div "Mirrored Redo 3 00:00" at bounding box center [422, 157] width 296 height 296
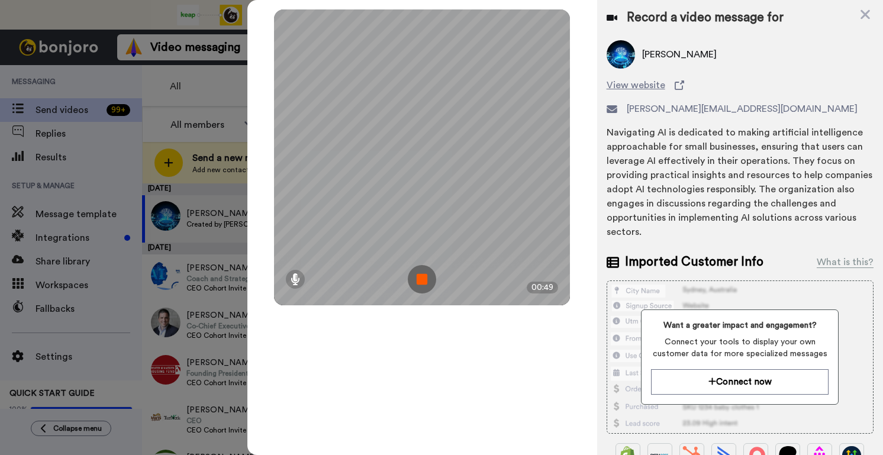
click at [419, 285] on img at bounding box center [422, 279] width 28 height 28
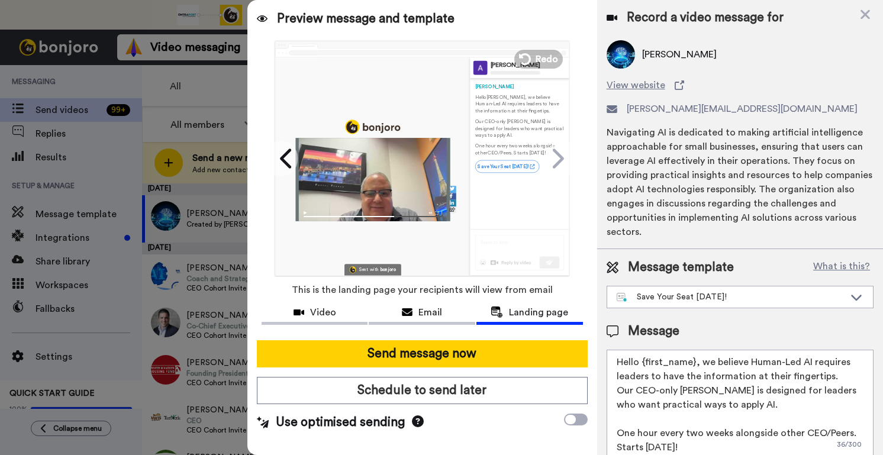
click at [371, 183] on div at bounding box center [372, 179] width 154 height 83
click at [408, 198] on div at bounding box center [372, 179] width 154 height 83
click at [560, 157] on icon at bounding box center [557, 158] width 11 height 20
click at [557, 156] on icon at bounding box center [556, 158] width 19 height 22
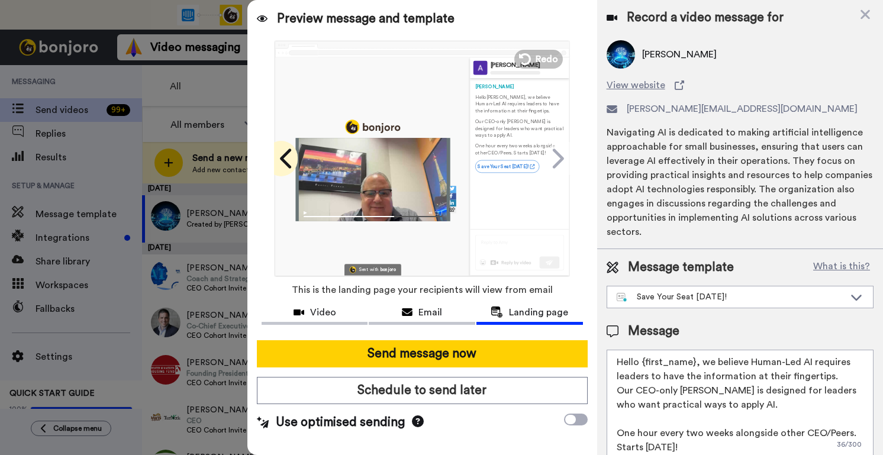
click at [288, 161] on icon at bounding box center [286, 158] width 19 height 22
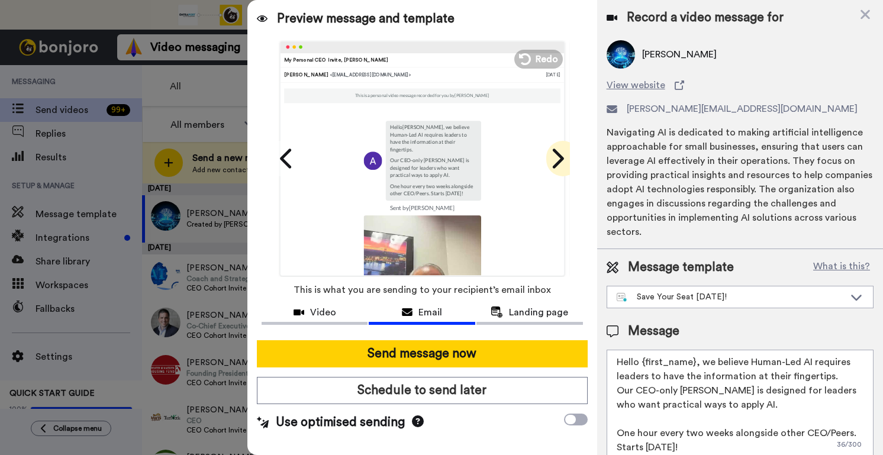
click at [557, 156] on icon at bounding box center [556, 158] width 19 height 22
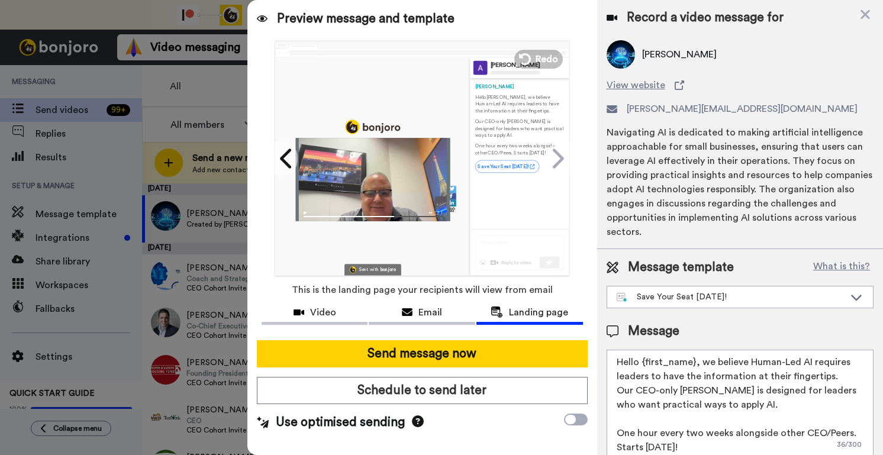
click at [367, 173] on div at bounding box center [372, 179] width 154 height 83
click at [304, 213] on img at bounding box center [372, 214] width 154 height 14
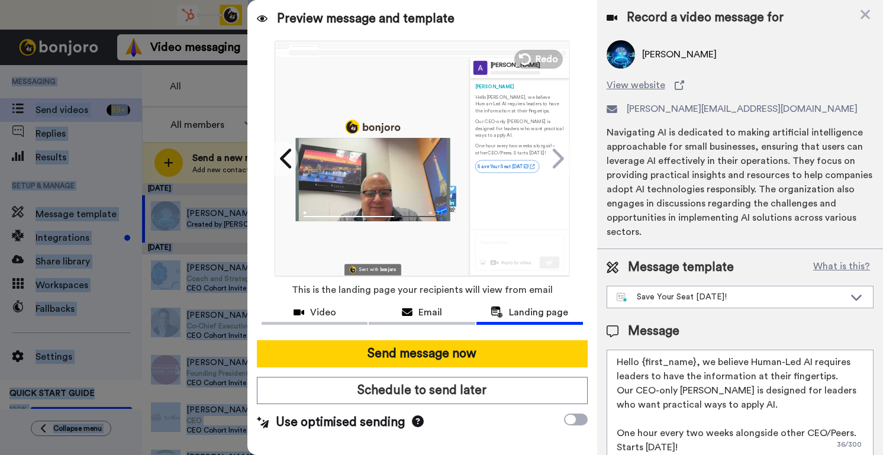
drag, startPoint x: 538, startPoint y: 9, endPoint x: 542, endPoint y: -60, distance: 69.3
click at [542, 0] on html "Connect your tool now! Connect your tool and get all your customers loading int…" at bounding box center [441, 227] width 883 height 455
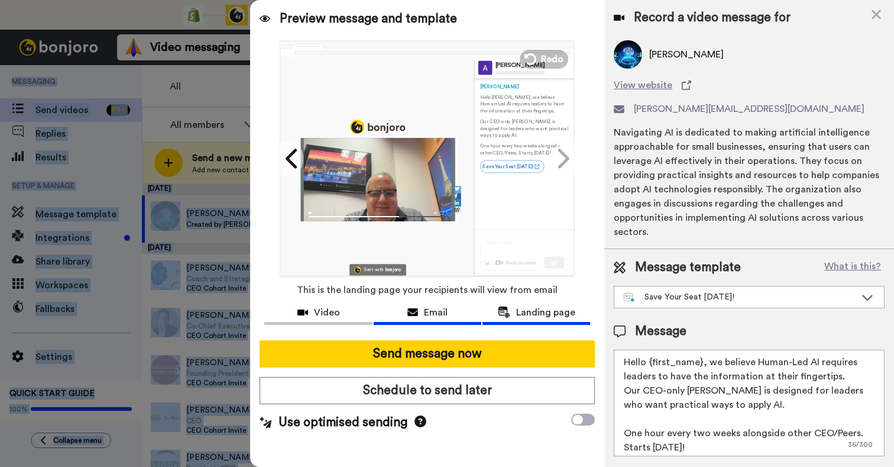
click at [434, 309] on span "Email" at bounding box center [436, 312] width 24 height 14
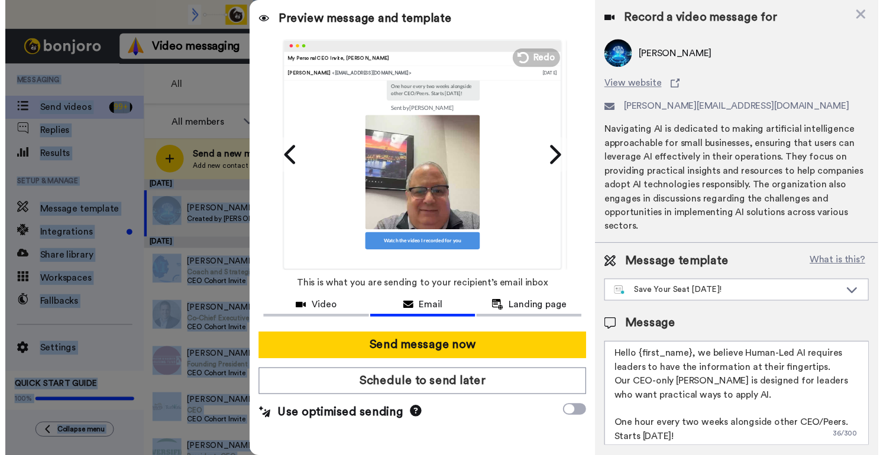
scroll to position [159, 0]
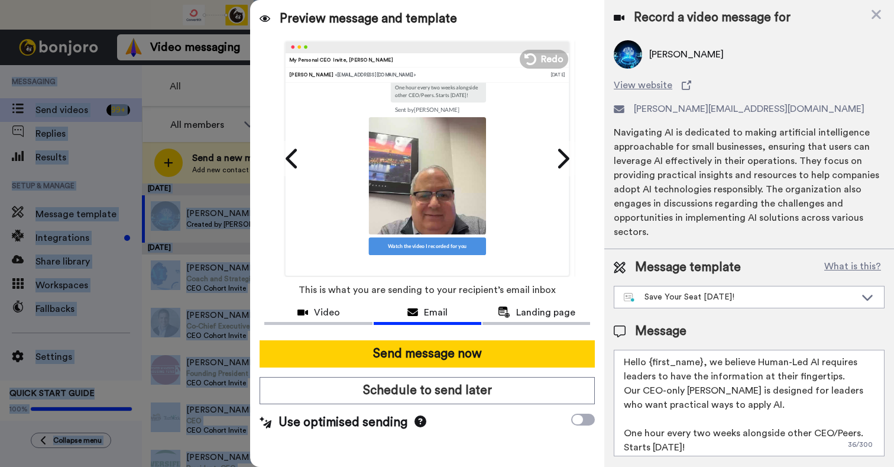
click at [432, 195] on img at bounding box center [427, 175] width 117 height 117
click at [321, 316] on span "Video" at bounding box center [327, 312] width 26 height 14
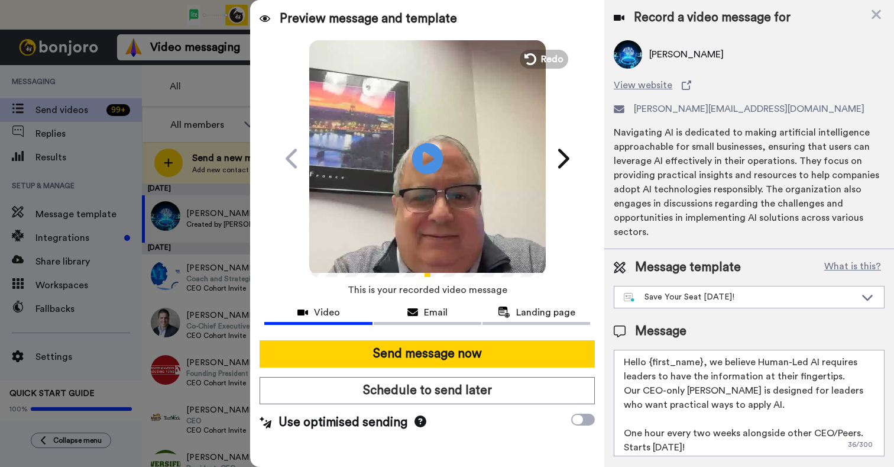
click at [423, 160] on icon "Play/Pause" at bounding box center [427, 158] width 31 height 56
click at [539, 63] on button "Redo" at bounding box center [544, 59] width 53 height 21
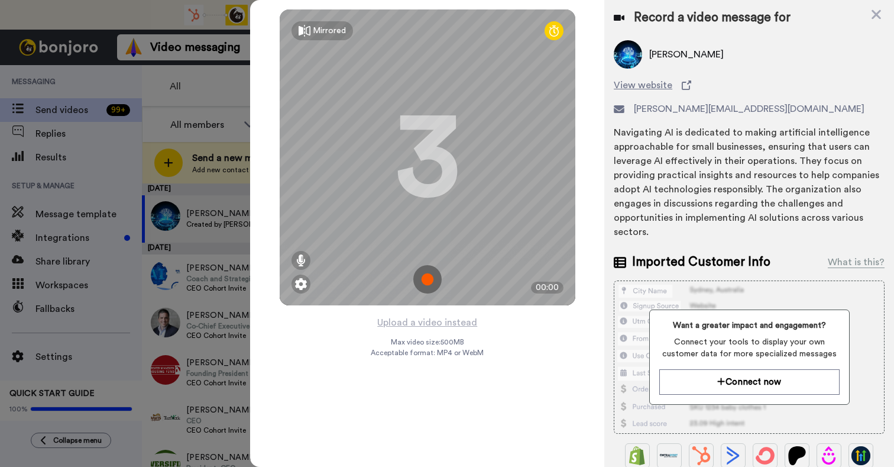
click at [217, 76] on div at bounding box center [447, 233] width 894 height 467
click at [428, 278] on img at bounding box center [427, 279] width 28 height 28
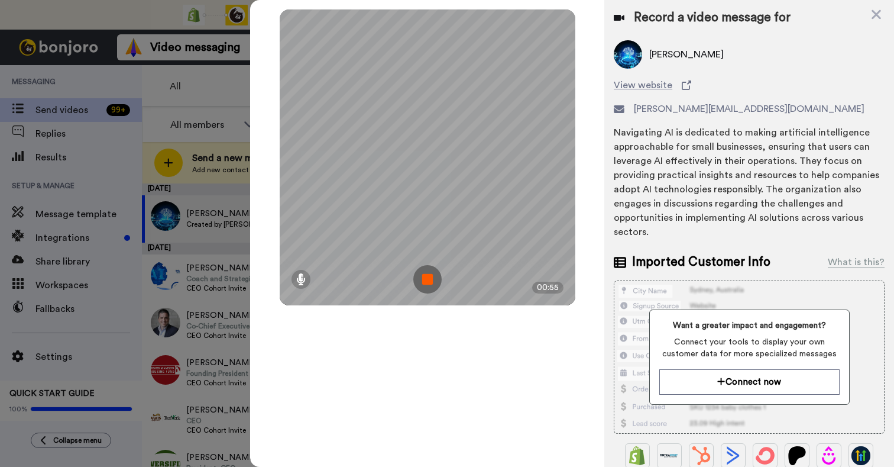
click at [428, 278] on img at bounding box center [427, 279] width 28 height 28
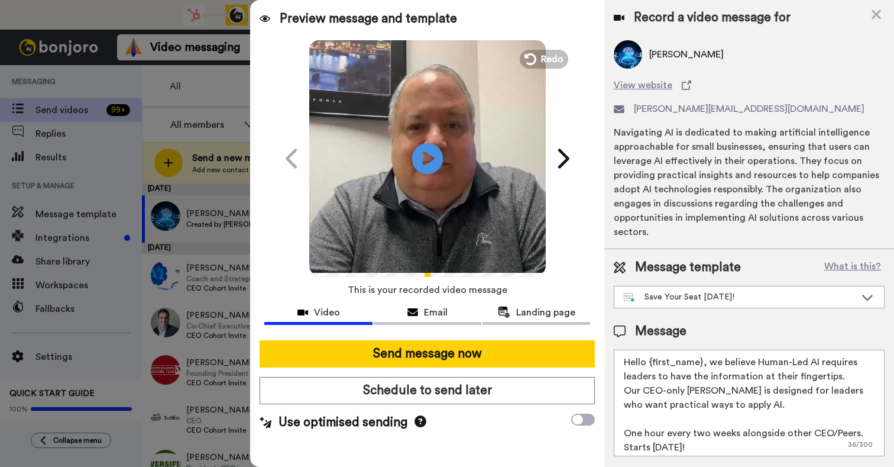
click at [425, 146] on icon at bounding box center [427, 158] width 31 height 31
click at [544, 59] on span "Redo" at bounding box center [553, 58] width 25 height 15
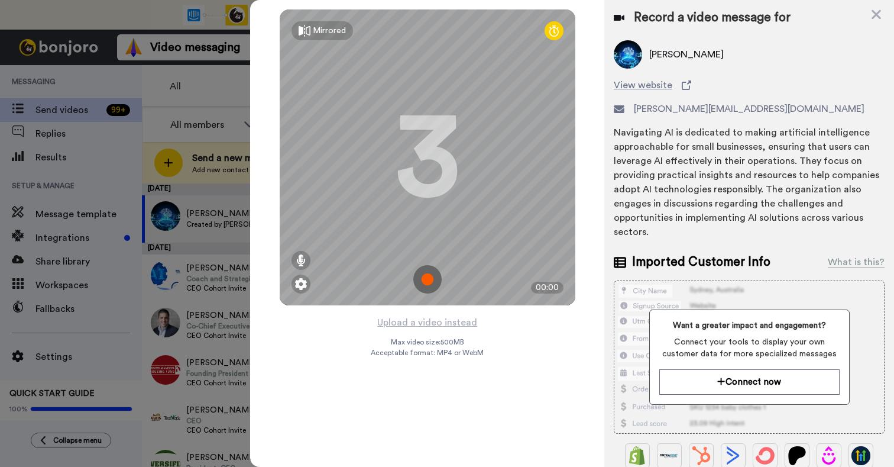
click at [431, 274] on img at bounding box center [427, 279] width 28 height 28
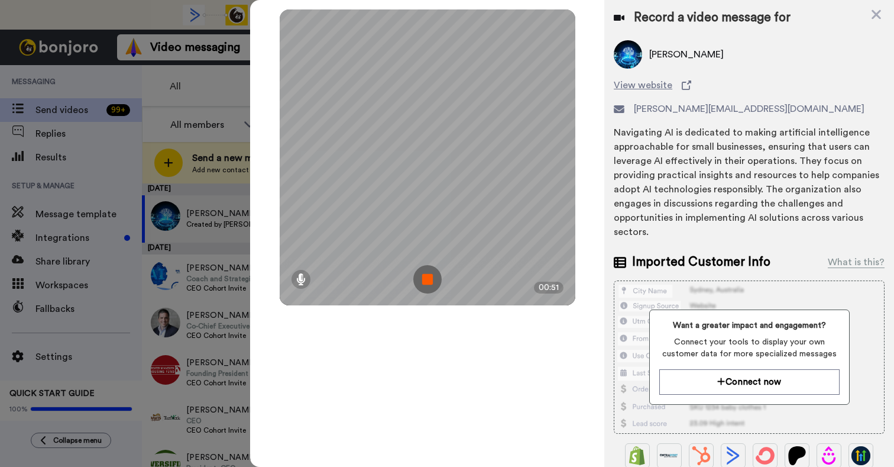
click at [431, 274] on img at bounding box center [427, 279] width 28 height 28
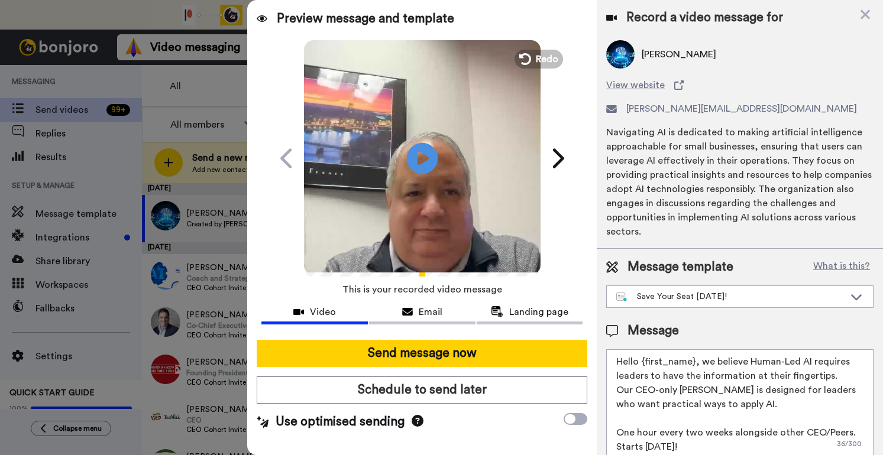
click at [428, 163] on icon at bounding box center [421, 158] width 31 height 31
click at [545, 64] on span "Redo" at bounding box center [547, 58] width 25 height 15
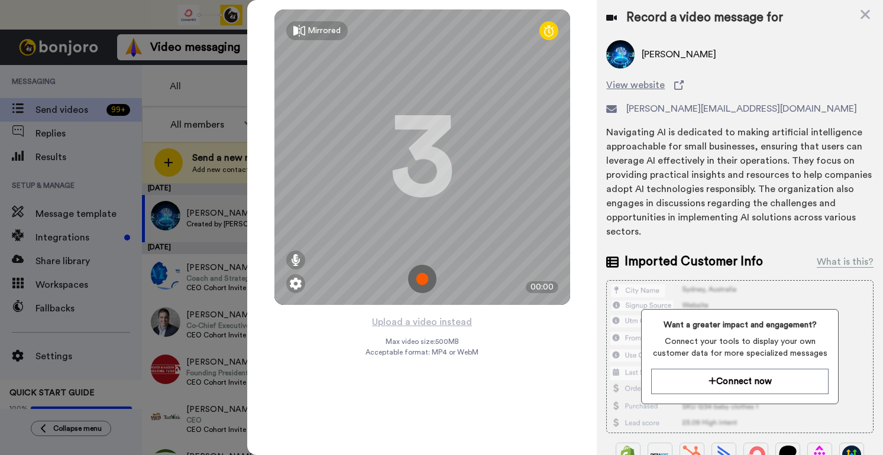
click at [422, 274] on img at bounding box center [422, 279] width 28 height 28
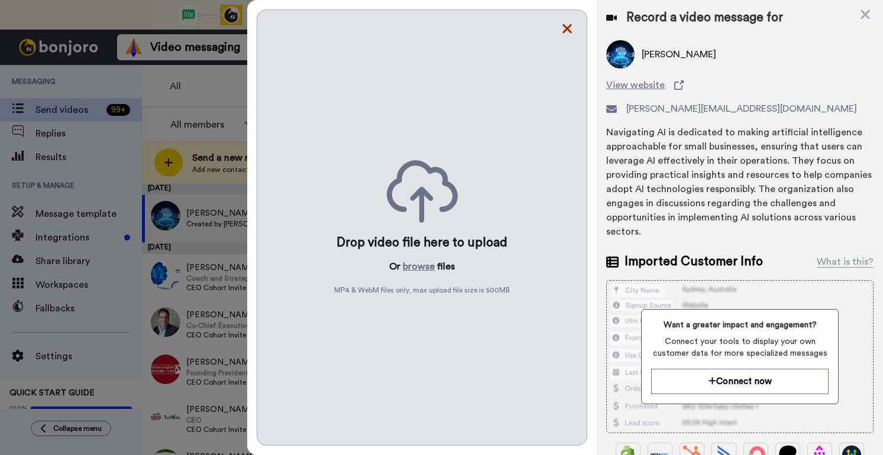
click at [572, 27] on icon at bounding box center [567, 28] width 12 height 15
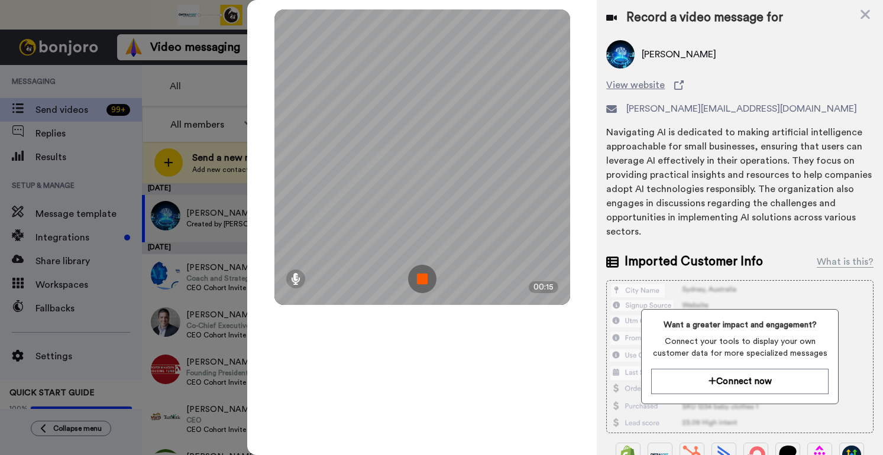
click at [426, 279] on img at bounding box center [422, 279] width 28 height 28
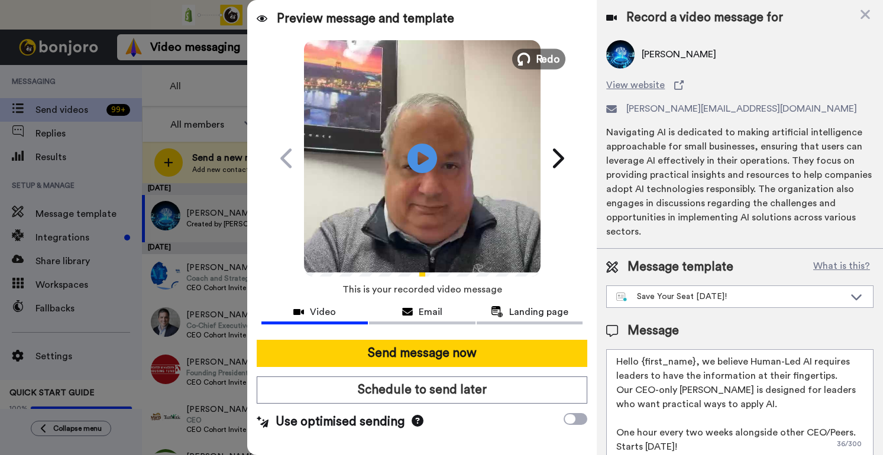
click at [545, 56] on span "Redo" at bounding box center [547, 58] width 25 height 15
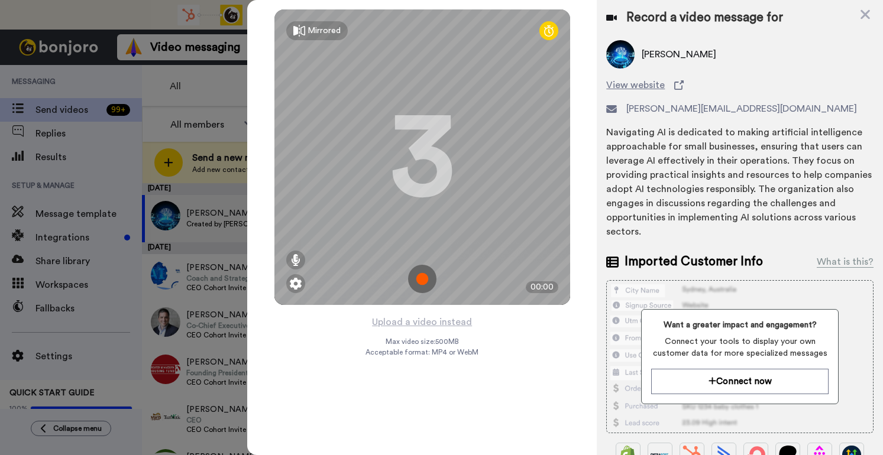
click at [425, 285] on img at bounding box center [422, 279] width 28 height 28
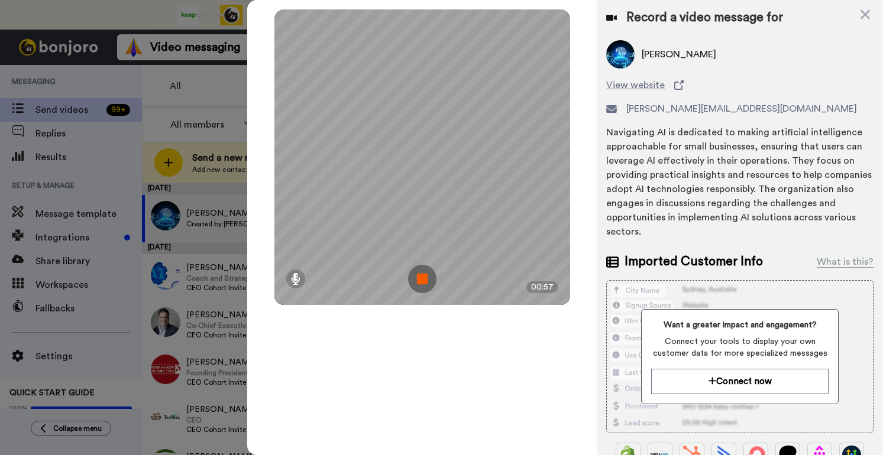
click at [425, 285] on img at bounding box center [422, 279] width 28 height 28
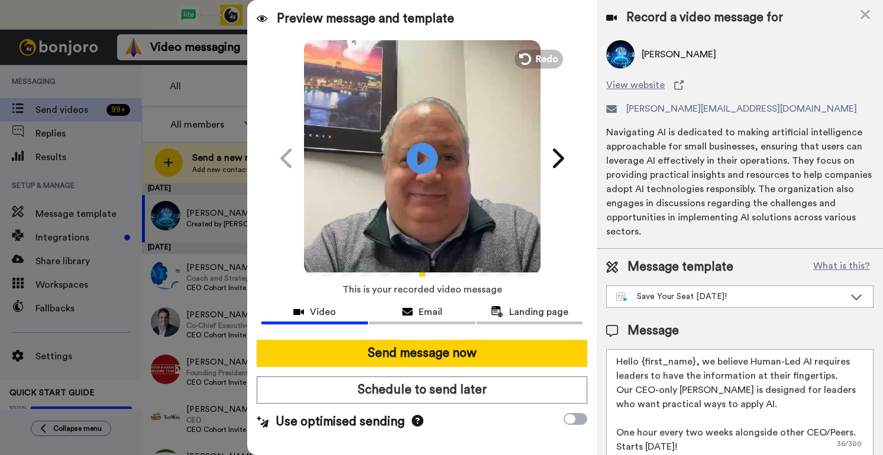
click at [422, 164] on icon at bounding box center [421, 158] width 31 height 31
click at [442, 168] on video at bounding box center [422, 156] width 237 height 237
